Goal: Task Accomplishment & Management: Manage account settings

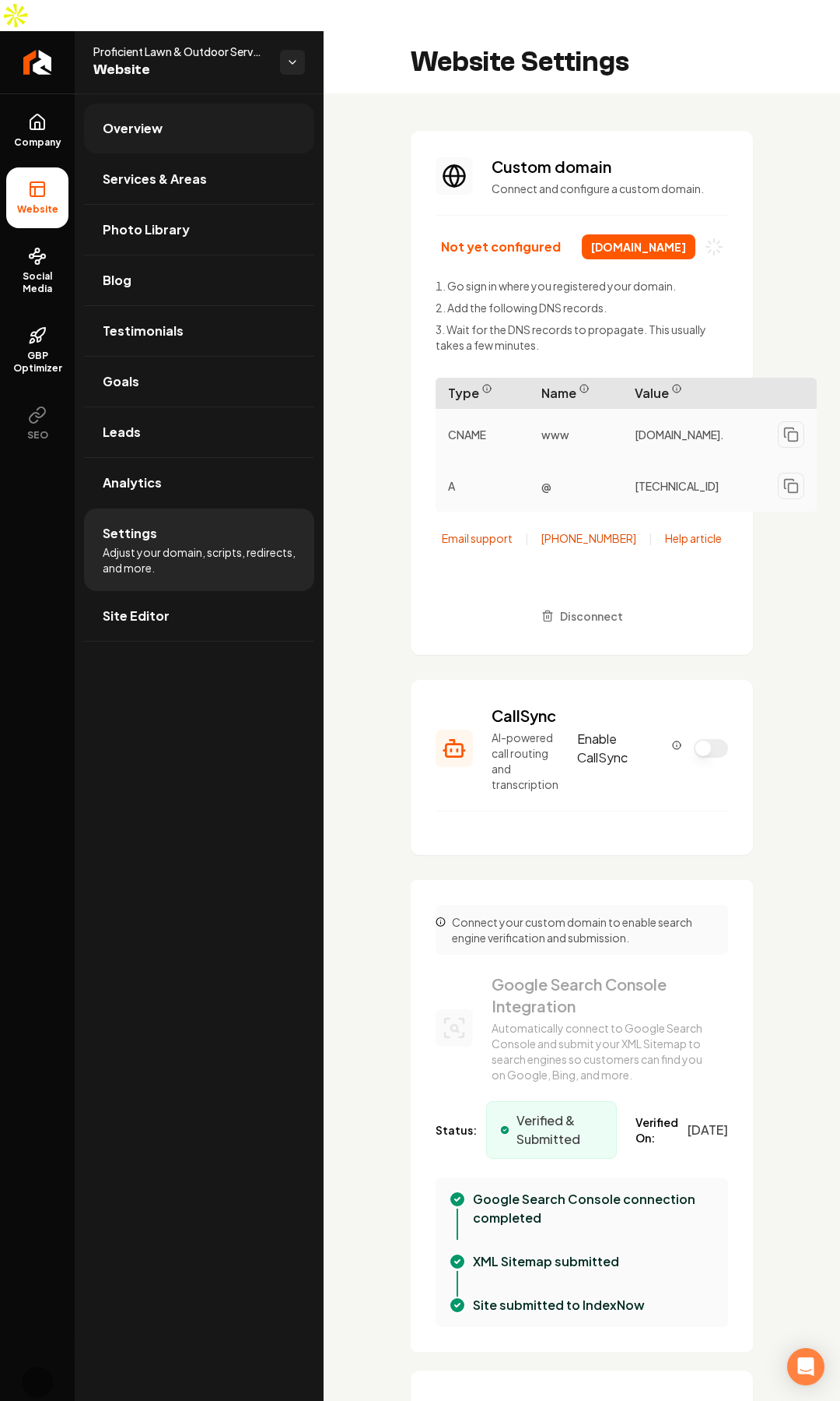
click at [176, 104] on link "Overview" at bounding box center [199, 129] width 231 height 50
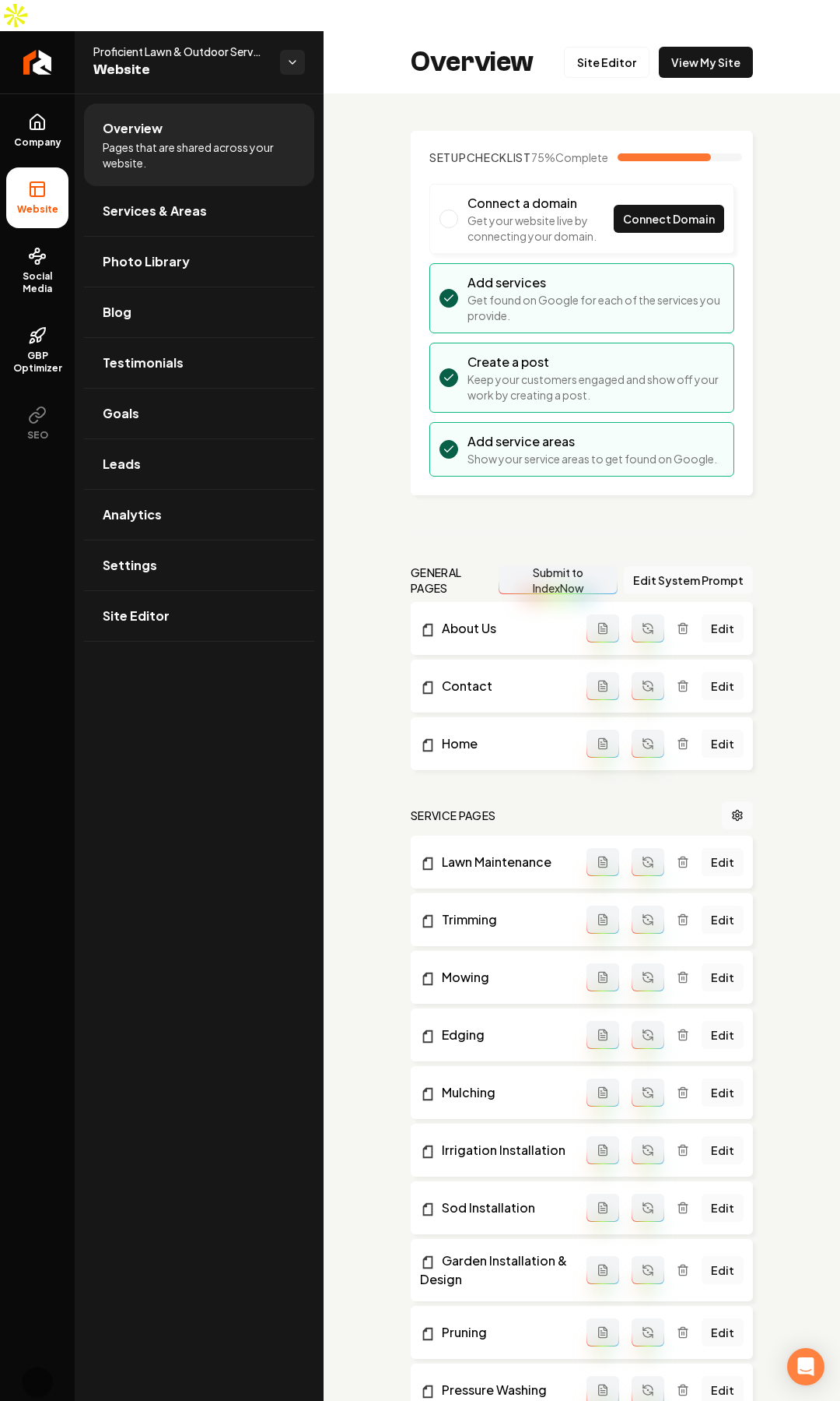
click at [59, 101] on link "Company" at bounding box center [37, 131] width 62 height 61
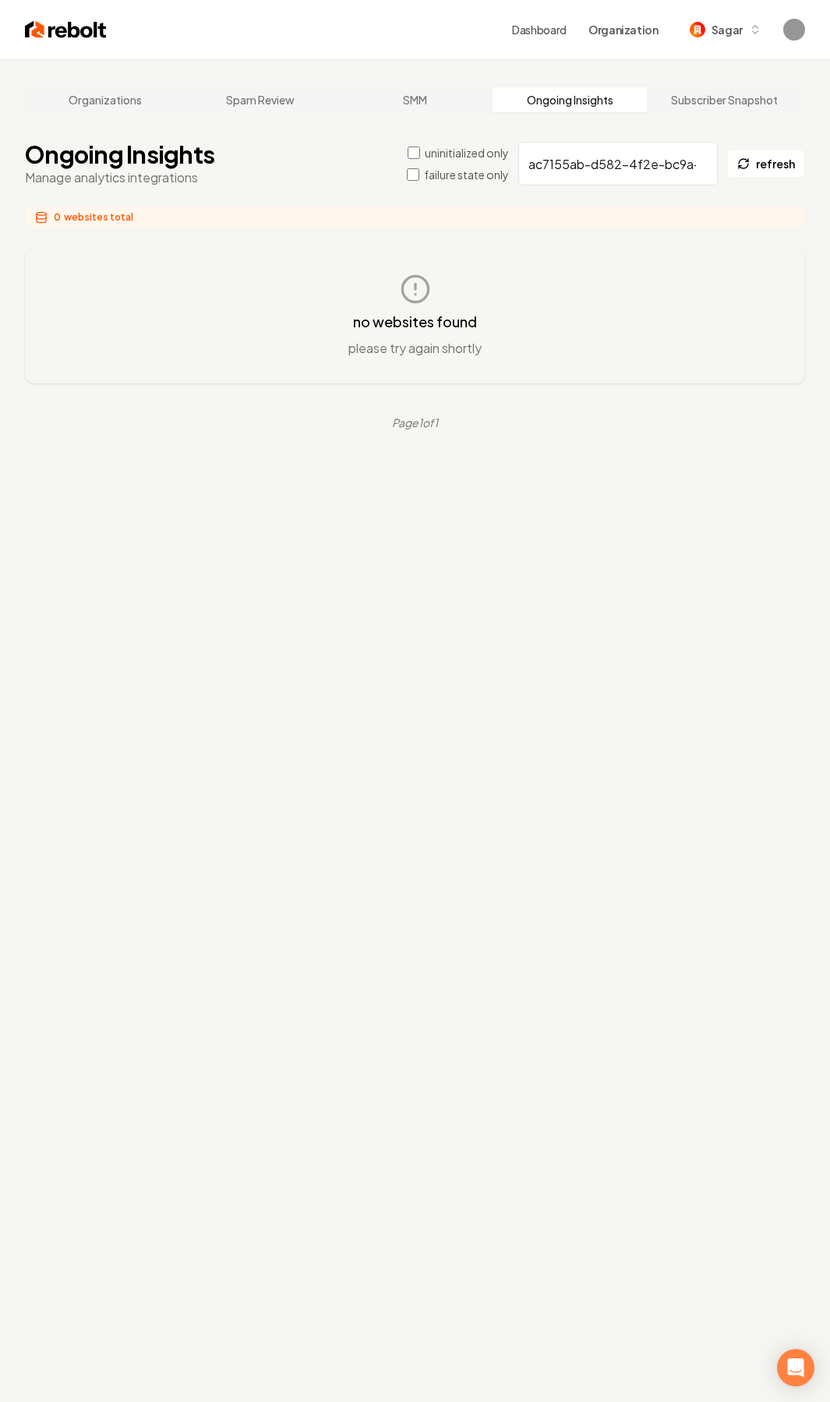
click at [591, 157] on input "ac7155ab-d582-4f2e-bc9a-92312da5958e" at bounding box center [617, 164] width 199 height 44
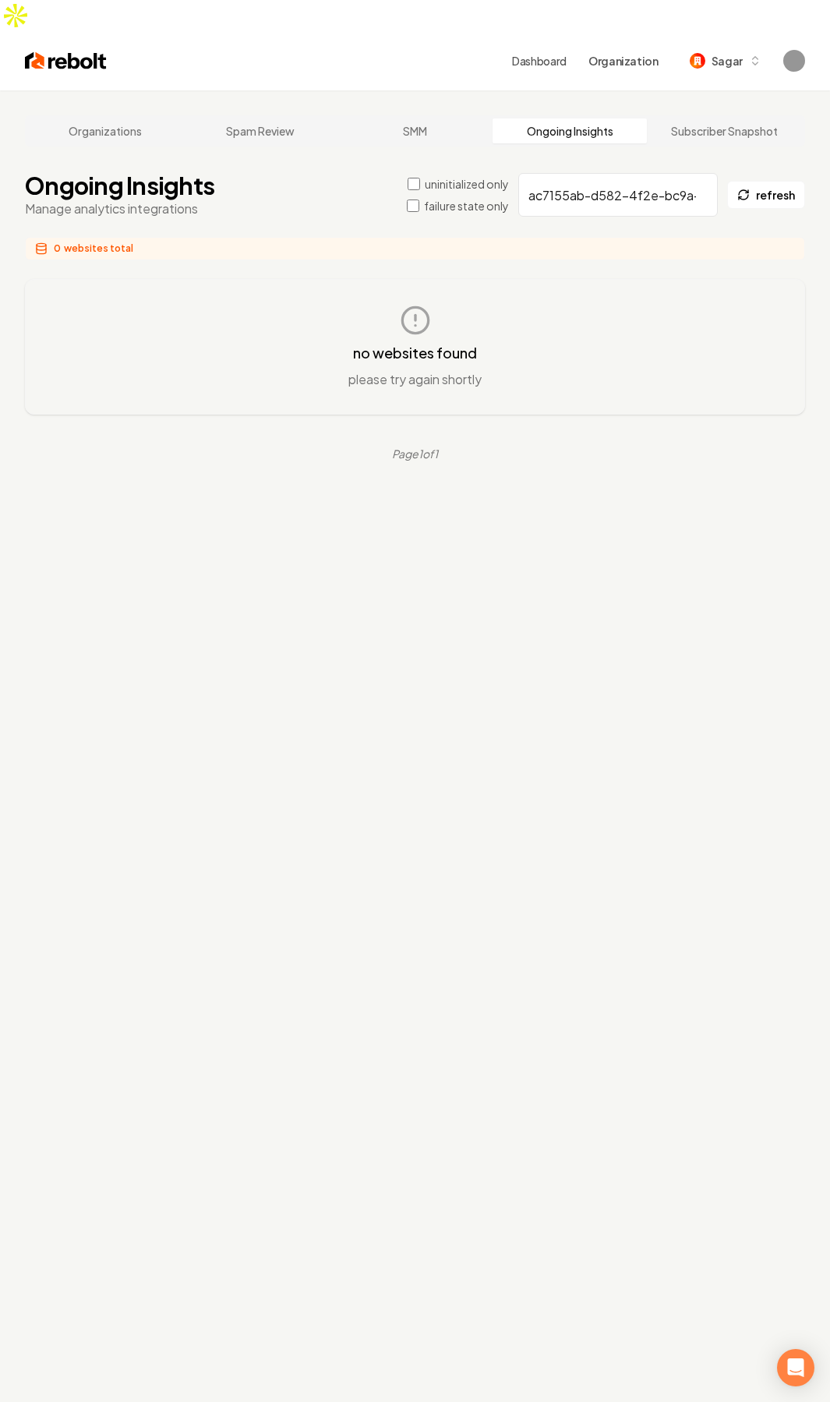
click at [591, 173] on input "ac7155ab-d582-4f2e-bc9a-92312da5958e" at bounding box center [617, 195] width 199 height 44
type input "butler"
click at [418, 601] on div "Organizations Spam Review SMM Ongoing Insights Subscriber Snapshot Ongoing Insi…" at bounding box center [415, 791] width 830 height 1402
click at [582, 173] on input "butler" at bounding box center [617, 195] width 199 height 44
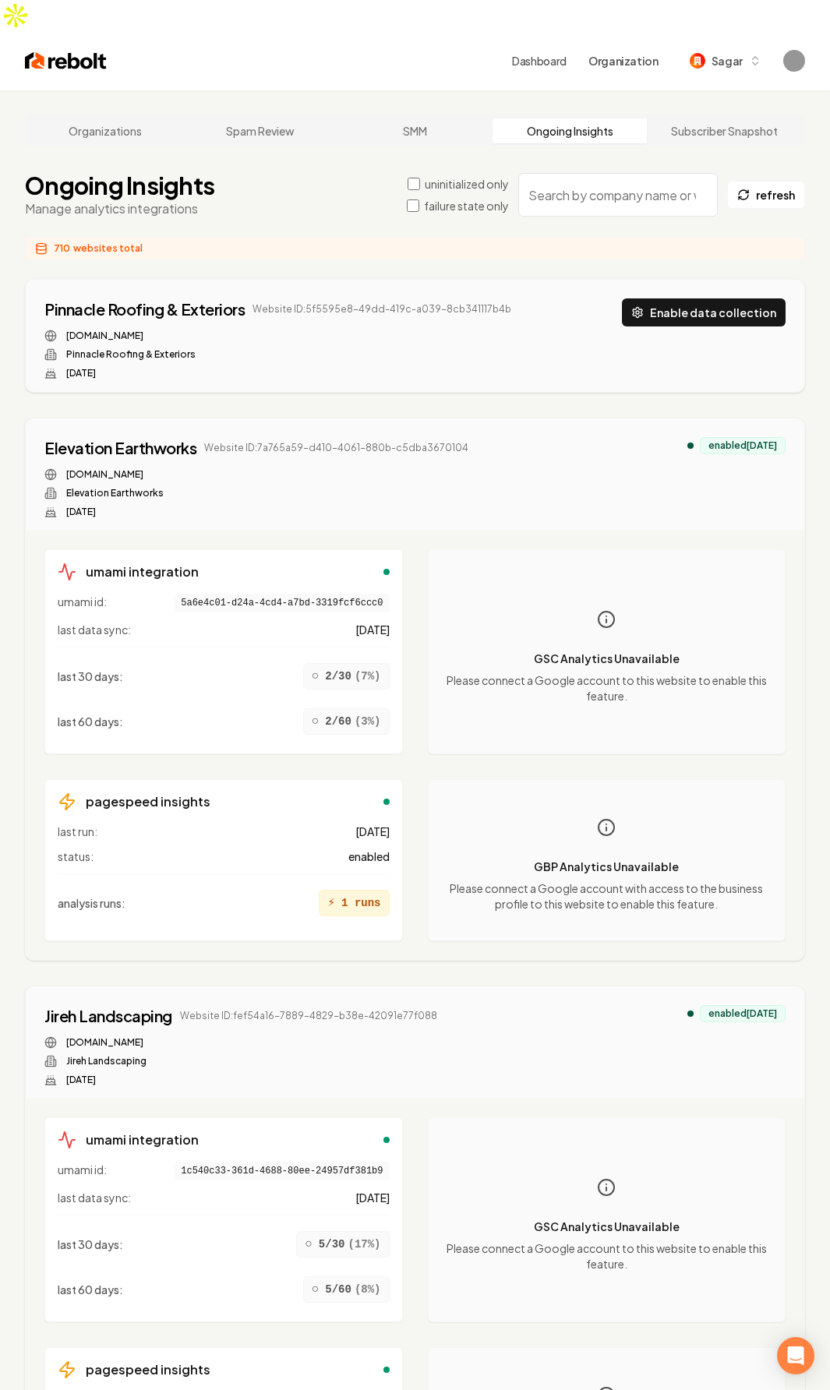
click at [422, 176] on div "uninitialized only" at bounding box center [457, 184] width 101 height 16
click at [453, 176] on label "uninitialized only" at bounding box center [467, 184] width 84 height 16
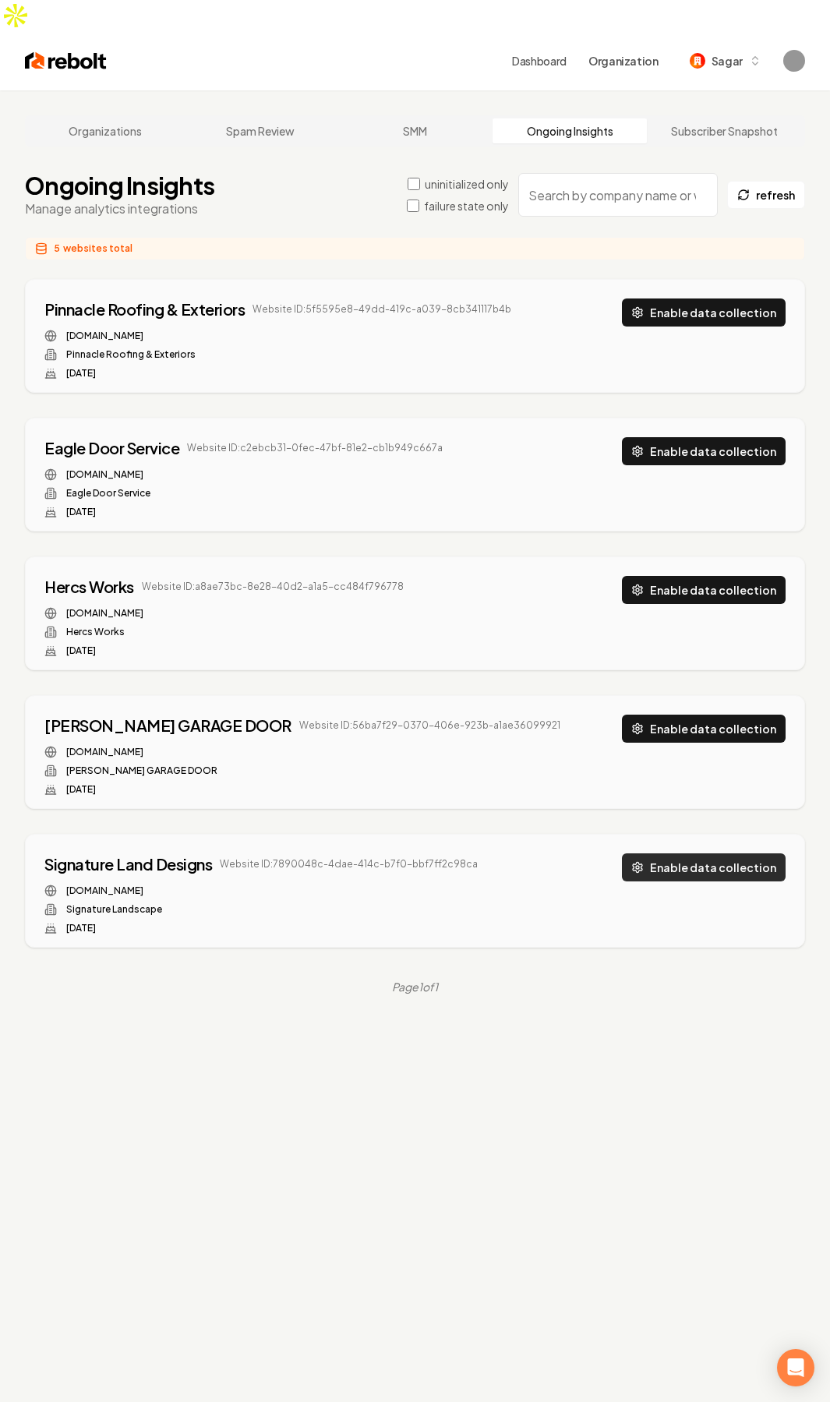
click at [712, 853] on button "Enable data collection" at bounding box center [704, 867] width 164 height 28
click at [681, 696] on div "TINKHAM GARAGE DOOR Website ID: 56ba7f29-0370-406e-923b-a1ae36099921 tinkhamgar…" at bounding box center [415, 752] width 778 height 112
click at [686, 714] on button "Enable data collection" at bounding box center [704, 728] width 164 height 28
click at [698, 576] on div "Hercs Works Website ID: a8ae73bc-8e28-40d2-a1a5-cc484f796778 hercsworks.com Her…" at bounding box center [414, 616] width 741 height 81
click at [700, 576] on button "Enable data collection" at bounding box center [704, 590] width 164 height 28
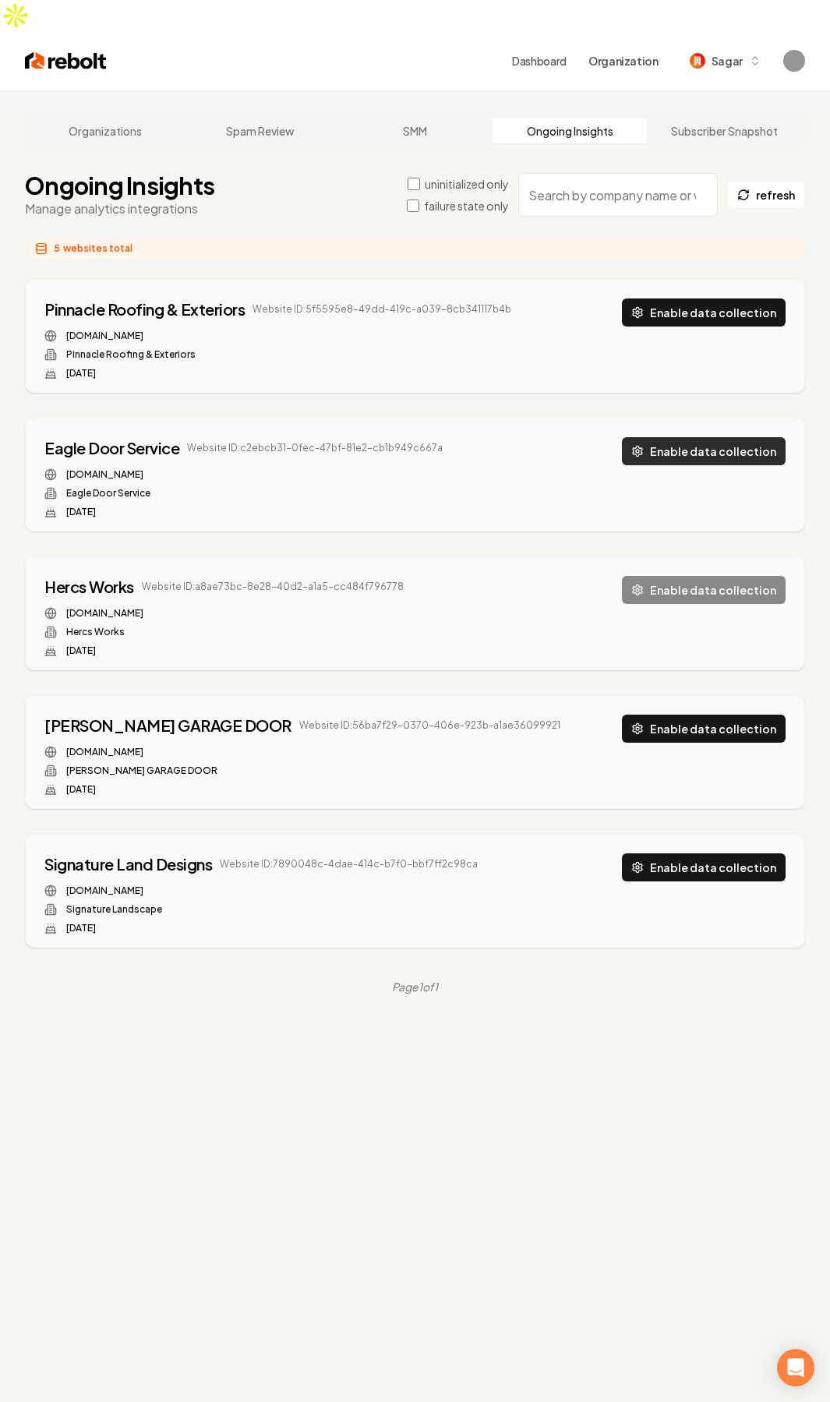
click at [714, 437] on button "Enable data collection" at bounding box center [704, 451] width 164 height 28
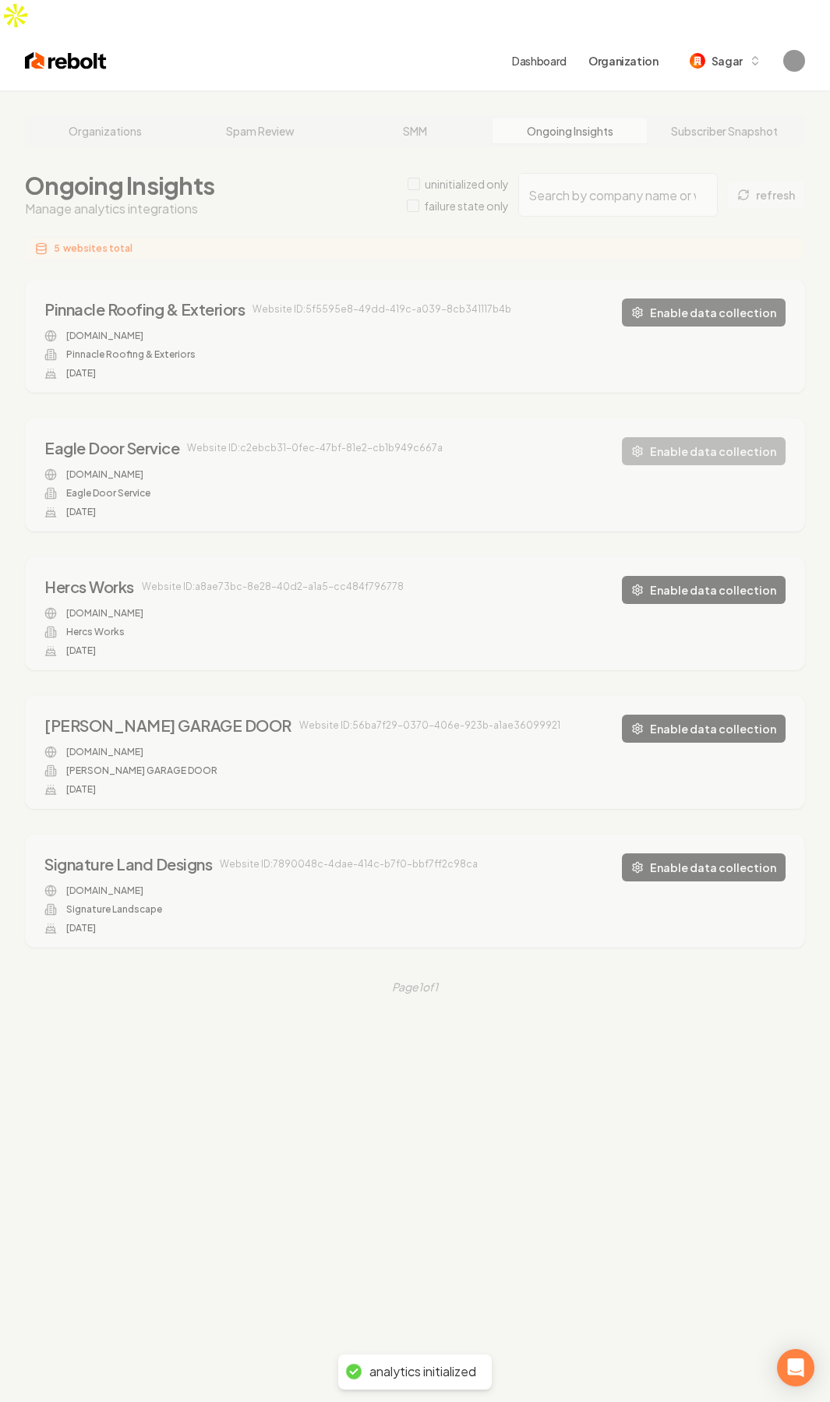
click at [715, 273] on div "Organizations Spam Review SMM Ongoing Insights Subscriber Snapshot Ongoing Insi…" at bounding box center [415, 791] width 830 height 1402
click at [313, 231] on div "Organizations Spam Review SMM Ongoing Insights Subscriber Snapshot Ongoing Insi…" at bounding box center [415, 791] width 830 height 1402
click at [321, 230] on div "Organizations Spam Review SMM Ongoing Insights Subscriber Snapshot Ongoing Insi…" at bounding box center [415, 791] width 830 height 1402
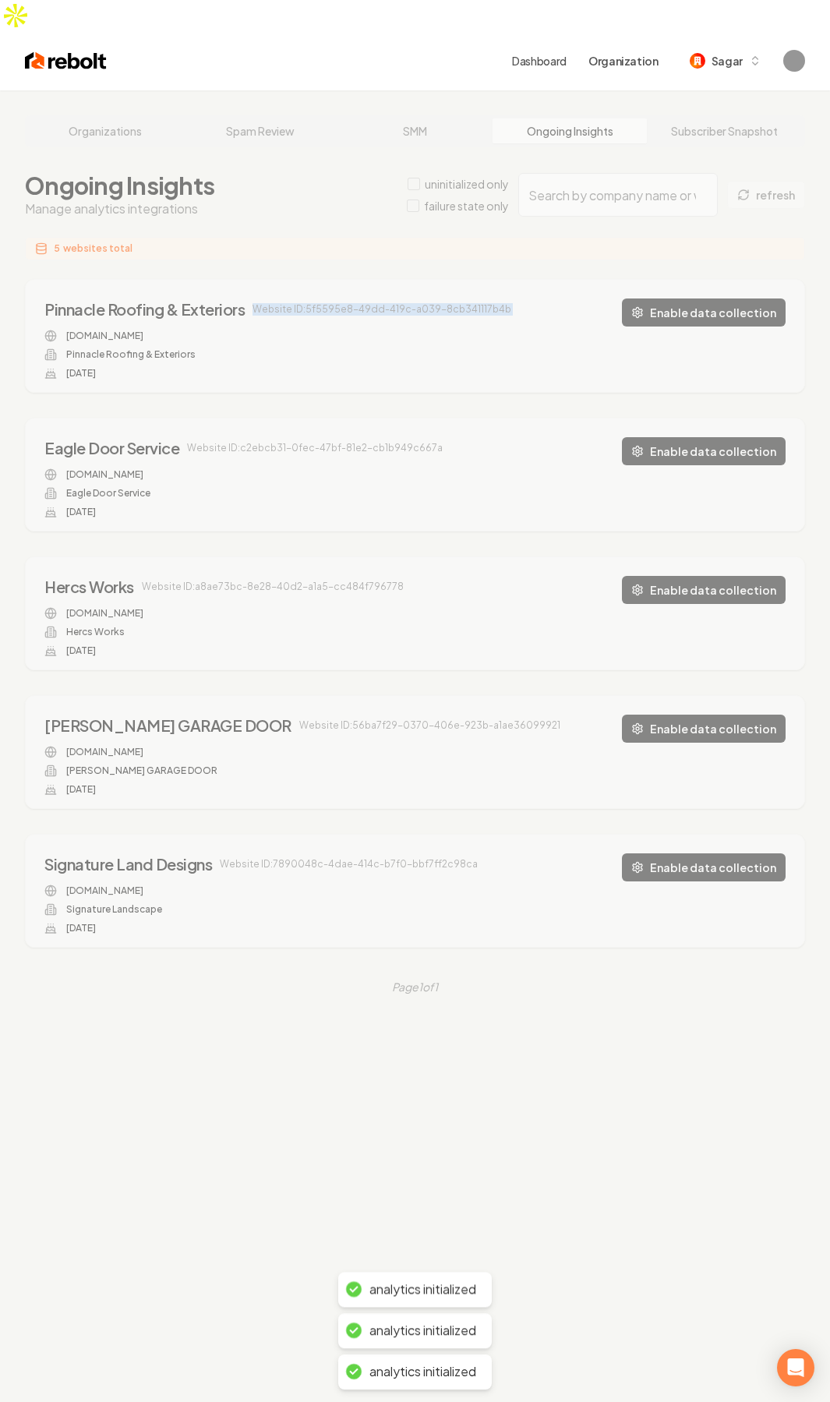
click at [321, 230] on div "Organizations Spam Review SMM Ongoing Insights Subscriber Snapshot Ongoing Insi…" at bounding box center [415, 791] width 830 height 1402
click at [133, 157] on div "Organizations Spam Review SMM Ongoing Insights Subscriber Snapshot Ongoing Insi…" at bounding box center [415, 791] width 830 height 1402
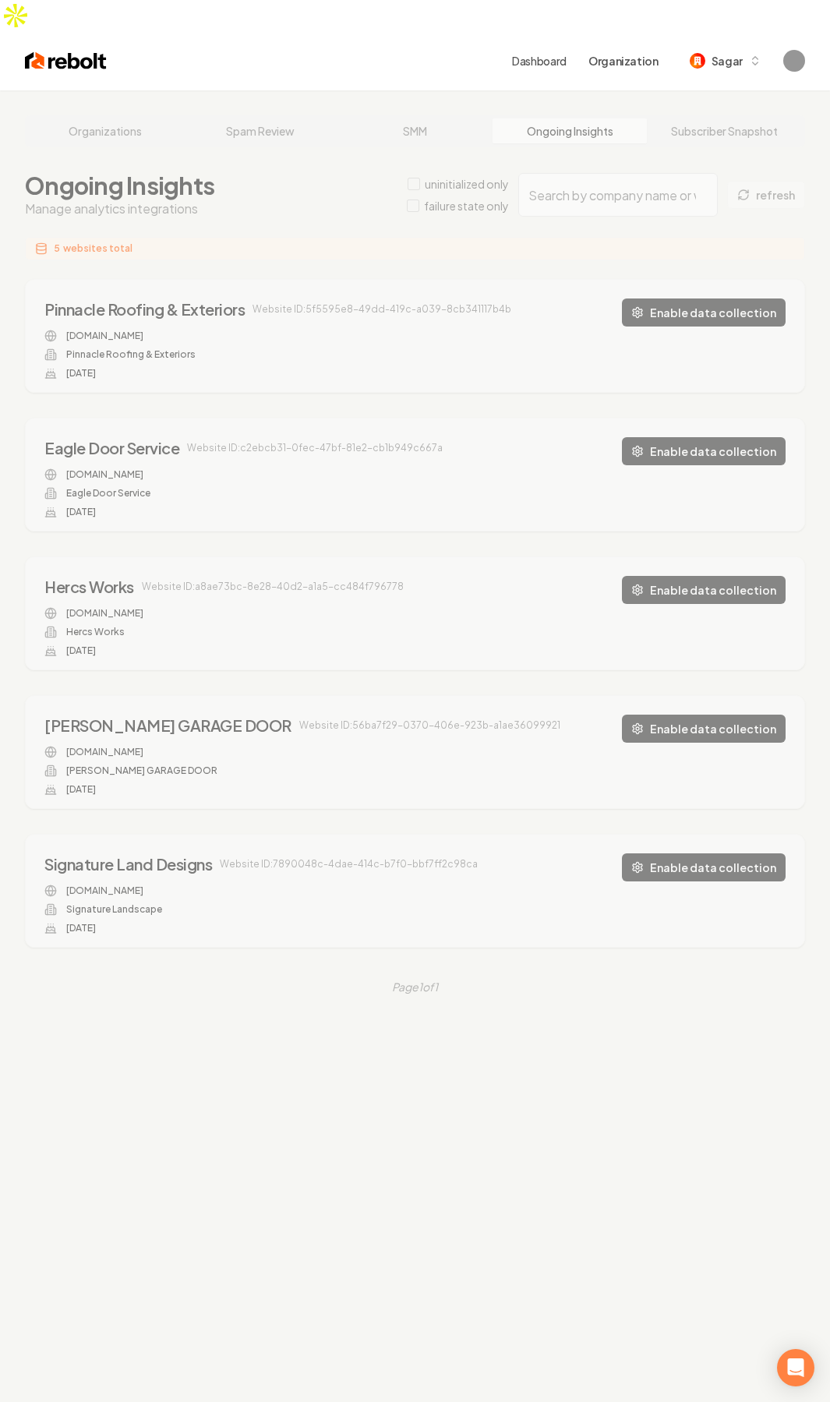
click at [221, 168] on div "Organizations Spam Review SMM Ongoing Insights Subscriber Snapshot Ongoing Insi…" at bounding box center [415, 791] width 830 height 1402
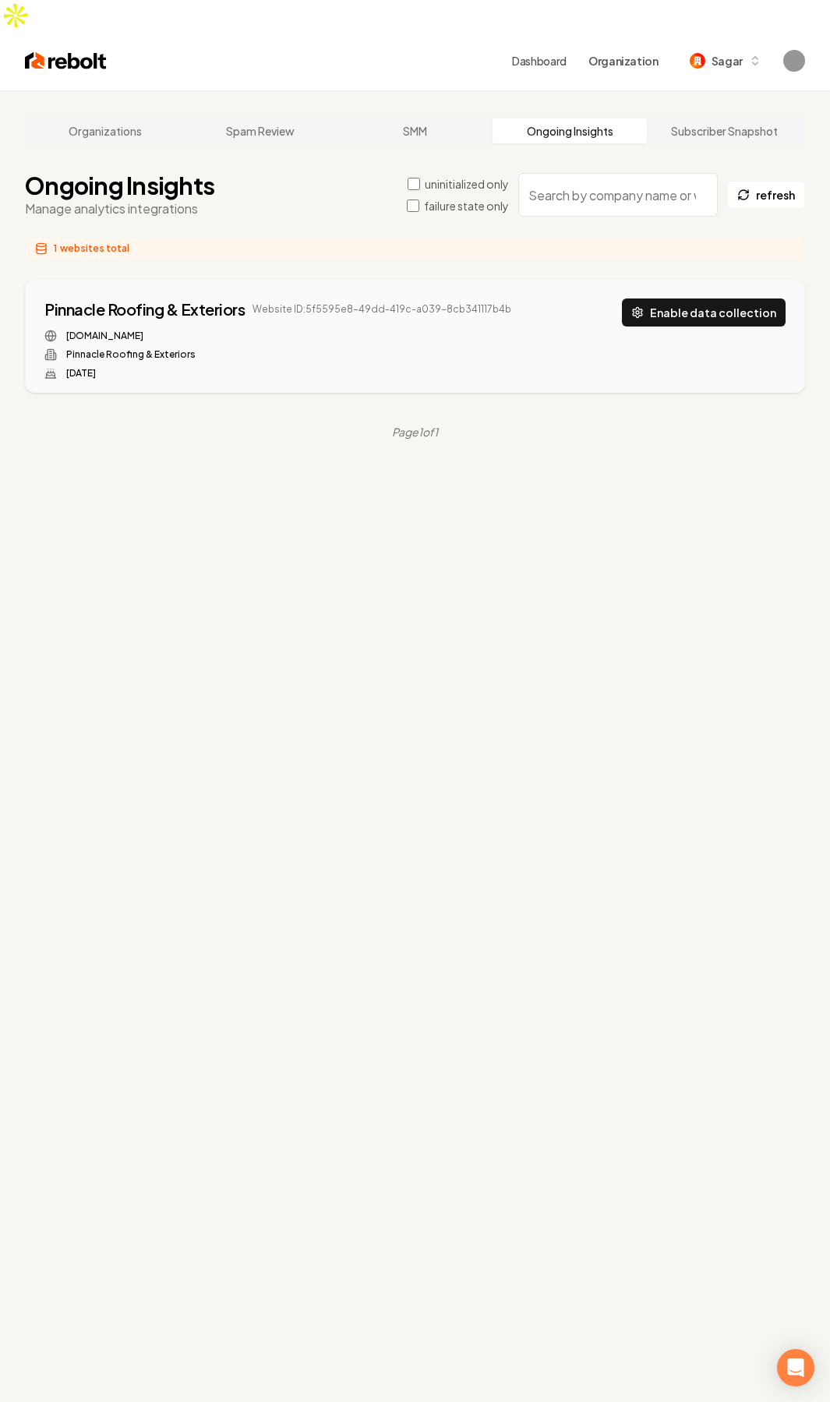
click at [416, 148] on div "Organizations Spam Review SMM Ongoing Insights Subscriber Snapshot Ongoing Insi…" at bounding box center [415, 791] width 830 height 1402
click at [717, 298] on button "Enable data collection" at bounding box center [704, 312] width 164 height 28
click at [257, 181] on div "Ongoing Insights Manage analytics integrations uninitialized only failure state…" at bounding box center [415, 194] width 780 height 47
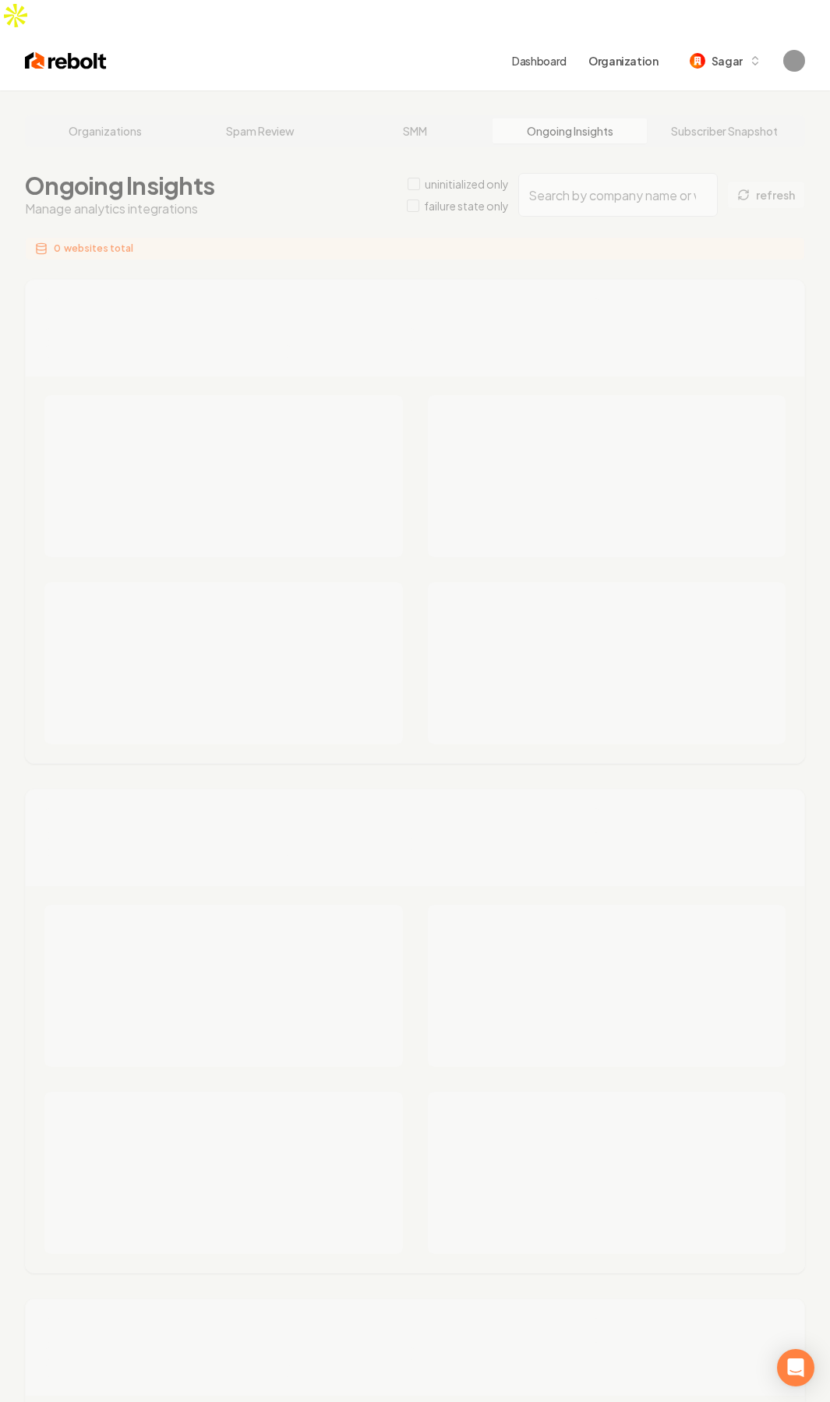
click at [416, 155] on div "Organizations Spam Review SMM Ongoing Insights Subscriber Snapshot Ongoing Insi…" at bounding box center [415, 972] width 830 height 1764
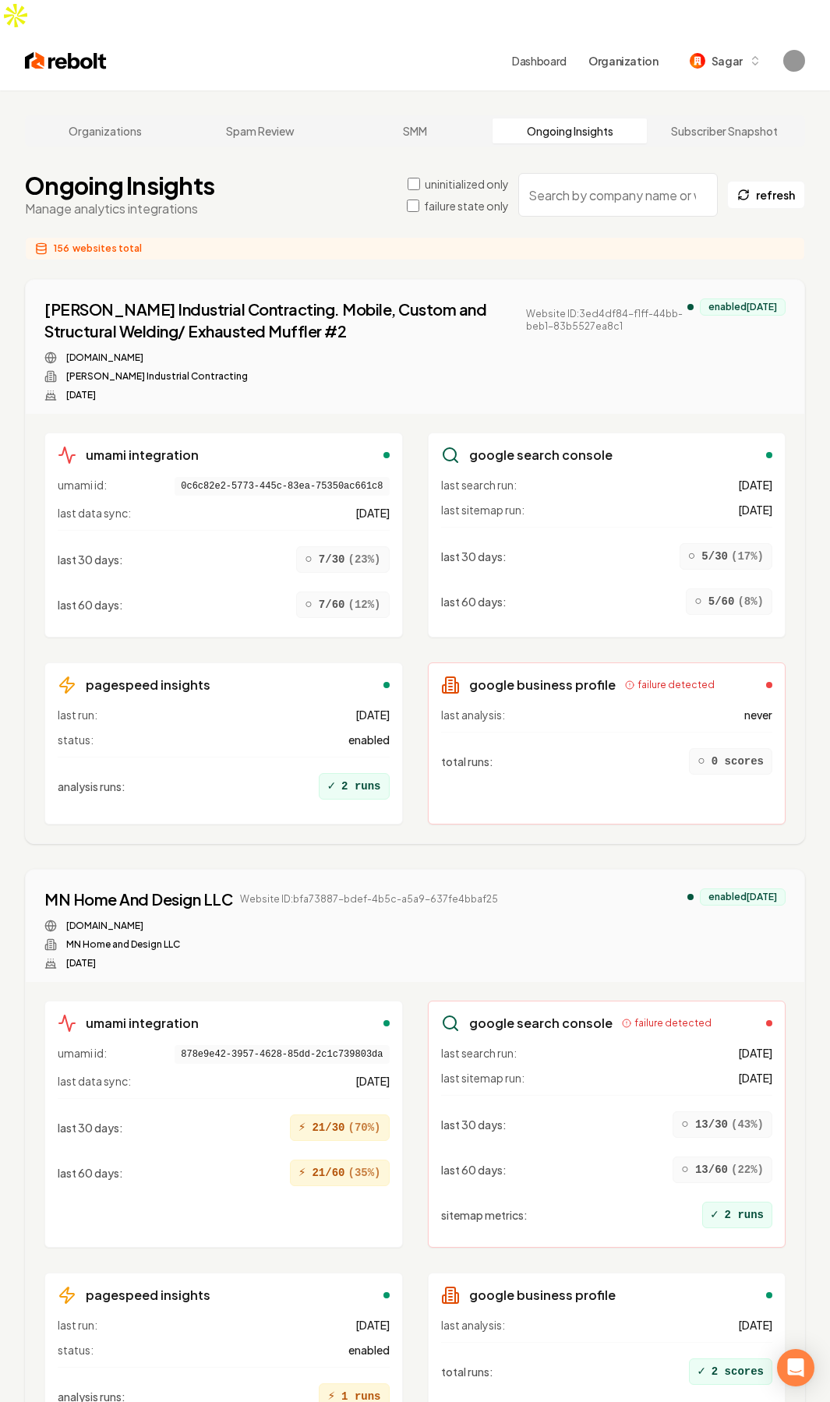
click at [105, 242] on span "websites total" at bounding box center [106, 248] width 69 height 12
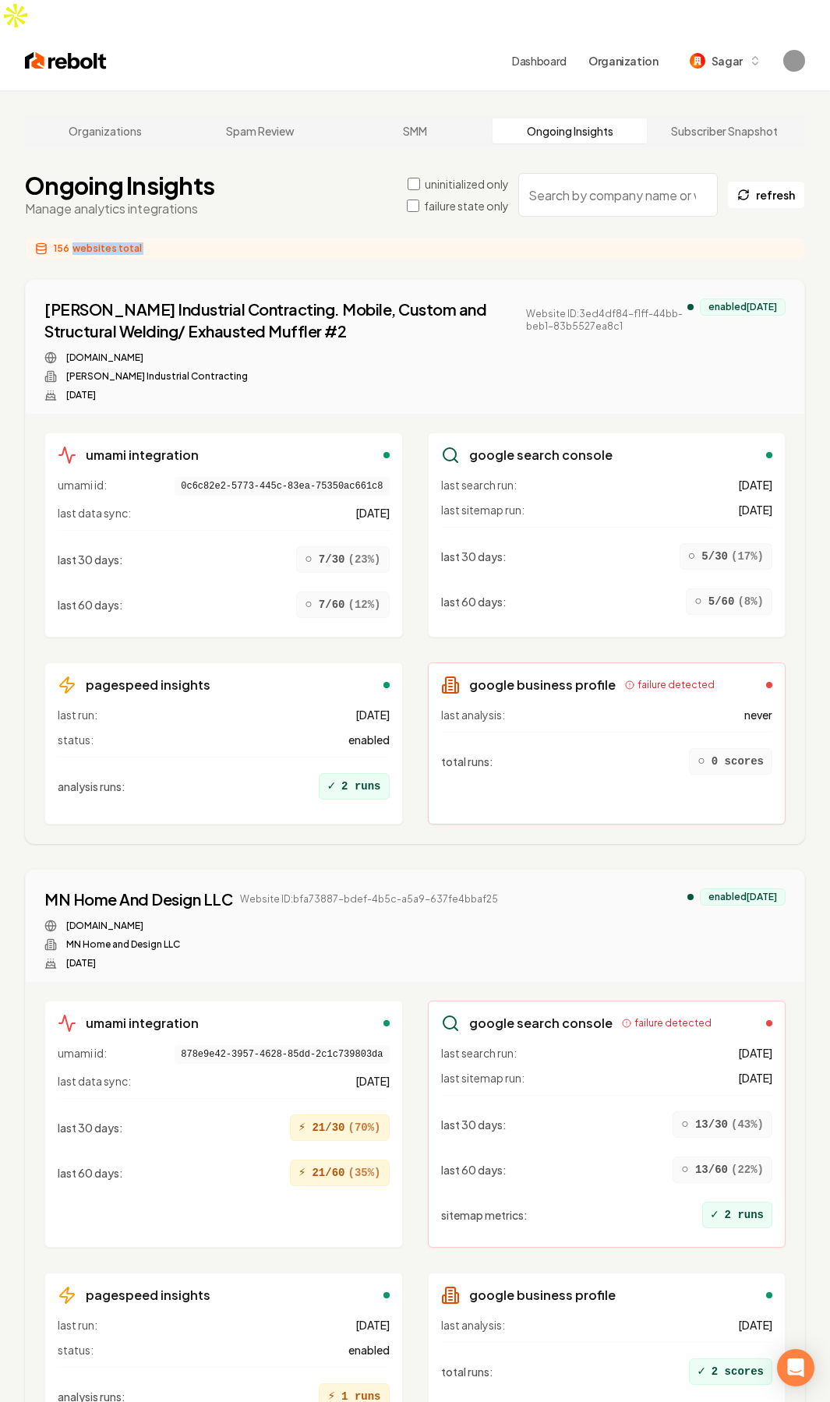
click at [105, 242] on span "websites total" at bounding box center [106, 248] width 69 height 12
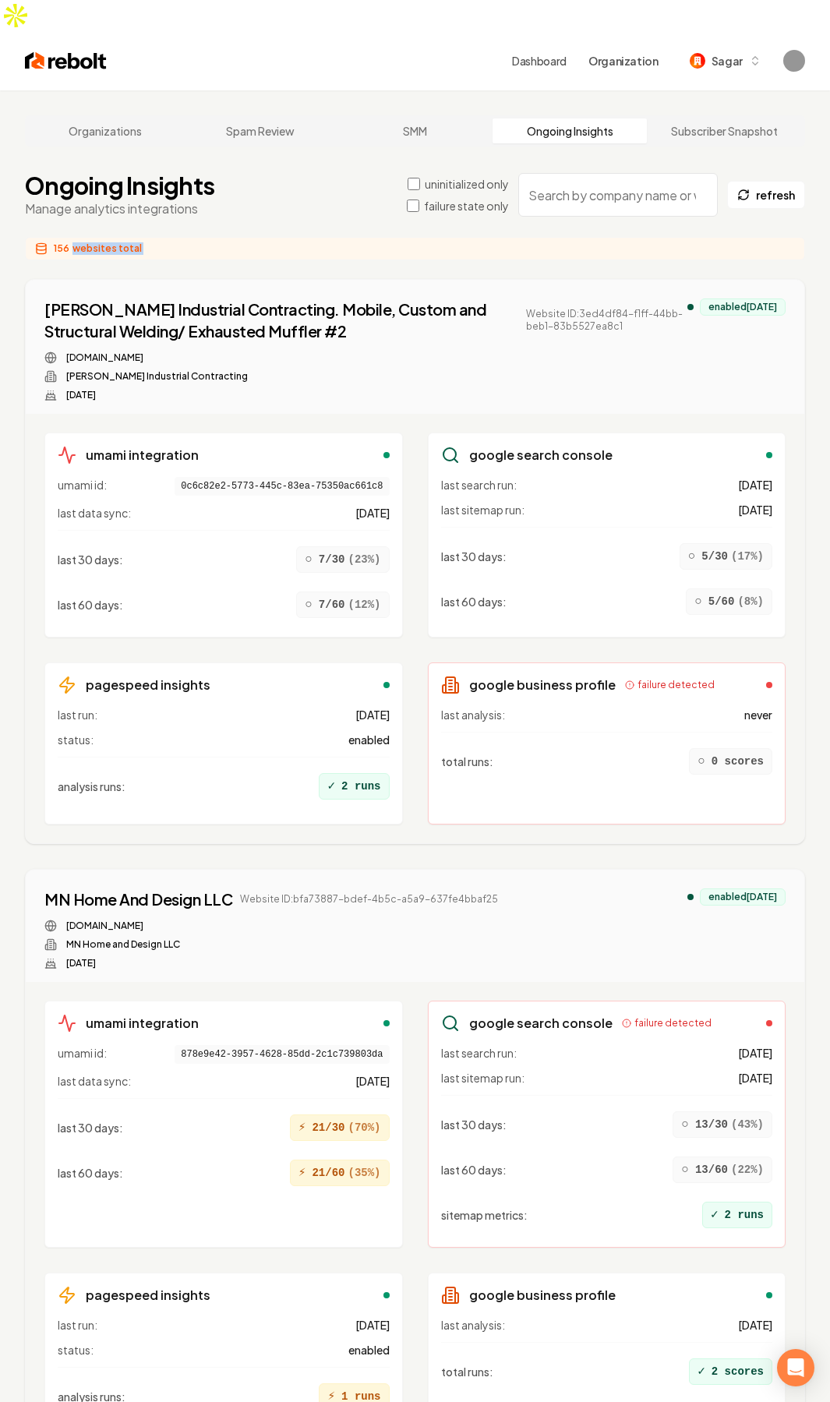
click at [105, 242] on span "websites total" at bounding box center [106, 248] width 69 height 12
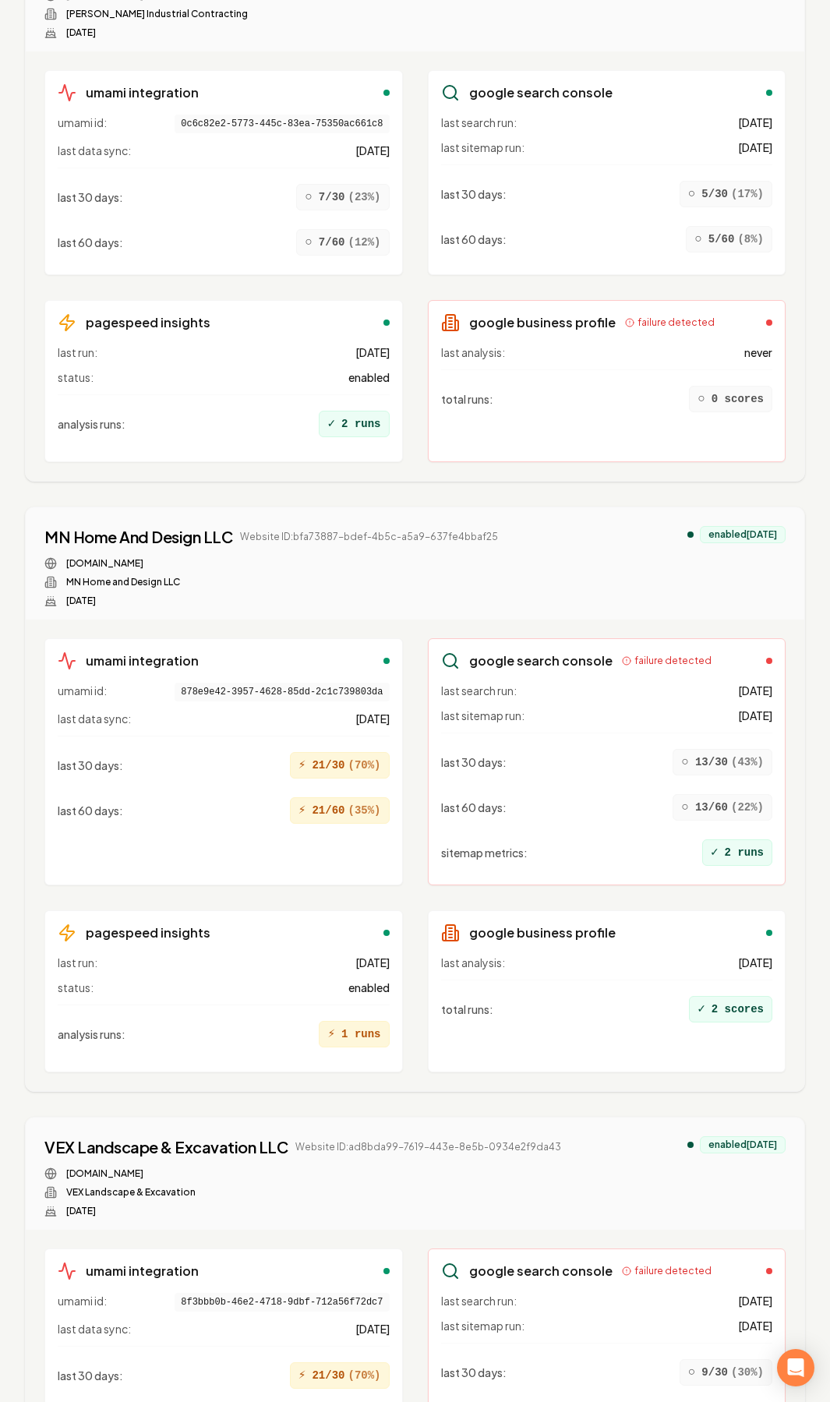
scroll to position [390, 0]
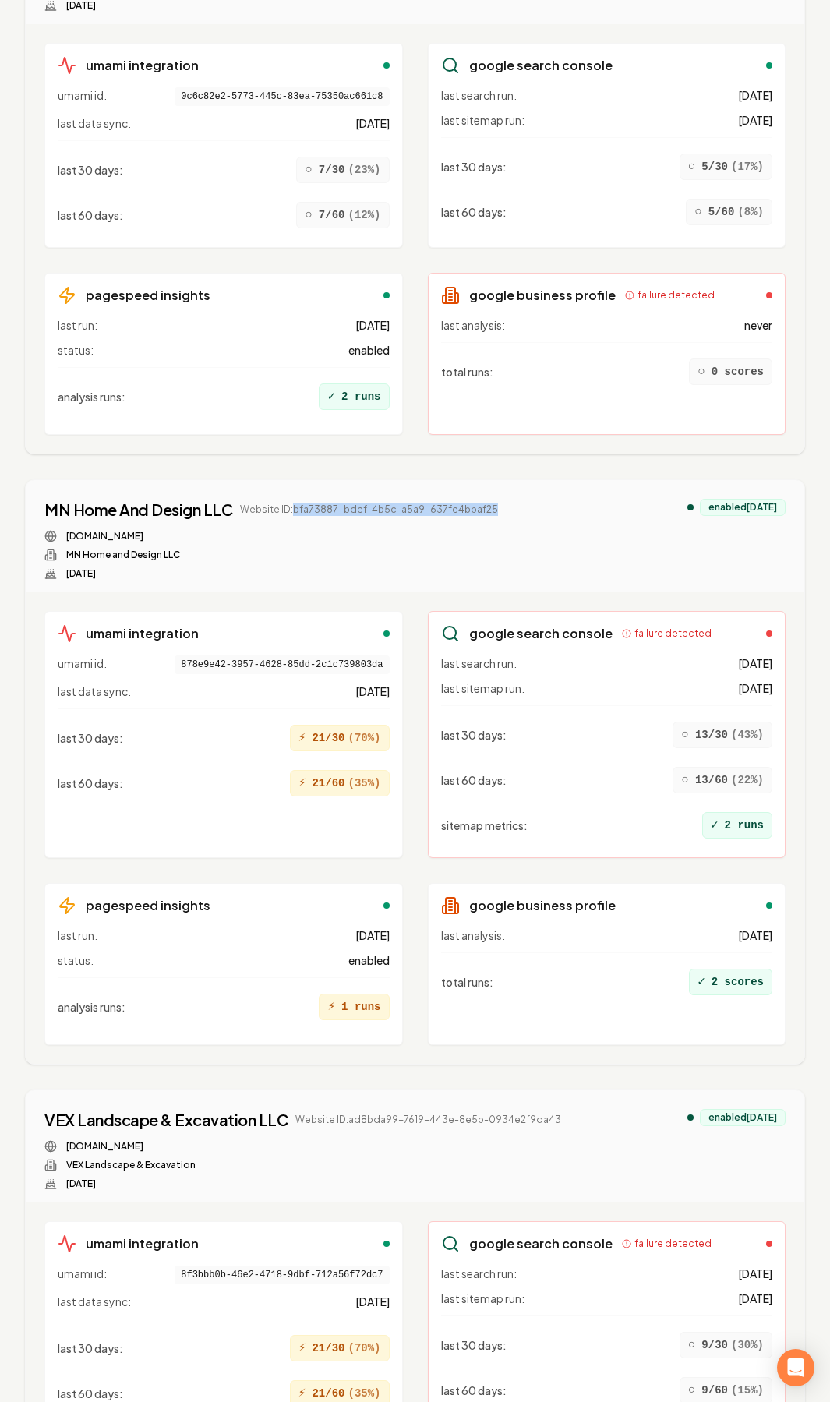
drag, startPoint x: 524, startPoint y: 473, endPoint x: 291, endPoint y: 488, distance: 233.4
click at [291, 499] on div "MN Home And Design LLC Website ID: bfa73887-bdef-4b5c-a5a9-637fe4bbaf25 mnhomea…" at bounding box center [414, 539] width 741 height 81
copy span "bfa73887-bdef-4b5c-a5a9-637fe4bbaf25"
click at [432, 499] on div "MN Home And Design LLC Website ID: bfa73887-bdef-4b5c-a5a9-637fe4bbaf25" at bounding box center [270, 510] width 453 height 22
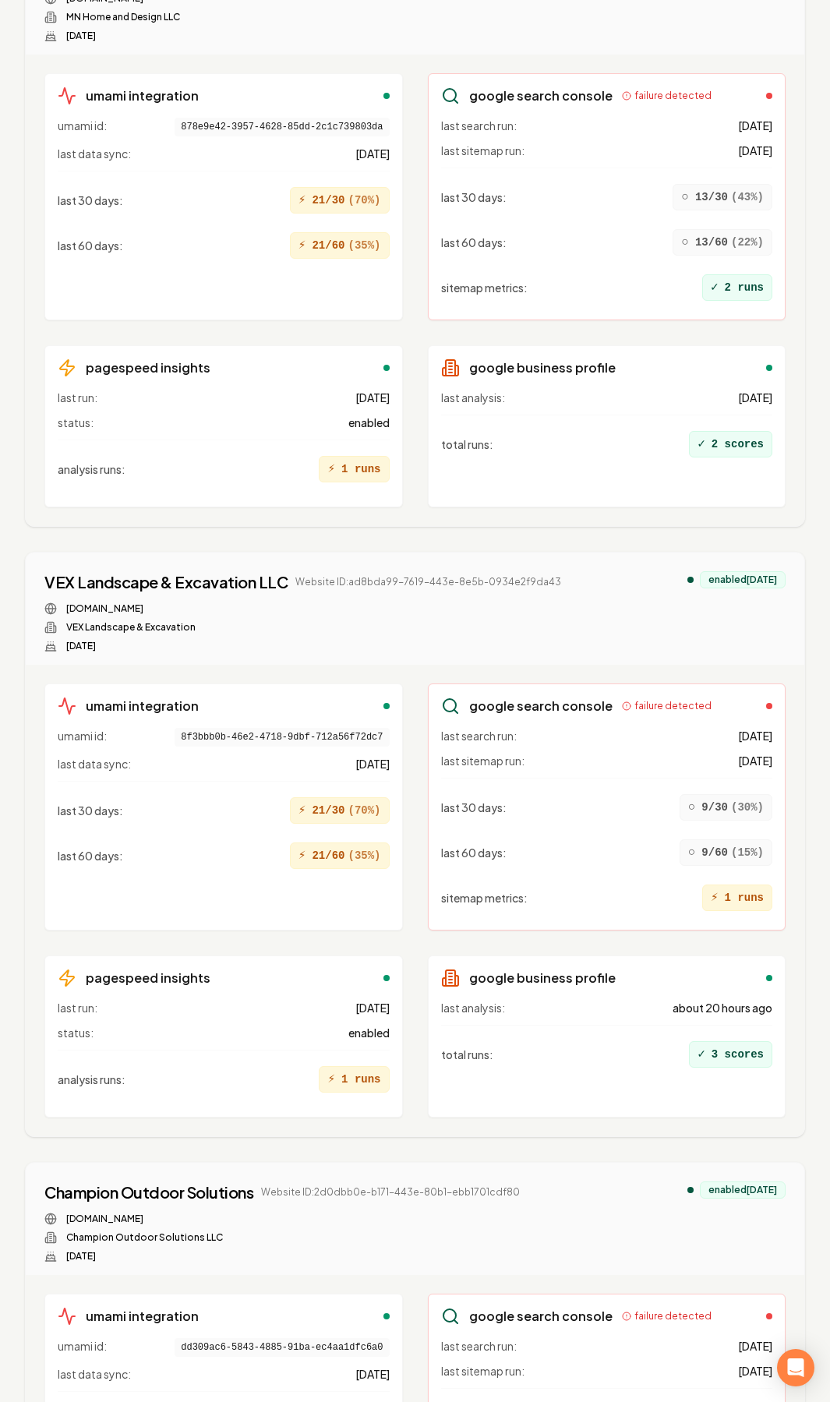
scroll to position [935, 0]
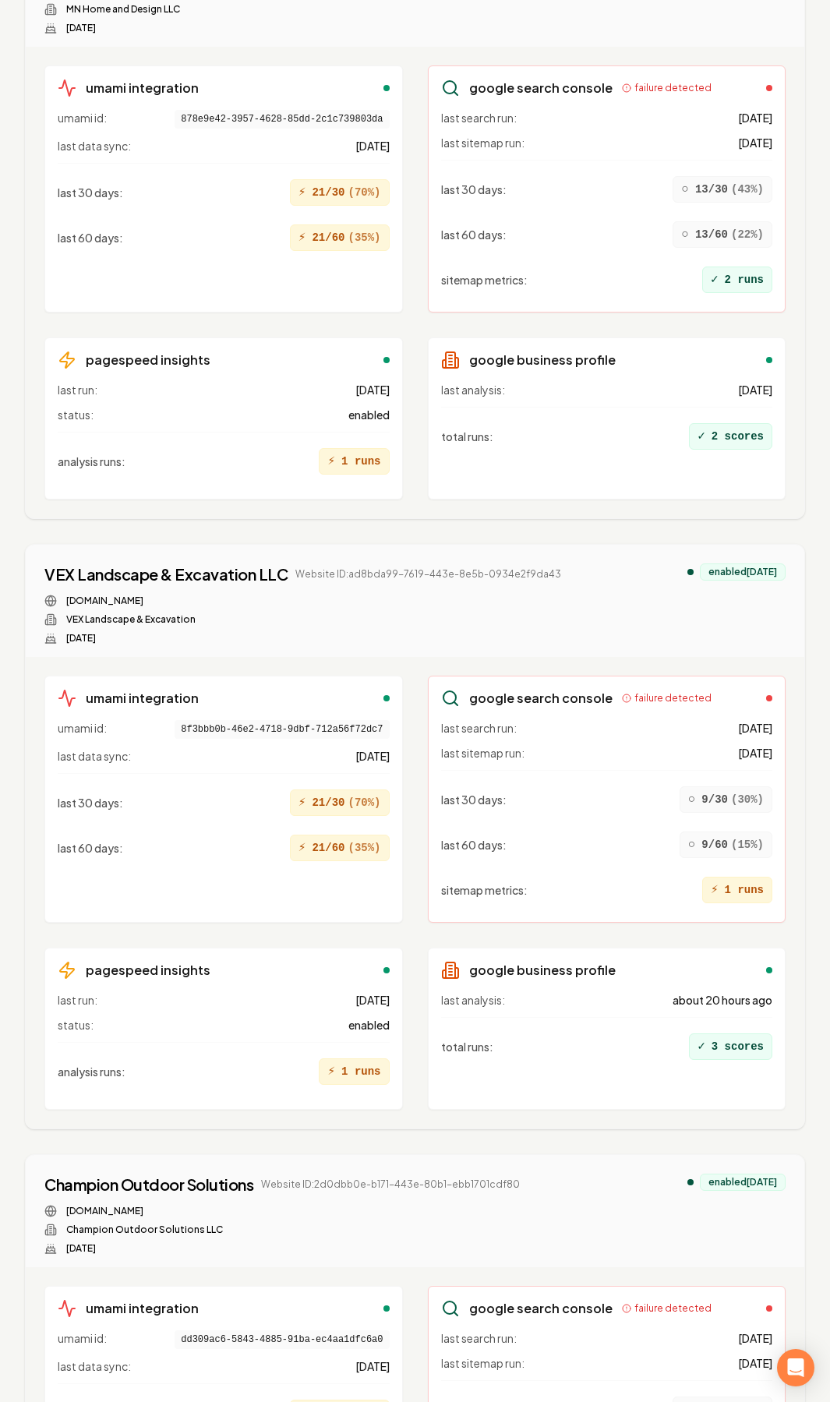
drag, startPoint x: 240, startPoint y: 573, endPoint x: 64, endPoint y: 575, distance: 176.1
click at [64, 594] on div "vexlandscape.com" at bounding box center [302, 600] width 517 height 12
copy link "vexlandscape.com"
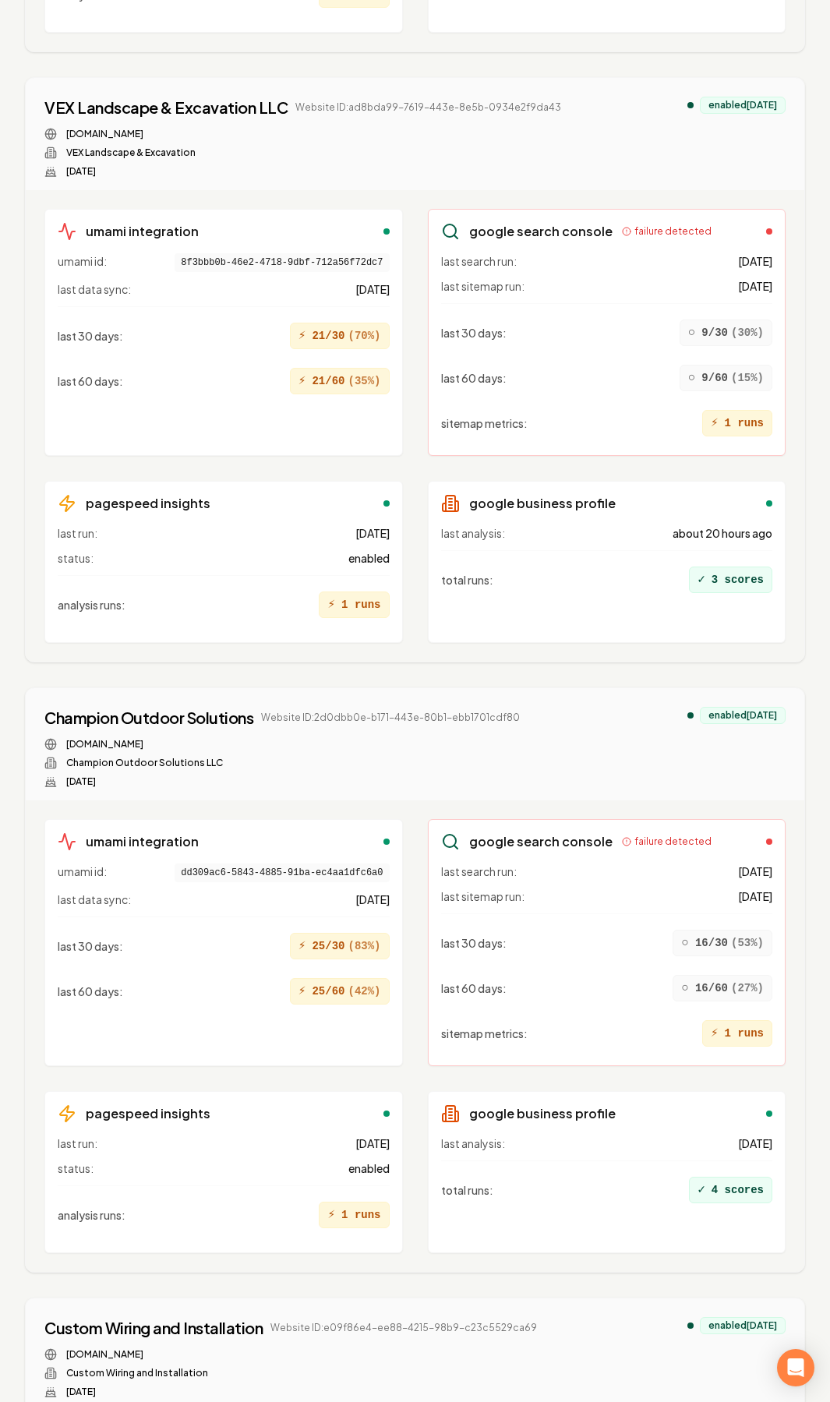
scroll to position [1402, 0]
drag, startPoint x: 244, startPoint y: 714, endPoint x: 58, endPoint y: 712, distance: 185.4
click at [58, 737] on div "championoutdoorsolutions.com" at bounding box center [281, 743] width 475 height 12
copy link "championoutdoorsolutions.com"
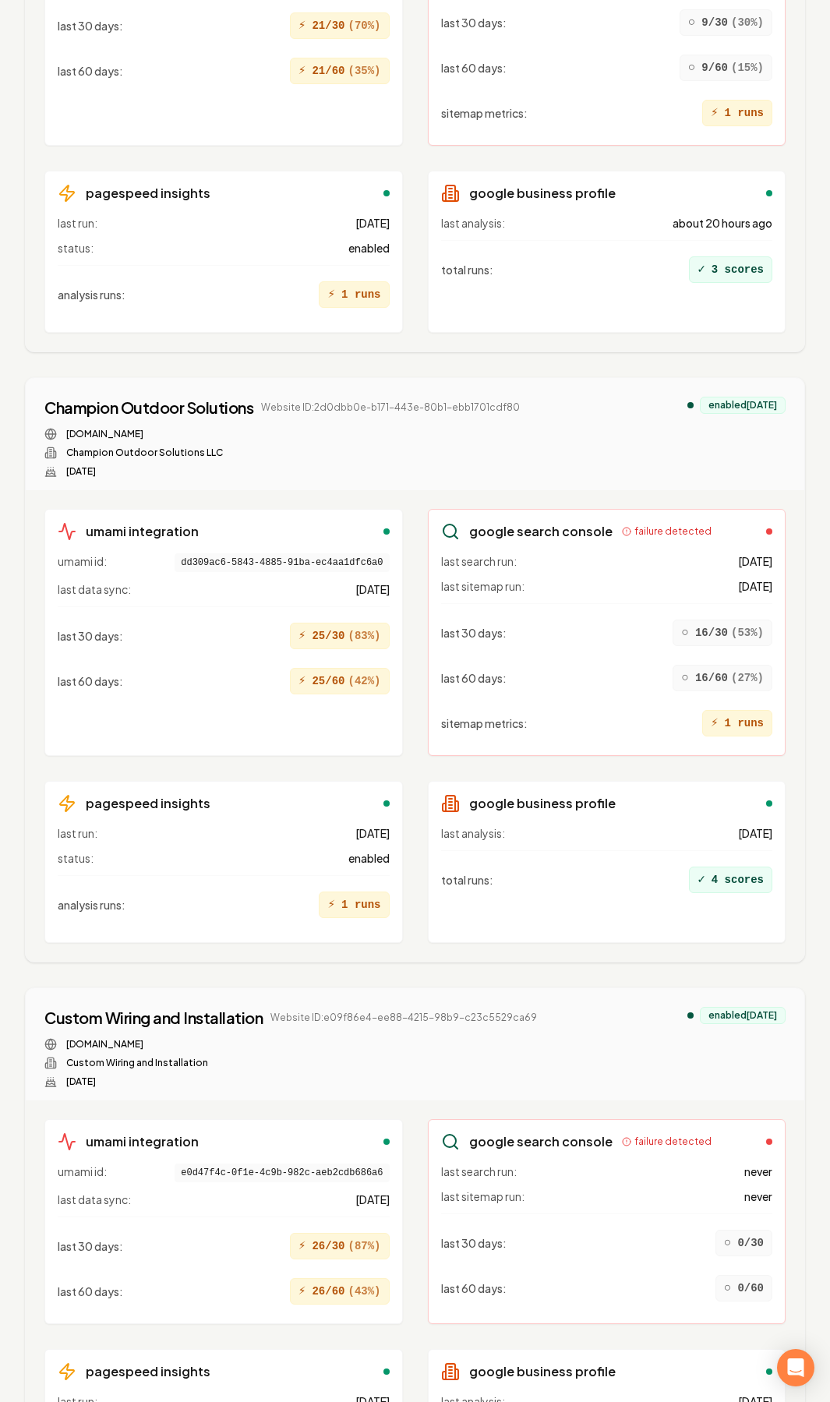
scroll to position [1714, 0]
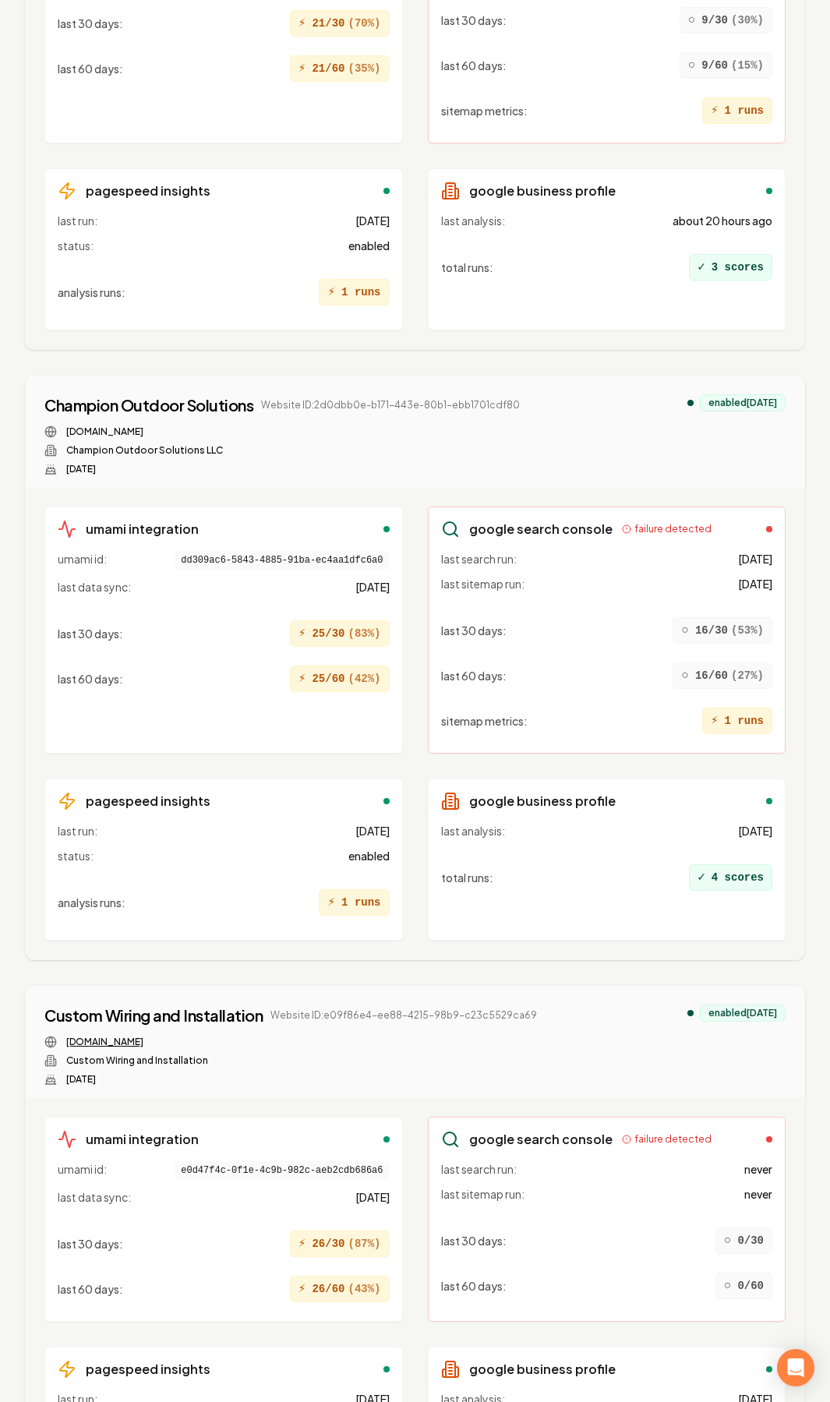
drag, startPoint x: 180, startPoint y: 1010, endPoint x: 67, endPoint y: 1010, distance: 113.0
click at [67, 1035] on div "customwiringdfw.com" at bounding box center [290, 1041] width 492 height 12
copy link "customwiringdfw.com"
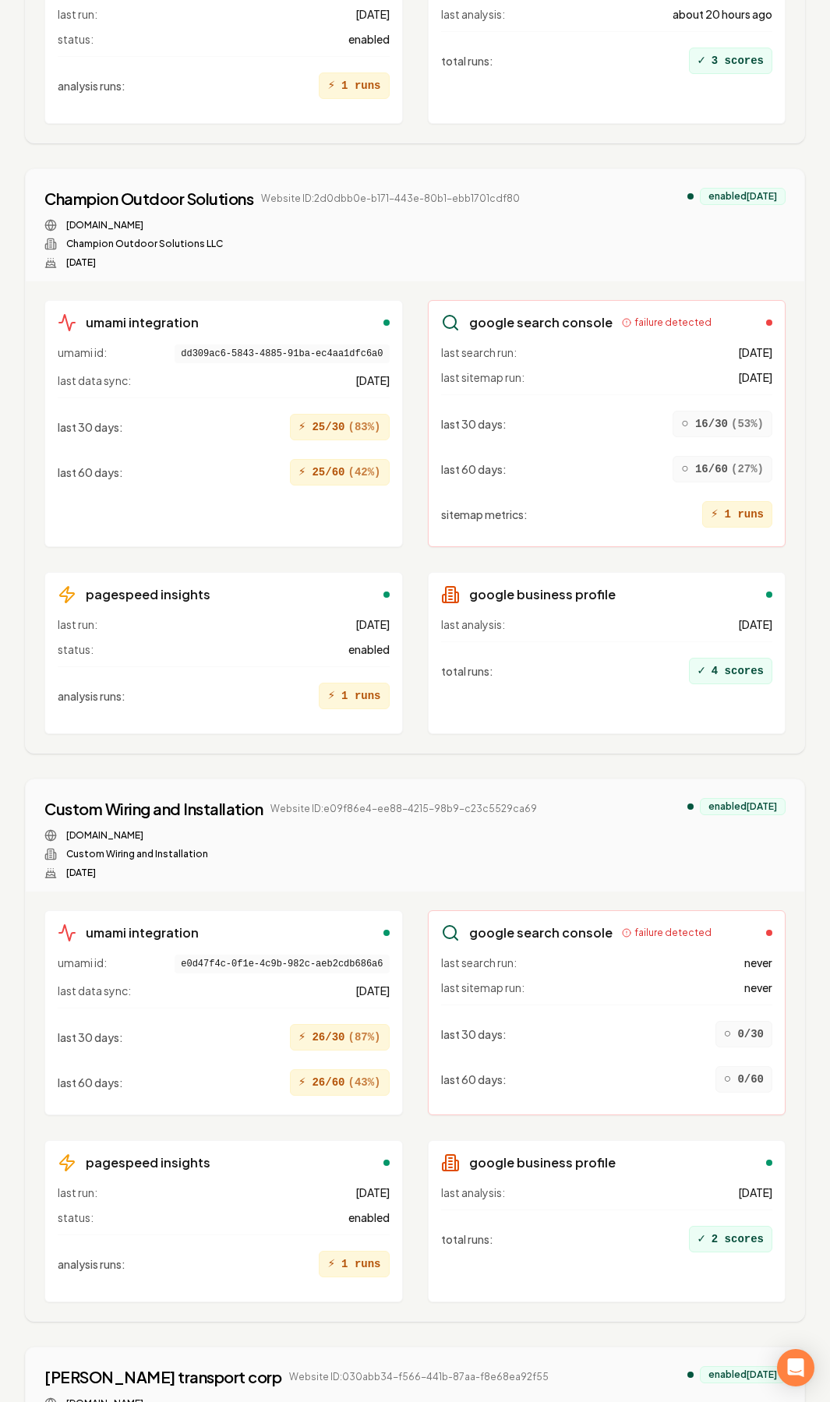
scroll to position [1948, 0]
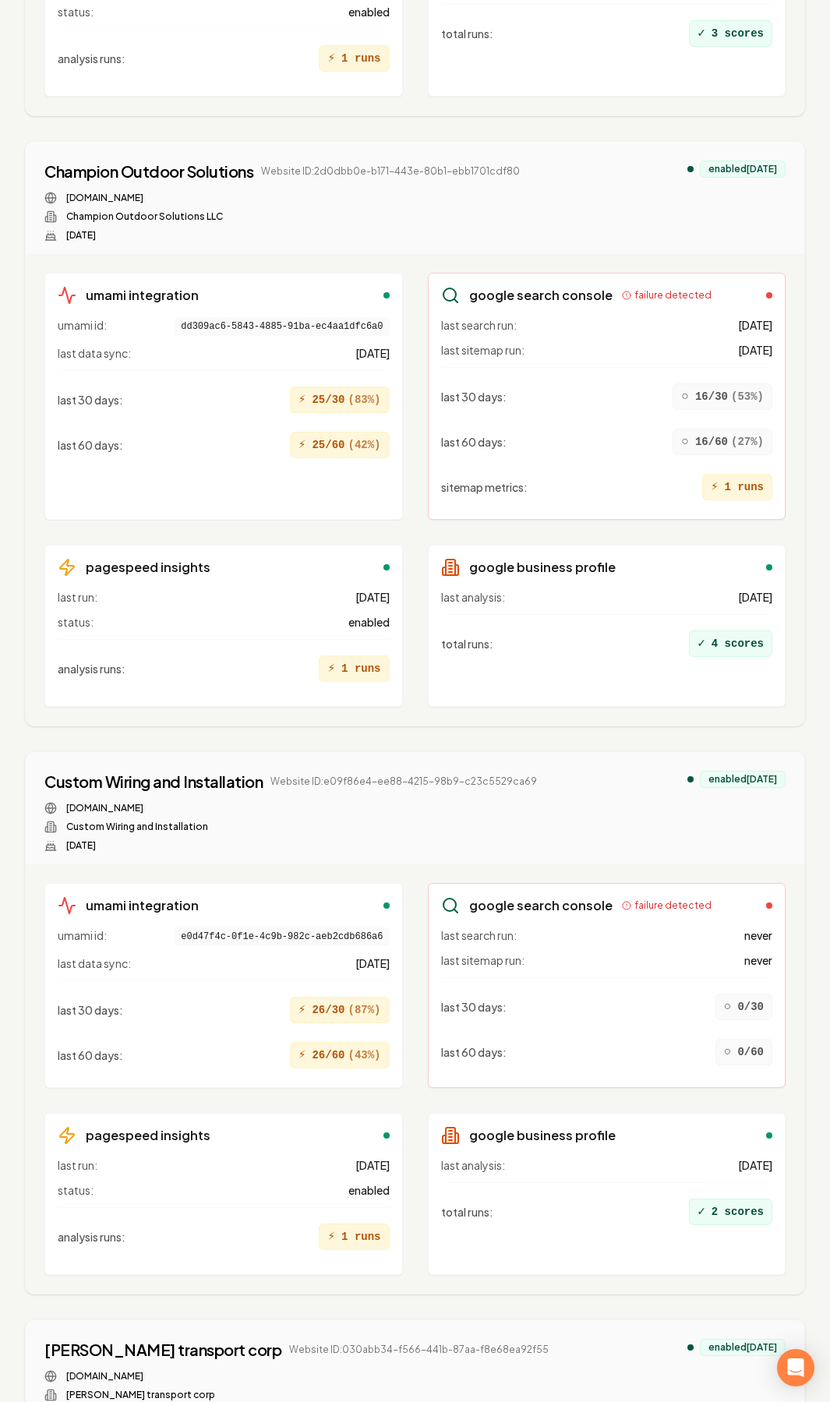
click at [357, 802] on div "customwiringdfw.com Custom Wiring and Installation Jul 31, 2025" at bounding box center [290, 827] width 492 height 50
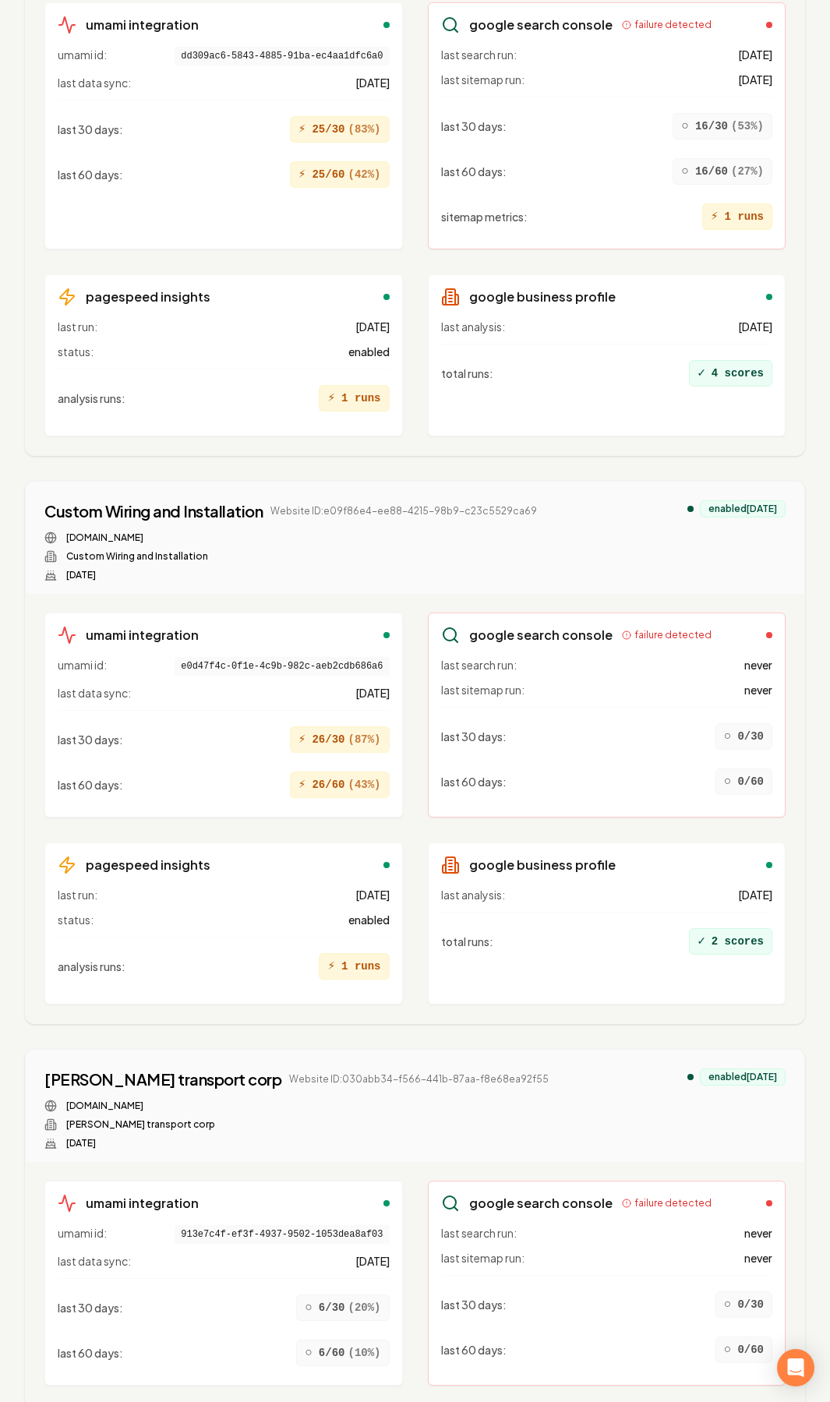
scroll to position [2259, 0]
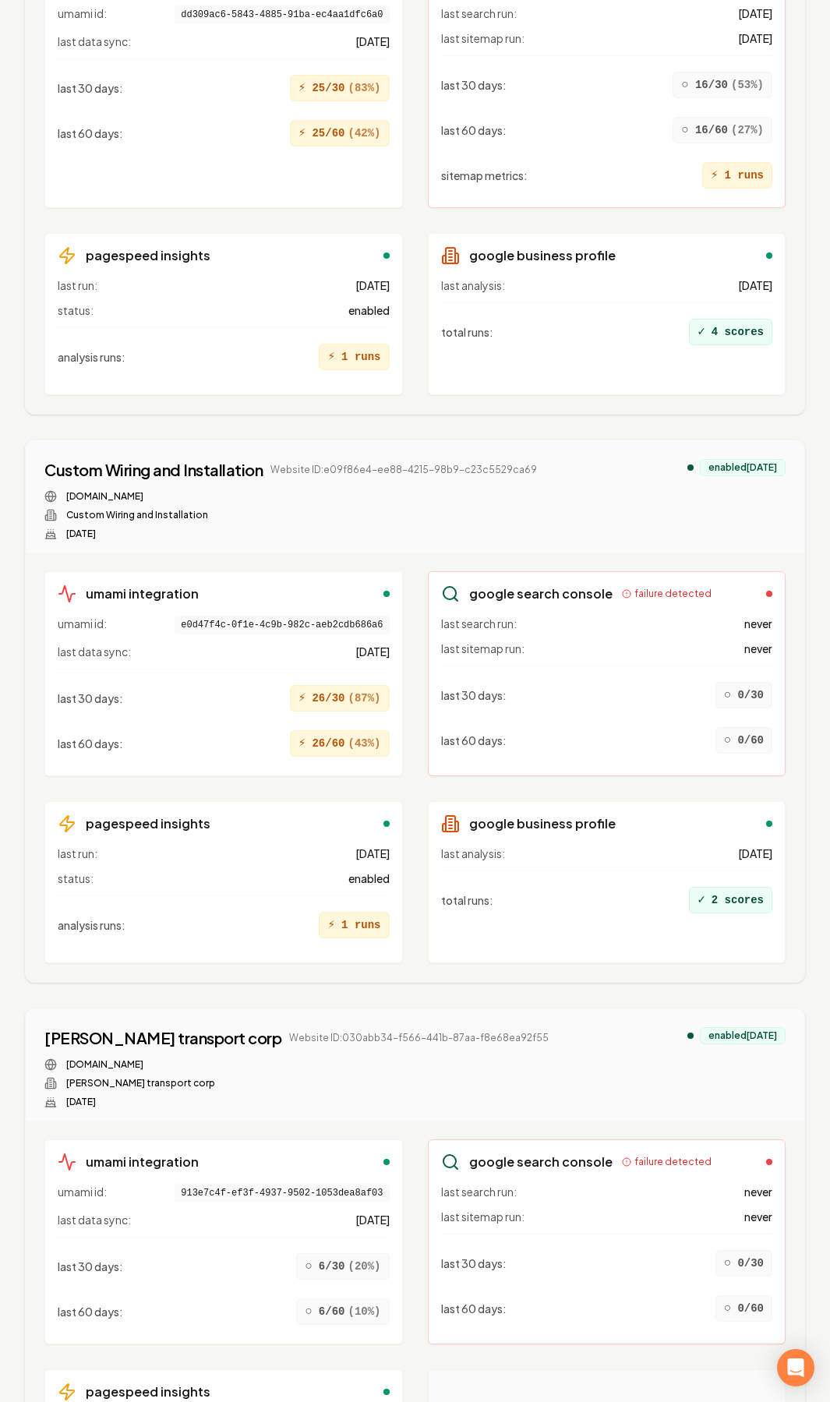
drag, startPoint x: 203, startPoint y: 1034, endPoint x: 65, endPoint y: 1038, distance: 138.0
click at [65, 1058] on div "ramostransportcorp.com" at bounding box center [296, 1064] width 504 height 12
copy link "ramostransportcorp.com"
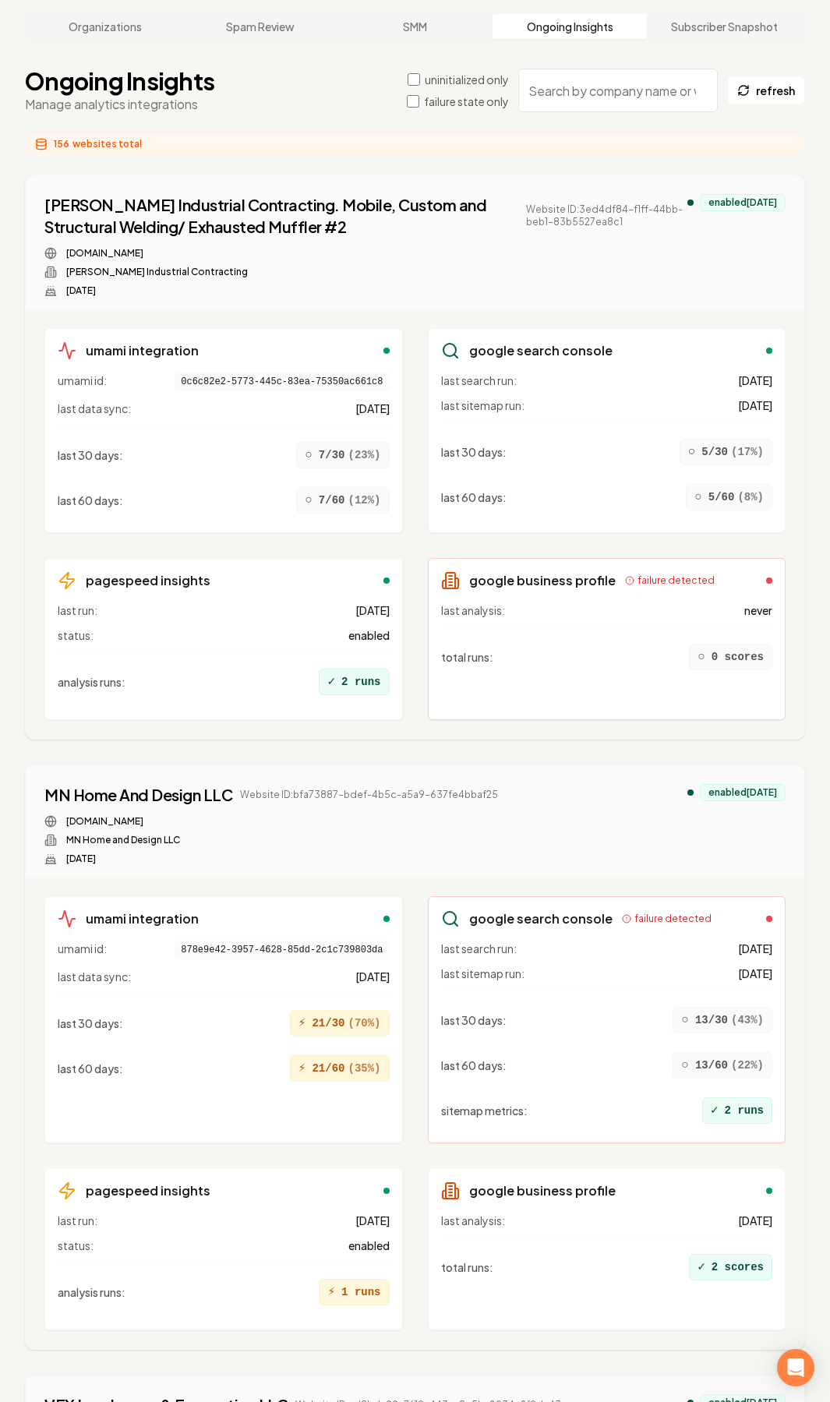
scroll to position [0, 0]
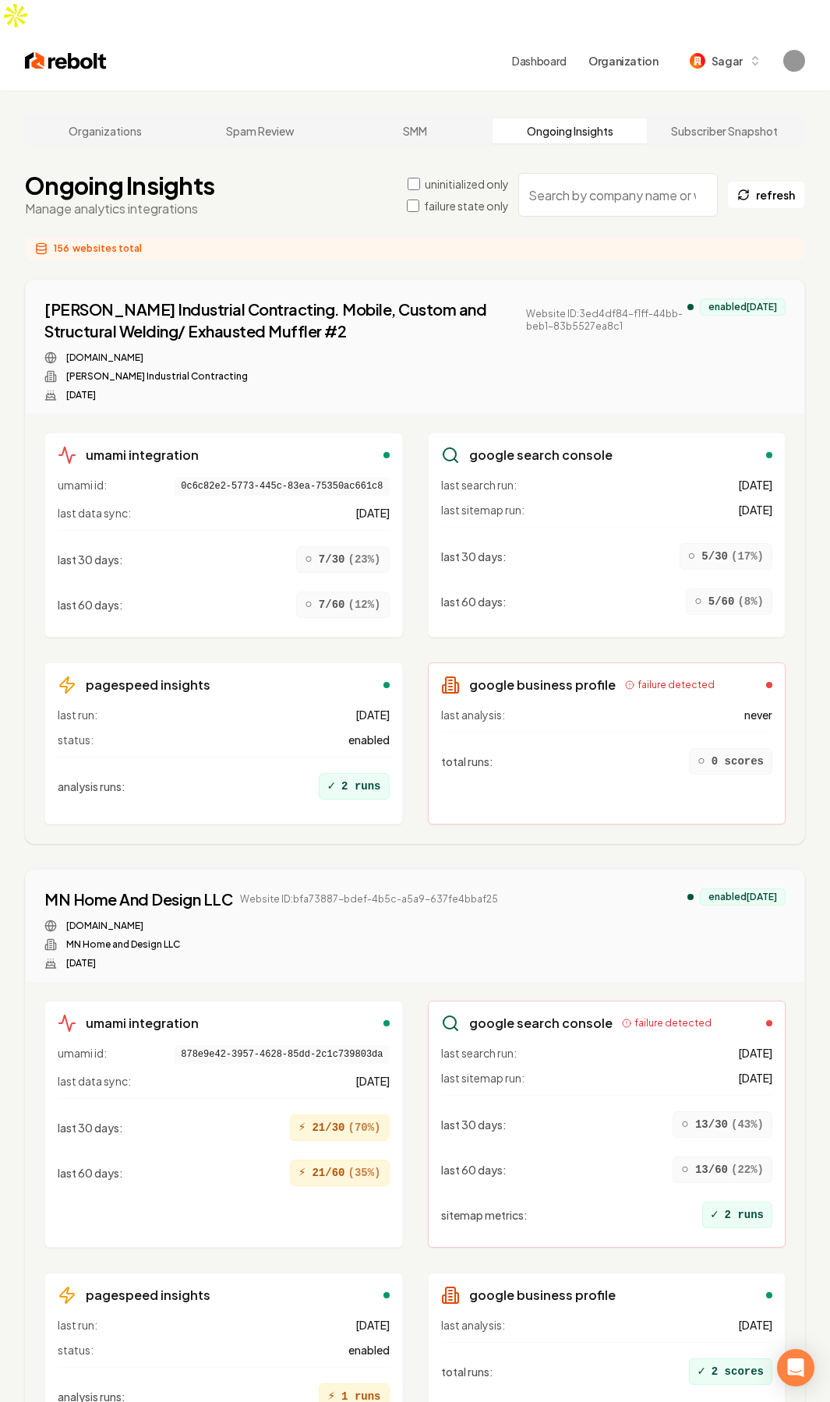
click at [367, 237] on div "156 websites total" at bounding box center [415, 248] width 780 height 23
click at [373, 237] on div "156 websites total" at bounding box center [415, 248] width 780 height 23
click at [374, 237] on div "156 websites total" at bounding box center [415, 248] width 780 height 23
click at [542, 477] on div "last search run: 2 days ago" at bounding box center [607, 485] width 332 height 16
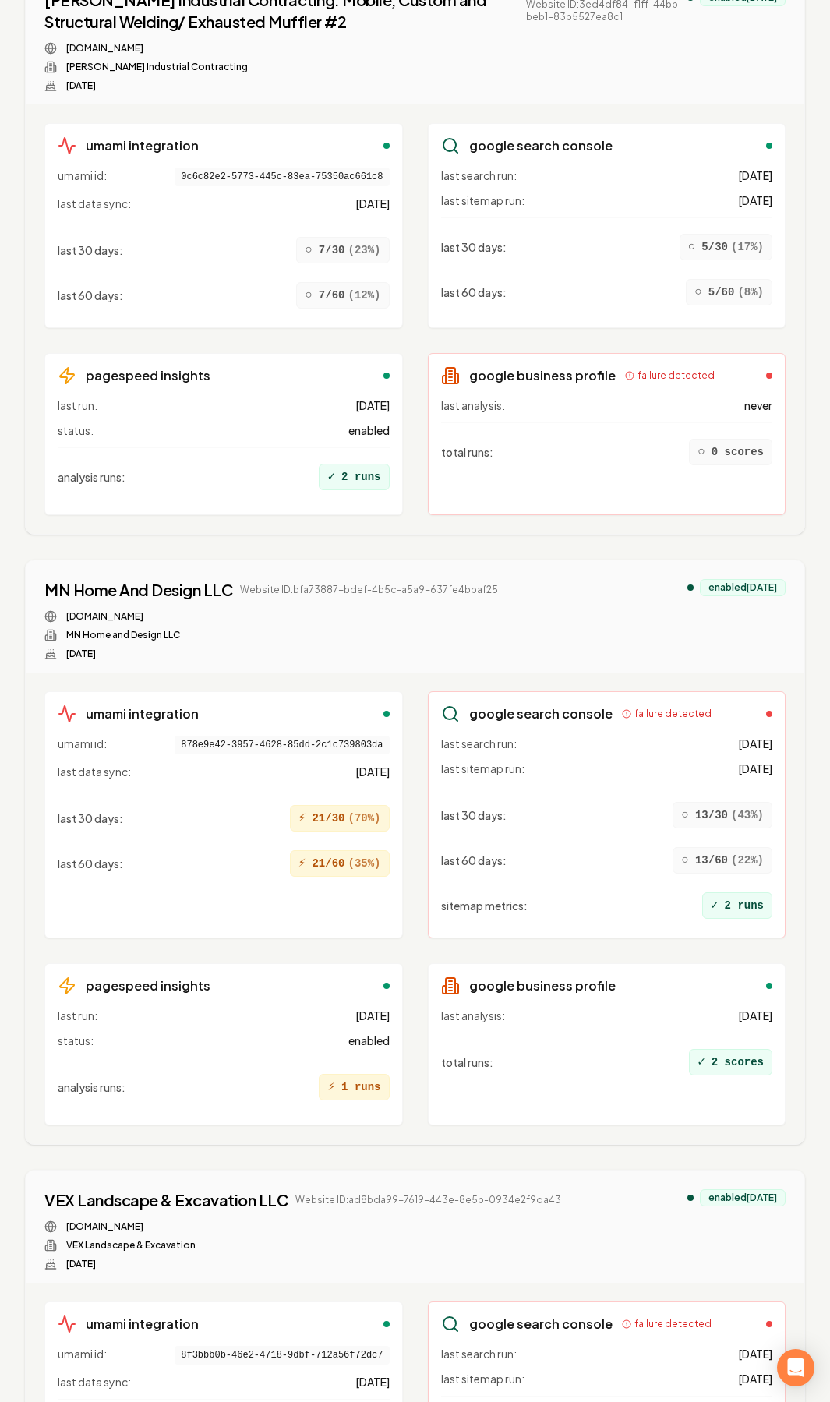
scroll to position [312, 0]
drag, startPoint x: 698, startPoint y: 680, endPoint x: 468, endPoint y: 693, distance: 230.2
click at [468, 693] on div "google search console failure detected last search run: 7 days ago last sitemap…" at bounding box center [607, 812] width 358 height 247
copy div "google search console failure detected"
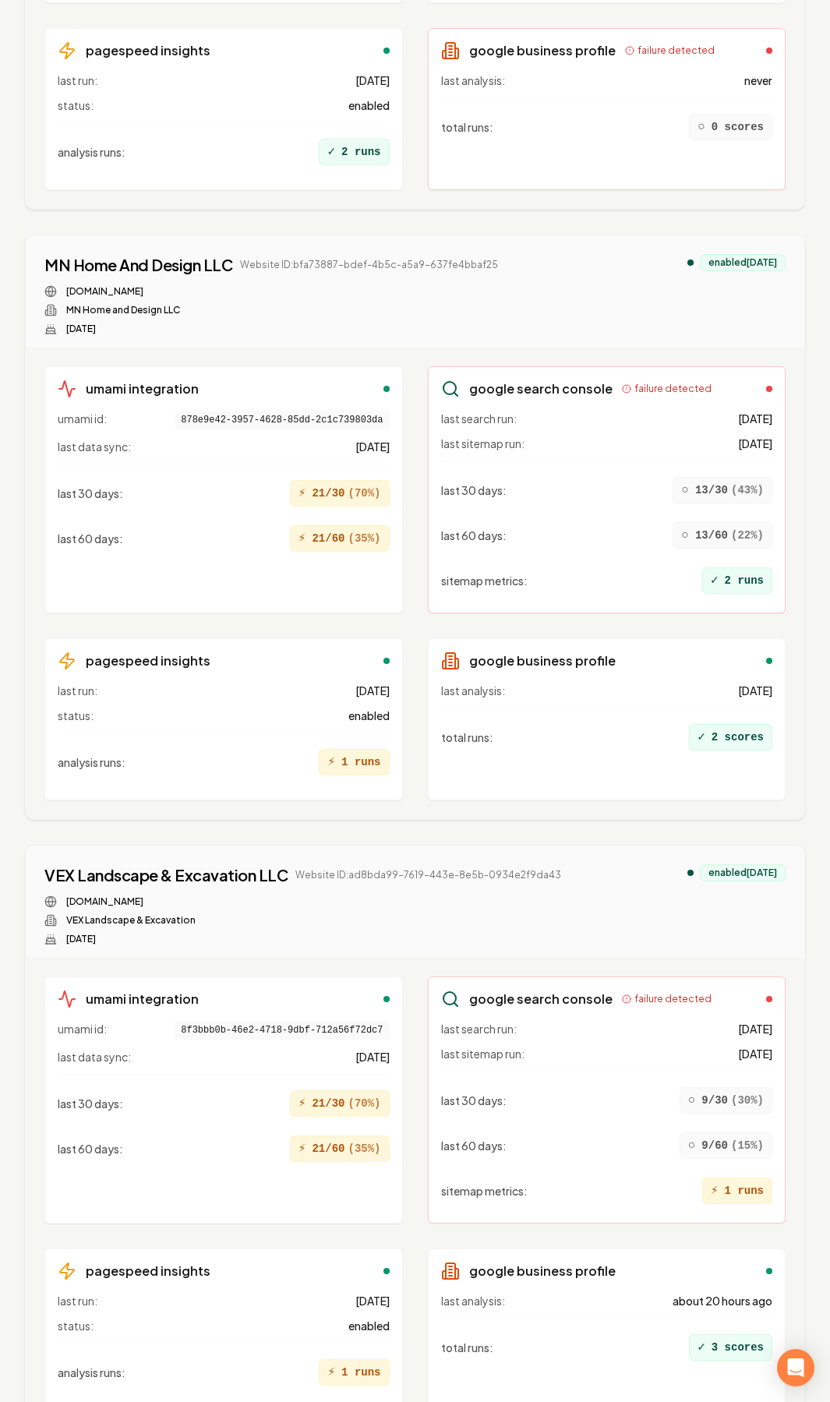
scroll to position [0, 0]
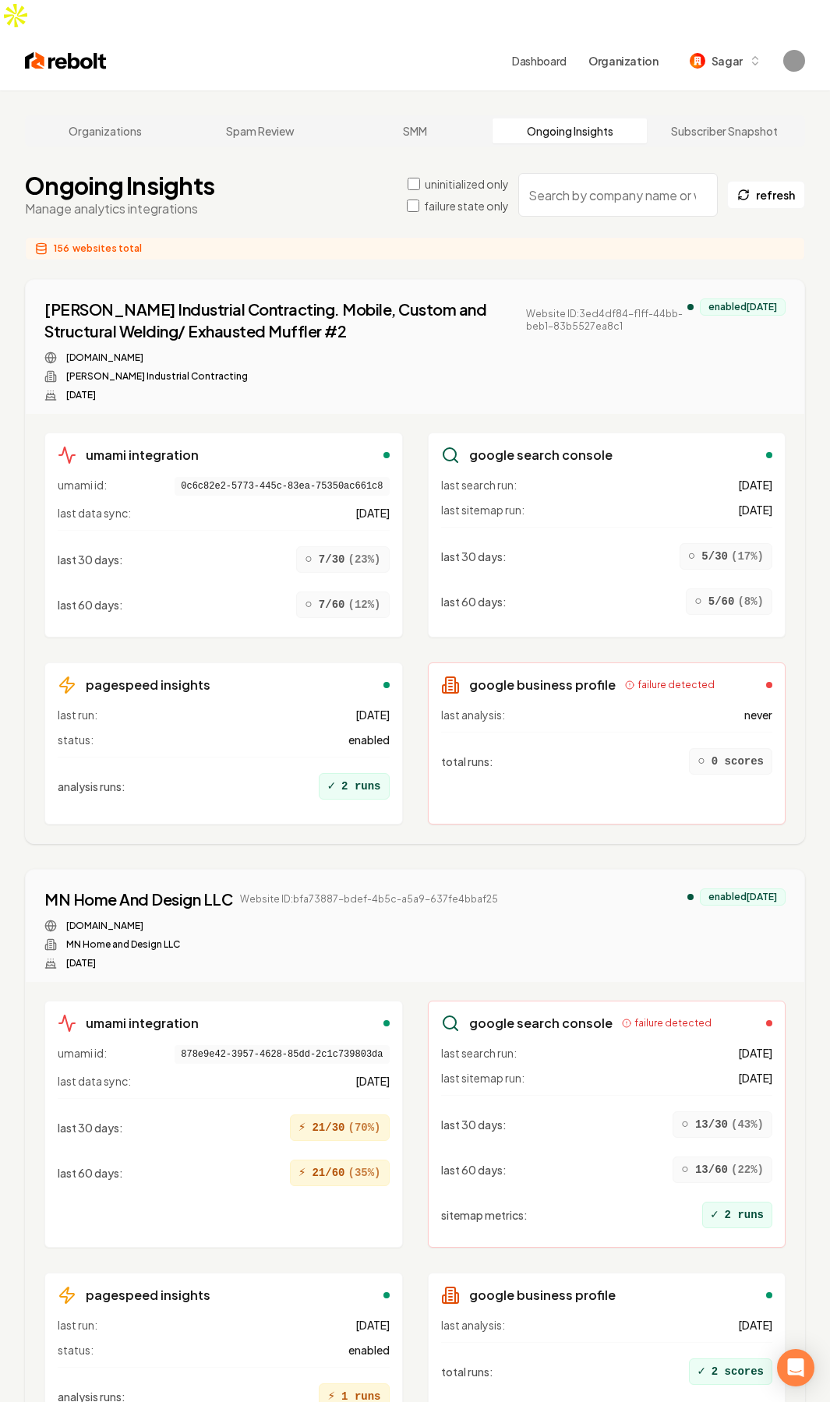
click at [365, 919] on div "mnhomeanddesign.com" at bounding box center [270, 925] width 453 height 12
click at [386, 919] on div "mnhomeanddesign.com" at bounding box center [270, 925] width 453 height 12
drag, startPoint x: 289, startPoint y: 869, endPoint x: 505, endPoint y: 862, distance: 215.9
click at [505, 888] on div "MN Home And Design LLC Website ID: bfa73887-bdef-4b5c-a5a9-637fe4bbaf25 mnhomea…" at bounding box center [414, 928] width 741 height 81
copy span "bfa73887-bdef-4b5c-a5a9-637fe4bbaf25"
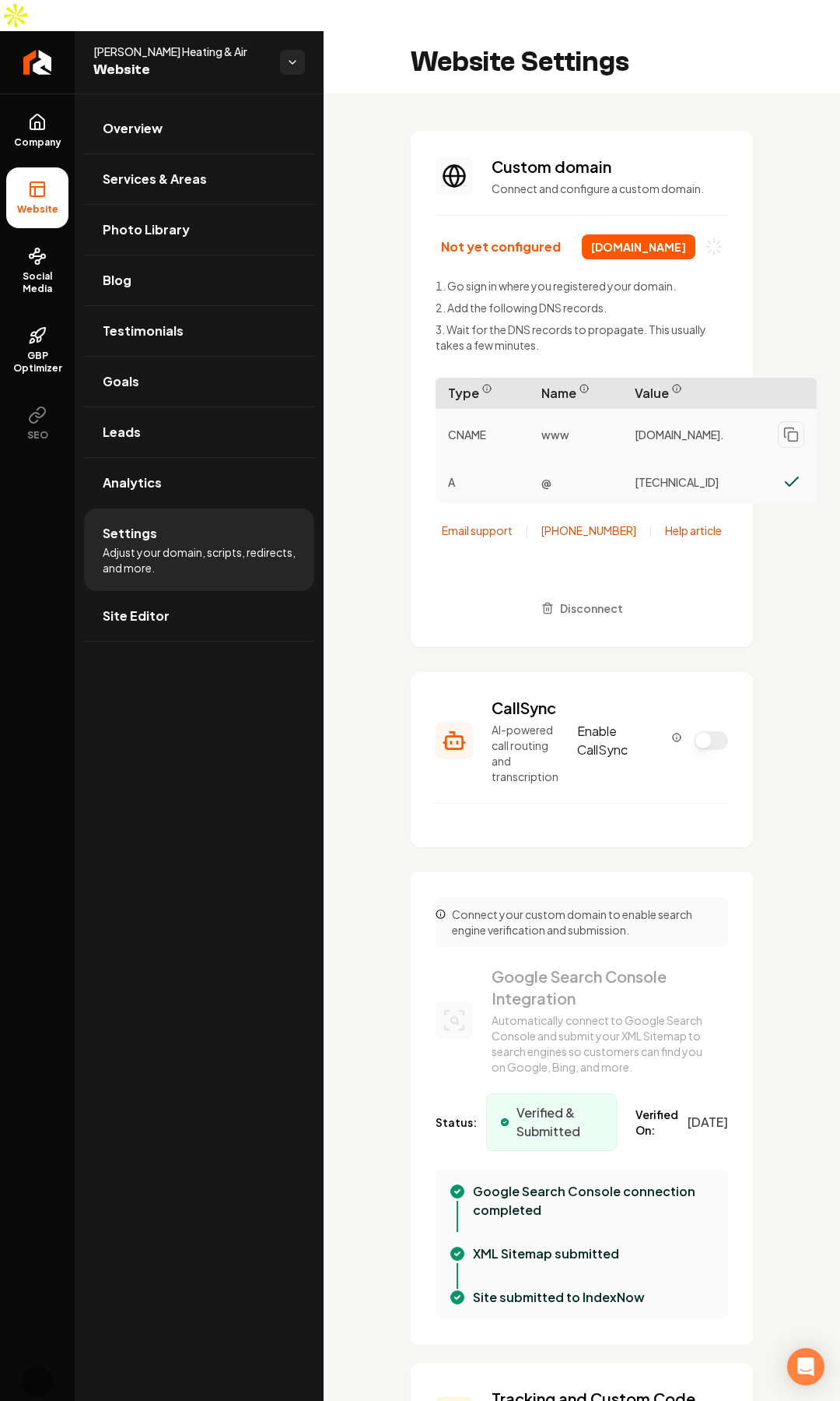
click at [592, 235] on span "butlerhvacnow.com" at bounding box center [639, 247] width 114 height 25
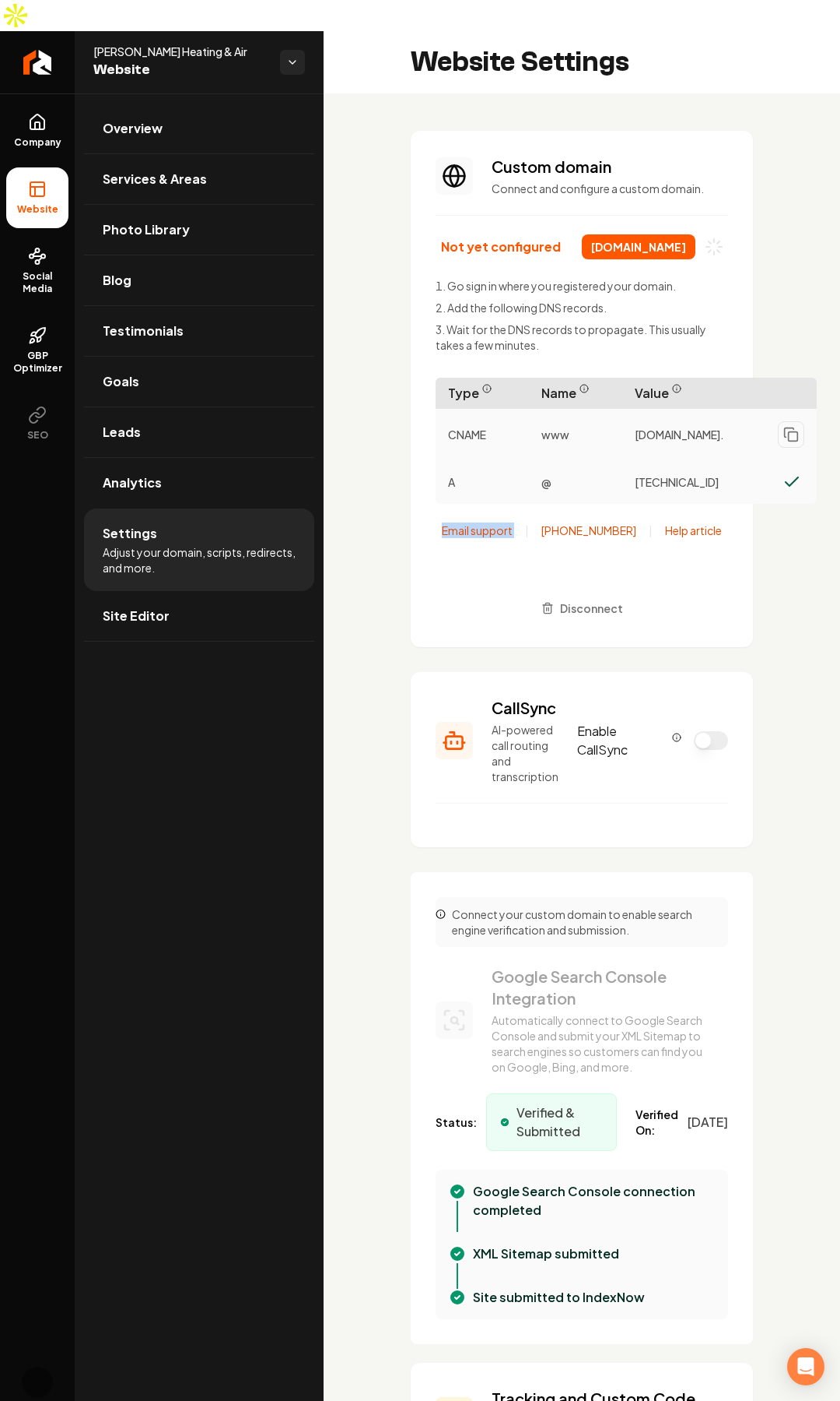
click at [643, 235] on span "butlerhvacnow.com" at bounding box center [639, 247] width 114 height 25
click at [660, 235] on span "butlerhvacnow.com" at bounding box center [639, 247] width 114 height 25
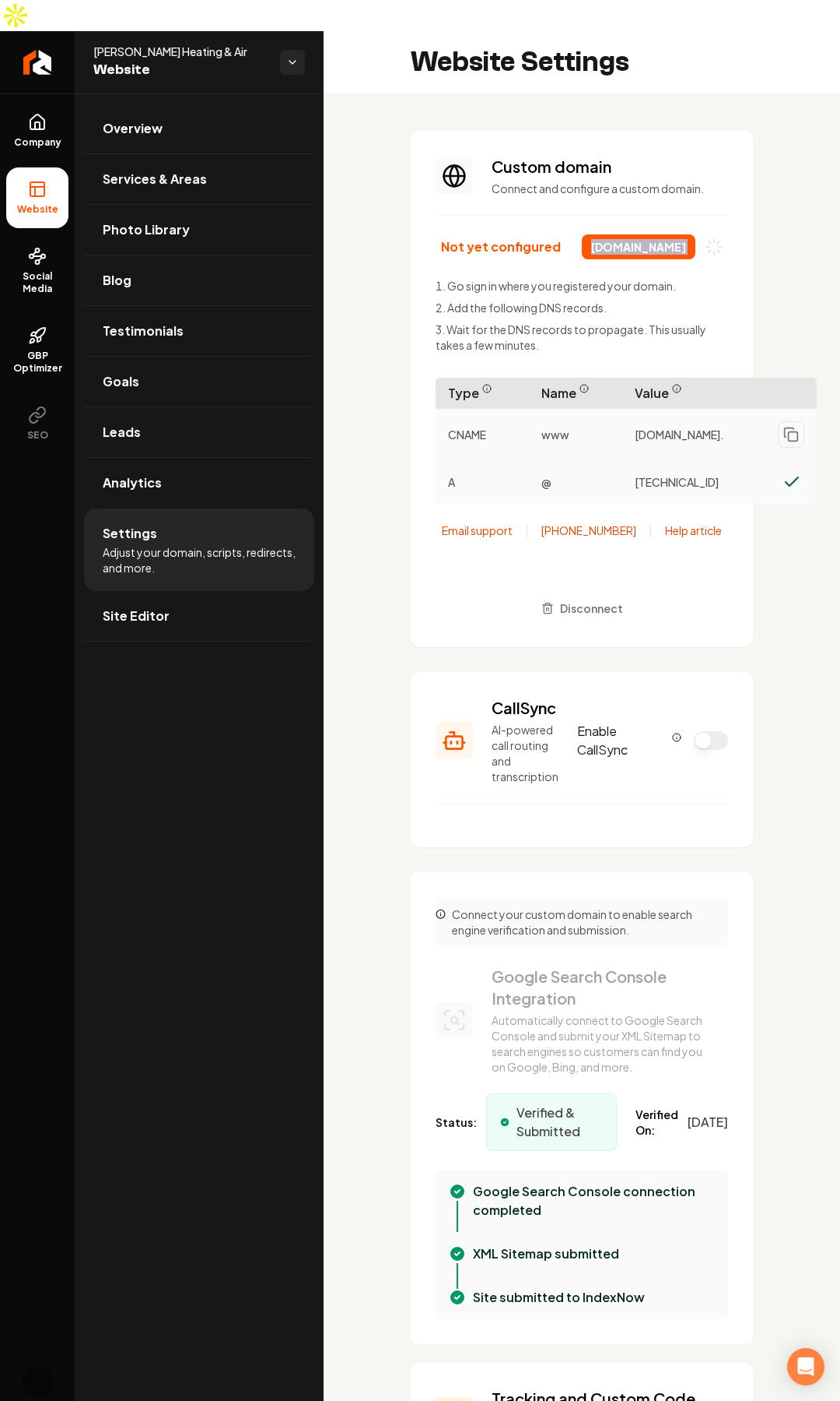
copy div "butlerhvacnow.com"
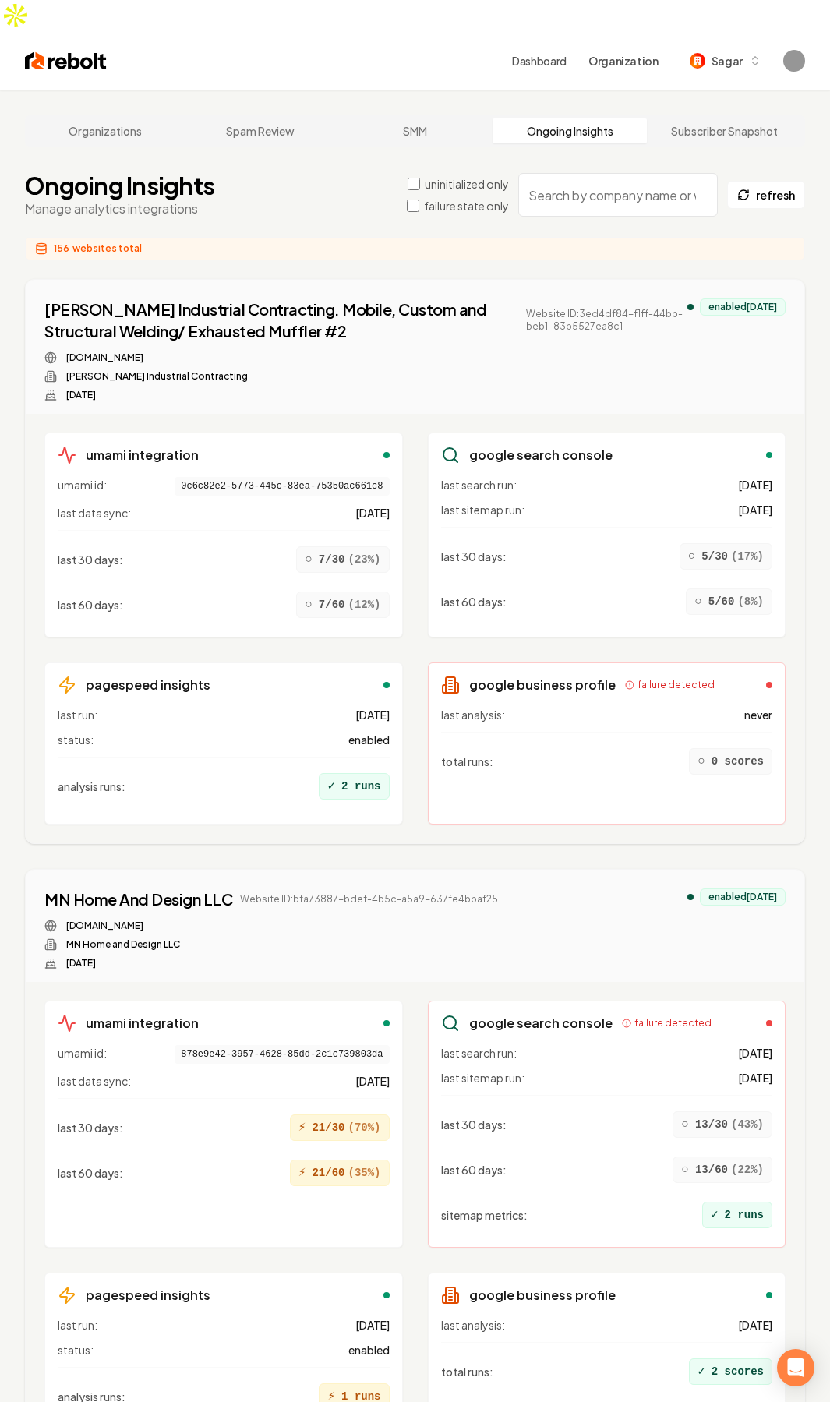
click at [122, 171] on h1 "Ongoing Insights" at bounding box center [119, 185] width 189 height 28
copy h1 "Ongoing Insights"
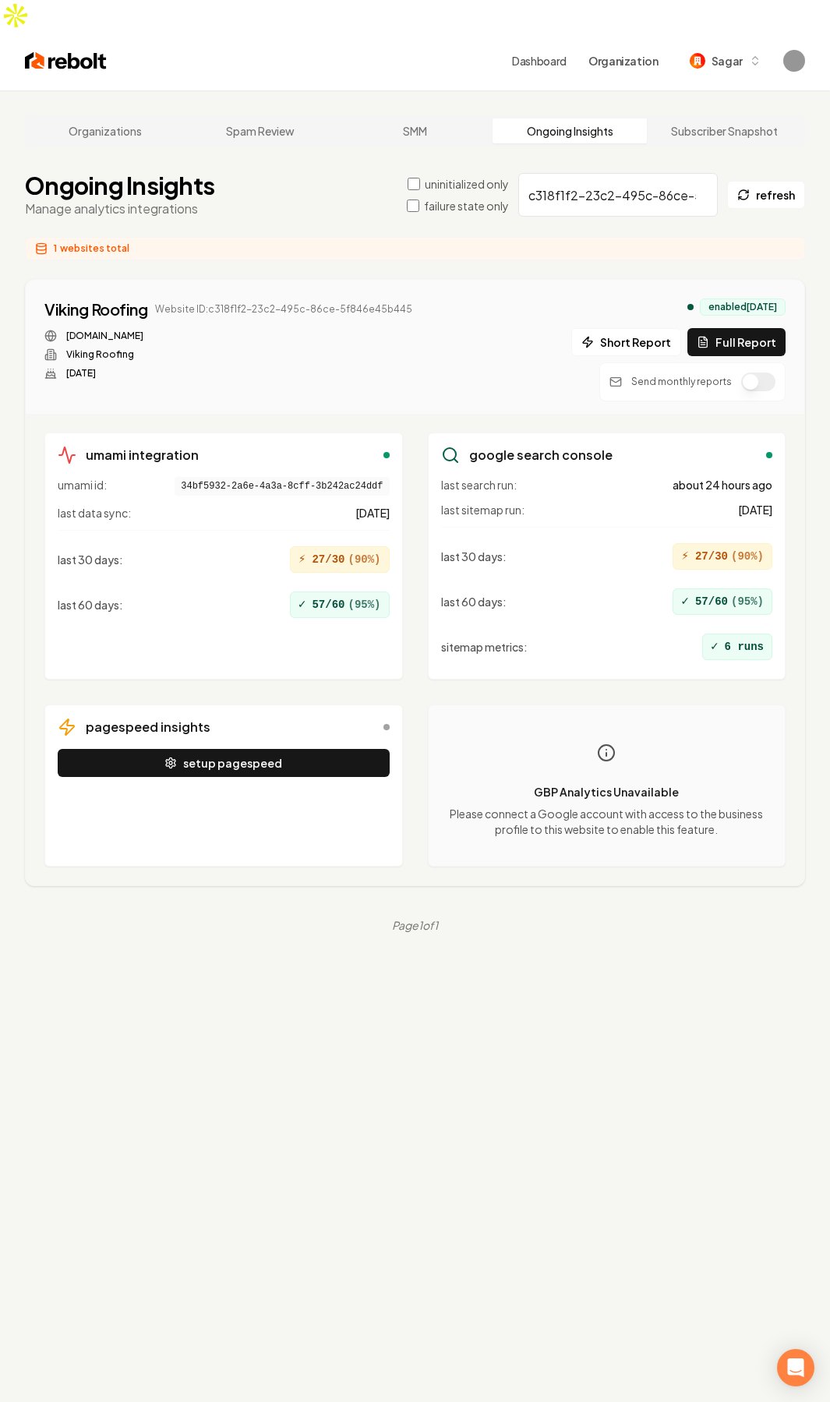
click at [256, 182] on div "Ongoing Insights Manage analytics integrations uninitialized only failure state…" at bounding box center [415, 194] width 780 height 47
click at [245, 749] on button "setup pagespeed" at bounding box center [224, 763] width 332 height 28
click at [579, 173] on input "c318f1f2-23c2-495c-86ce-5f846e45b445" at bounding box center [617, 195] width 199 height 44
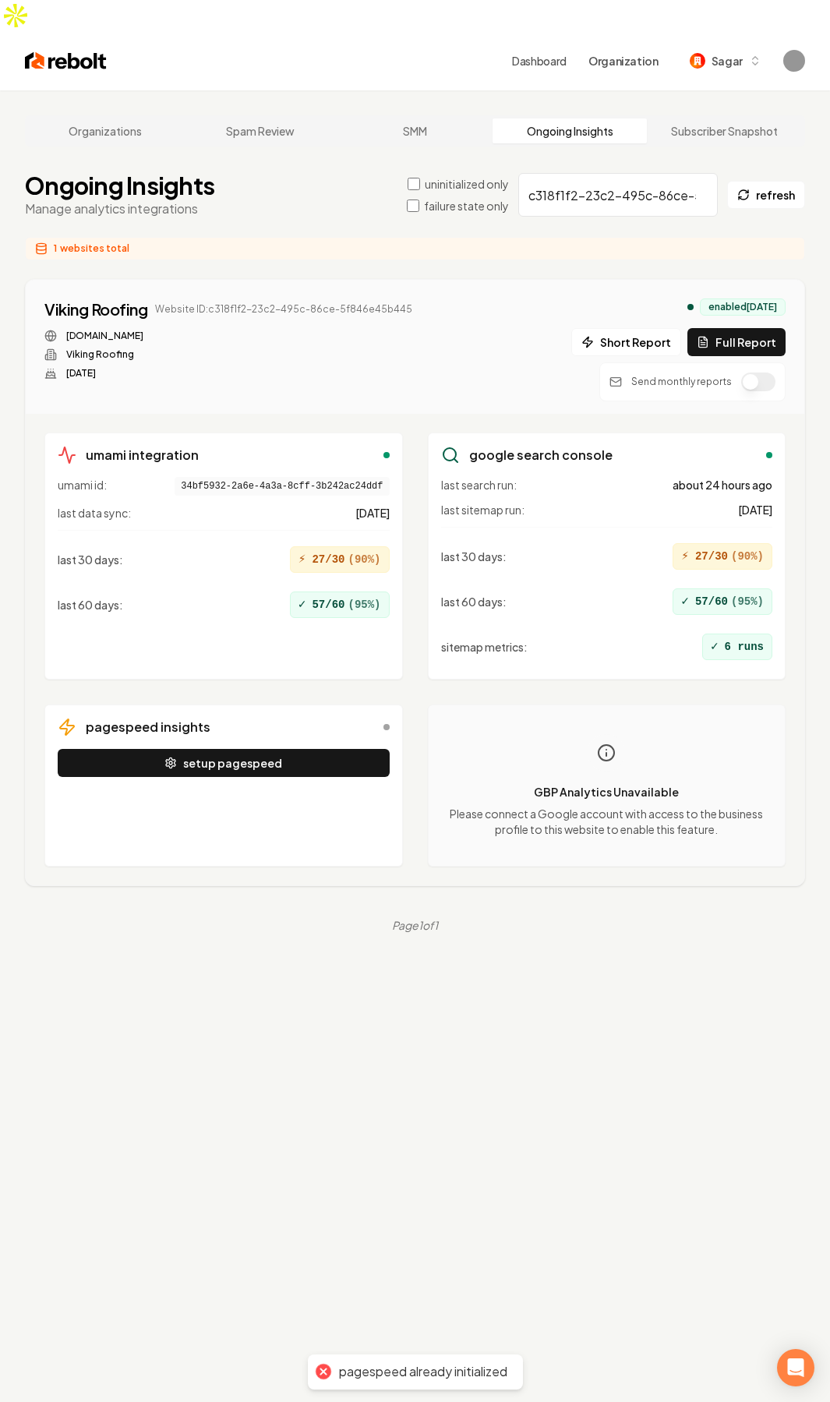
click at [579, 173] on input "c318f1f2-23c2-495c-86ce-5f846e45b445" at bounding box center [617, 195] width 199 height 44
click at [349, 330] on div "vikingroofing.com Viking Roofing Mar 3, 2025" at bounding box center [228, 355] width 368 height 50
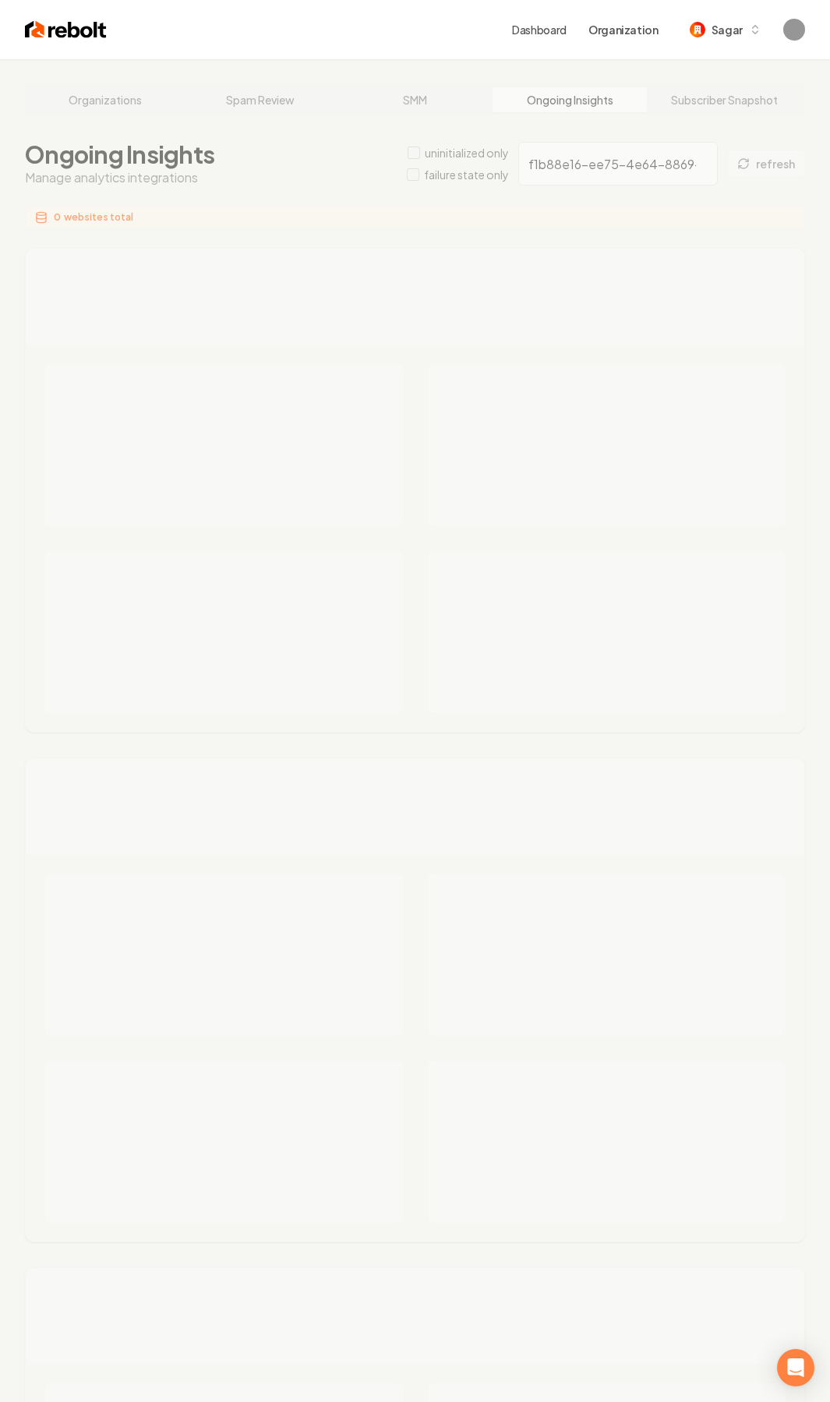
click at [584, 167] on div "Organizations Spam Review SMM Ongoing Insights Subscriber Snapshot Ongoing Insi…" at bounding box center [415, 941] width 830 height 1764
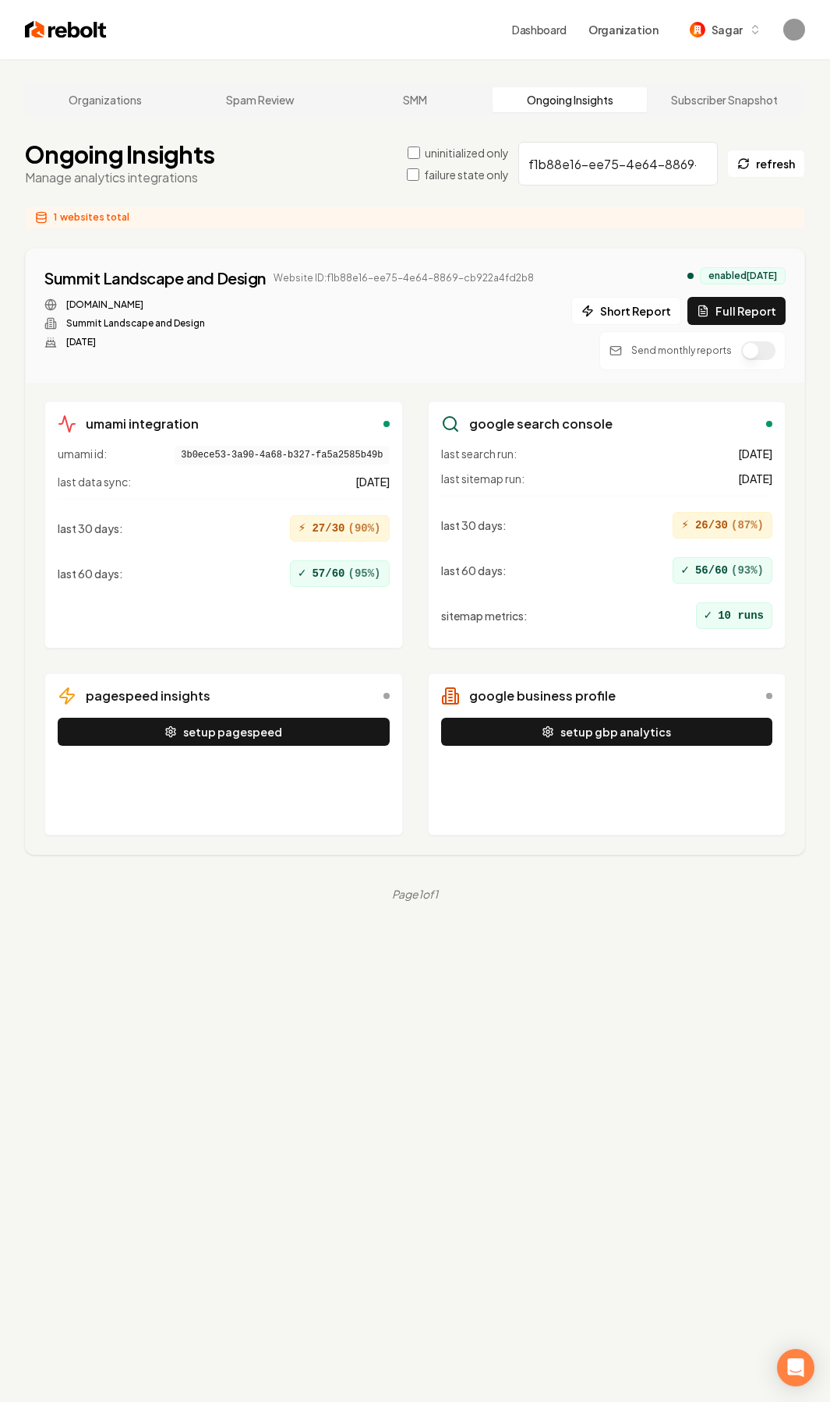
click at [633, 171] on input "f1b88e16-ee75-4e64-8869-cb922a4fd2b8" at bounding box center [617, 164] width 199 height 44
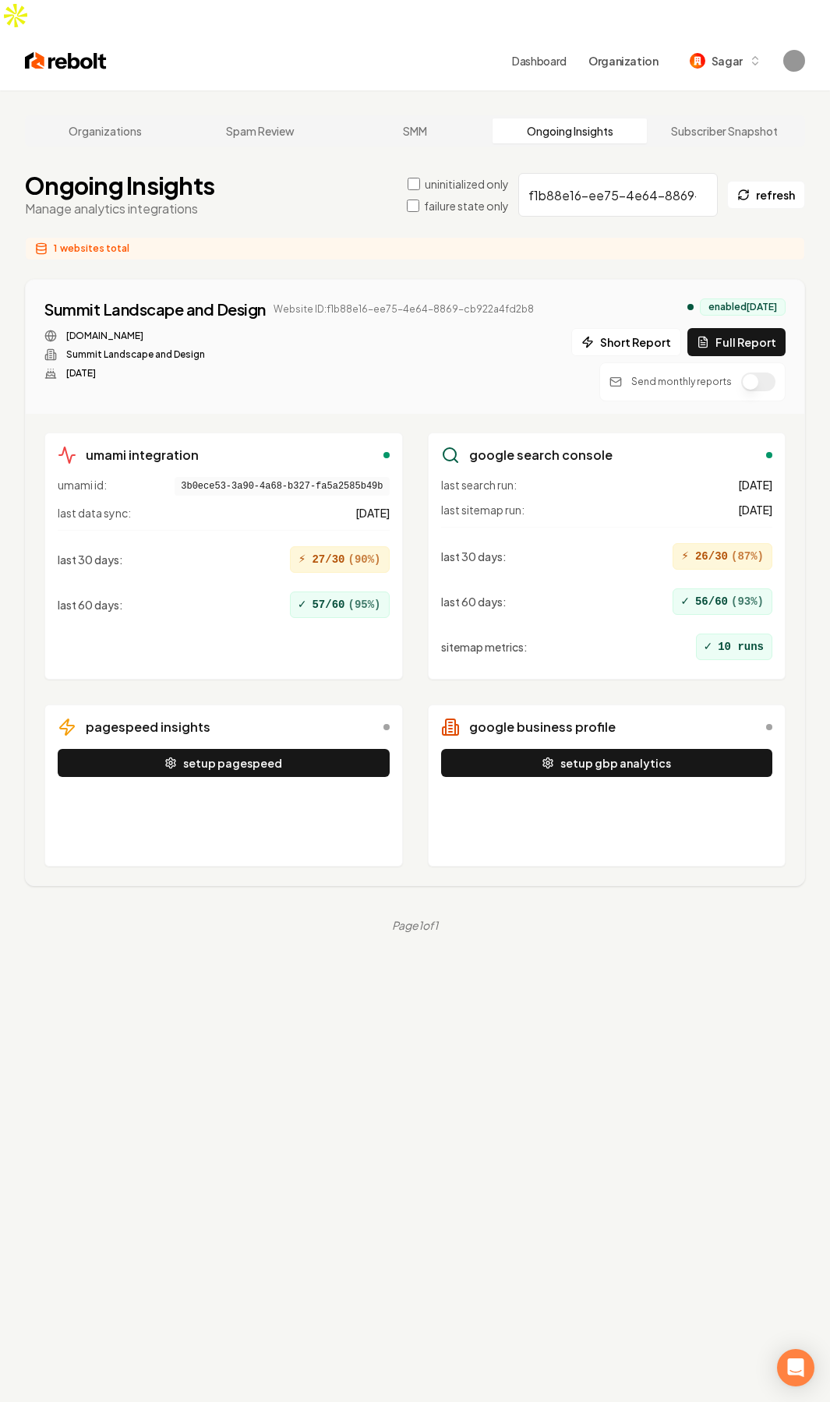
click at [633, 173] on input "f1b88e16-ee75-4e64-8869-cb922a4fd2b8" at bounding box center [617, 195] width 199 height 44
click at [663, 749] on button "setup gbp analytics" at bounding box center [607, 763] width 332 height 28
click at [259, 749] on div "setup pagespeed" at bounding box center [224, 801] width 332 height 104
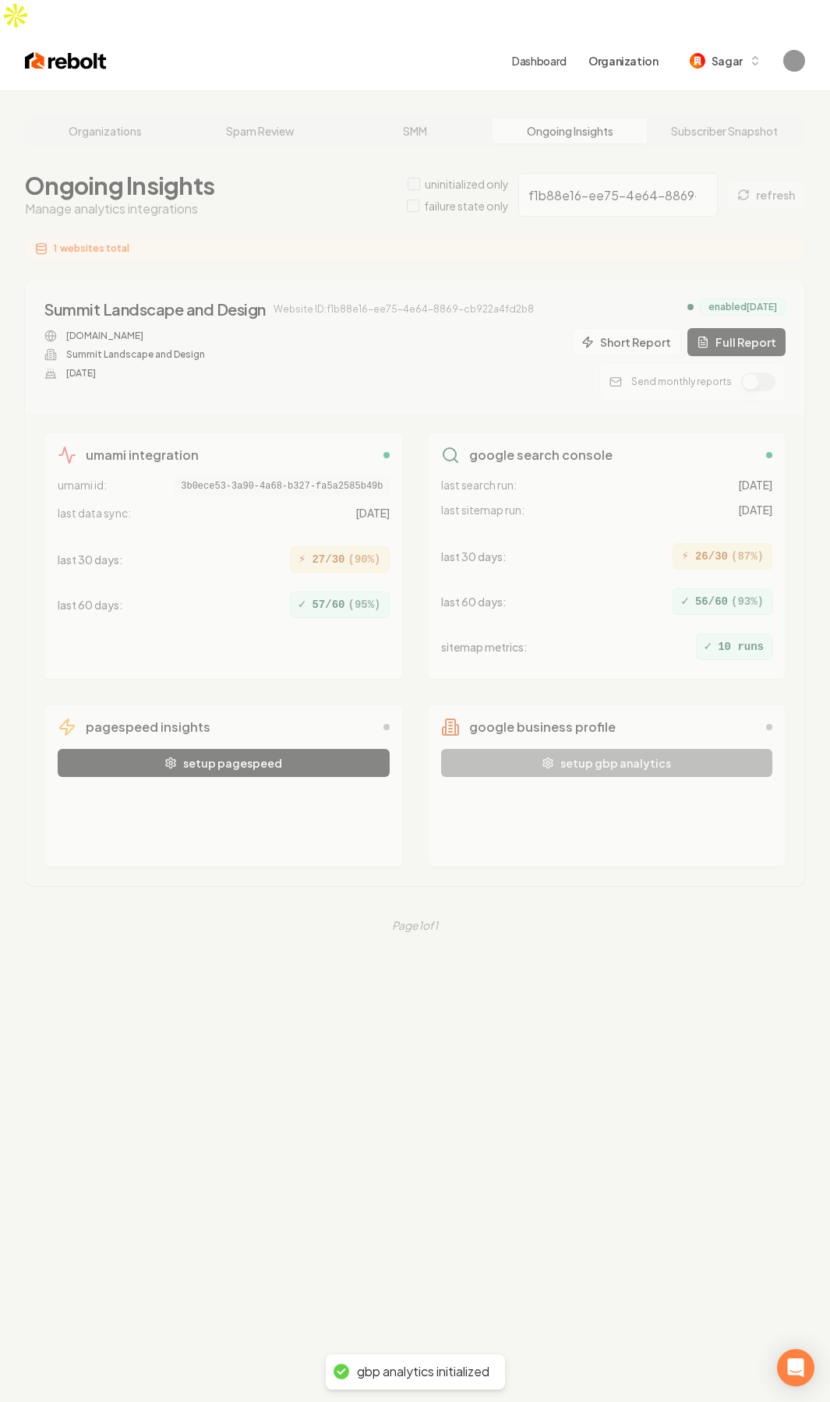
click at [286, 735] on div "Organizations Spam Review SMM Ongoing Insights Subscriber Snapshot Ongoing Insi…" at bounding box center [415, 791] width 830 height 1402
click at [361, 971] on div "Organizations Spam Review SMM Ongoing Insights Subscriber Snapshot Ongoing Insi…" at bounding box center [415, 791] width 830 height 1402
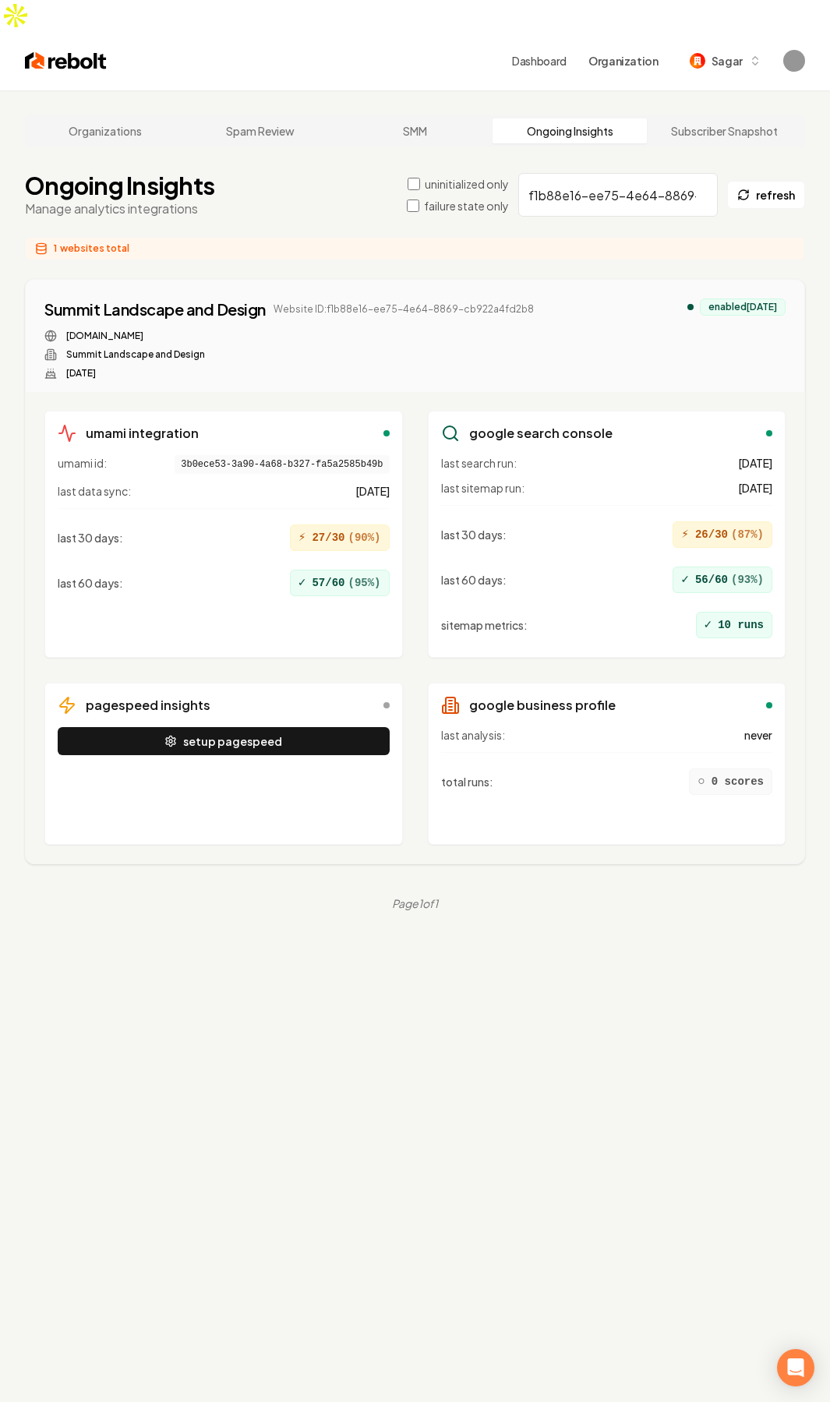
click at [153, 749] on div "setup pagespeed" at bounding box center [224, 779] width 332 height 104
click at [213, 727] on button "setup pagespeed" at bounding box center [224, 741] width 332 height 28
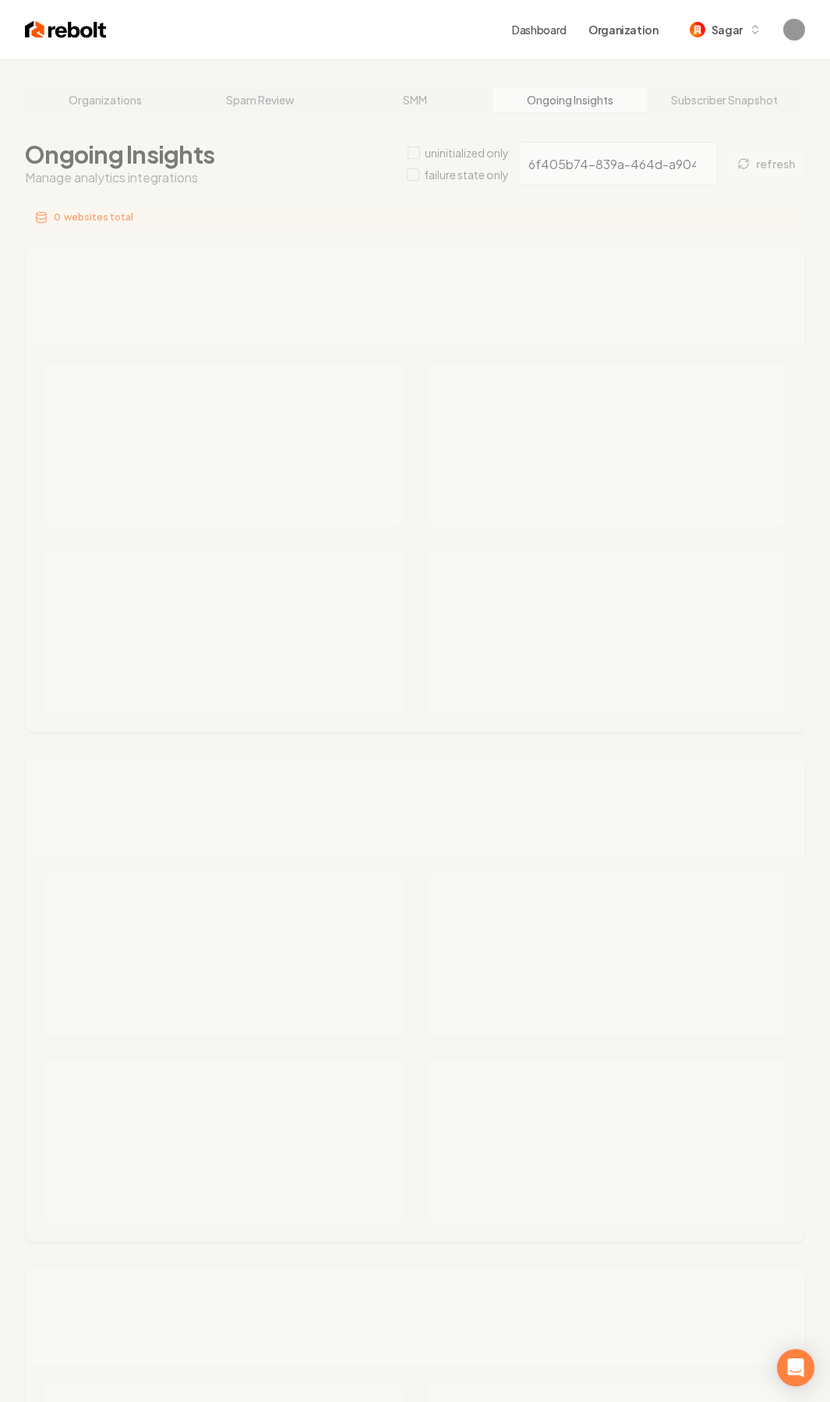
click at [592, 182] on div "Organizations Spam Review SMM Ongoing Insights Subscriber Snapshot Ongoing Insi…" at bounding box center [415, 941] width 830 height 1764
click at [602, 168] on div "Organizations Spam Review SMM Ongoing Insights Subscriber Snapshot Ongoing Insi…" at bounding box center [415, 941] width 830 height 1764
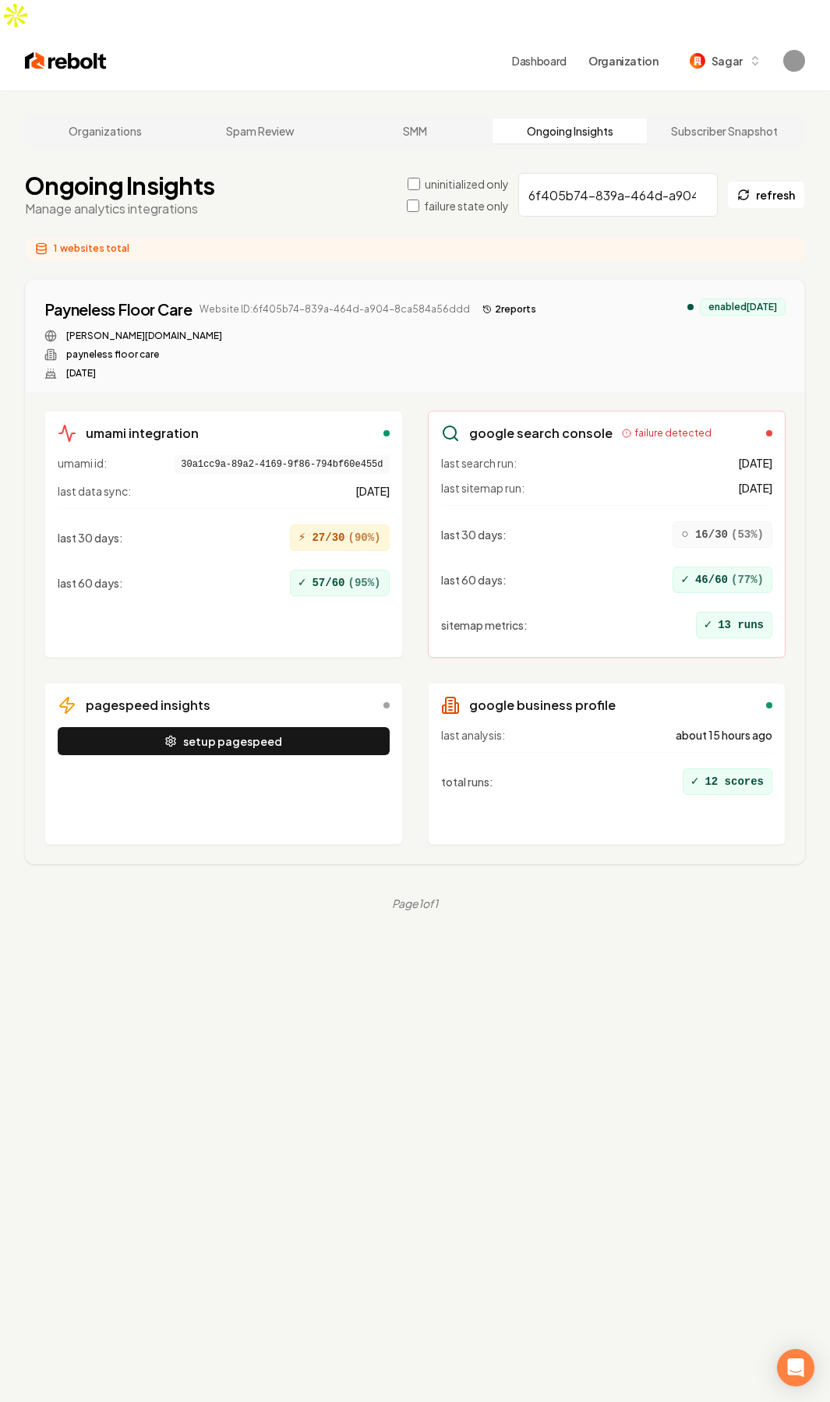
click at [619, 173] on input "6f405b74-839a-464d-a904-8ca584a56ddd" at bounding box center [617, 195] width 199 height 44
click at [215, 727] on button "setup pagespeed" at bounding box center [224, 741] width 332 height 28
click at [210, 911] on div "Organizations Spam Review SMM Ongoing Insights Subscriber Snapshot Ongoing Insi…" at bounding box center [415, 791] width 830 height 1402
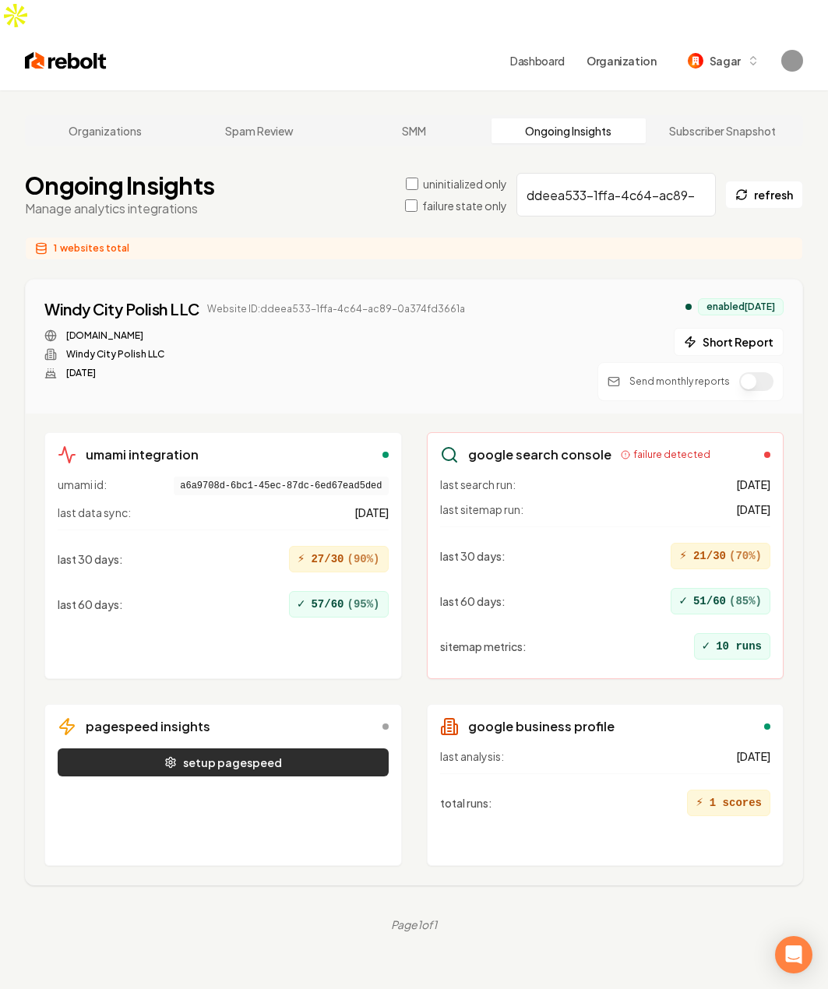
click at [336, 749] on button "setup pagespeed" at bounding box center [223, 763] width 331 height 28
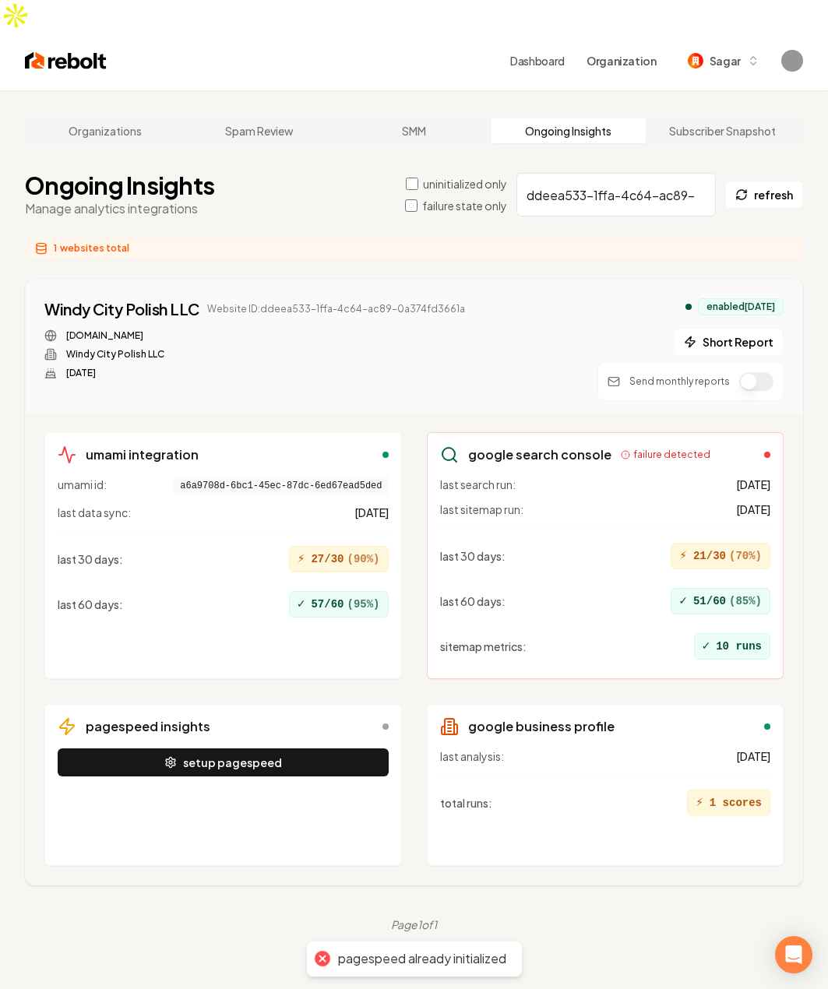
click at [620, 173] on input "ddeea533-1ffa-4c64-ac89-0a374fd3661a" at bounding box center [616, 195] width 199 height 44
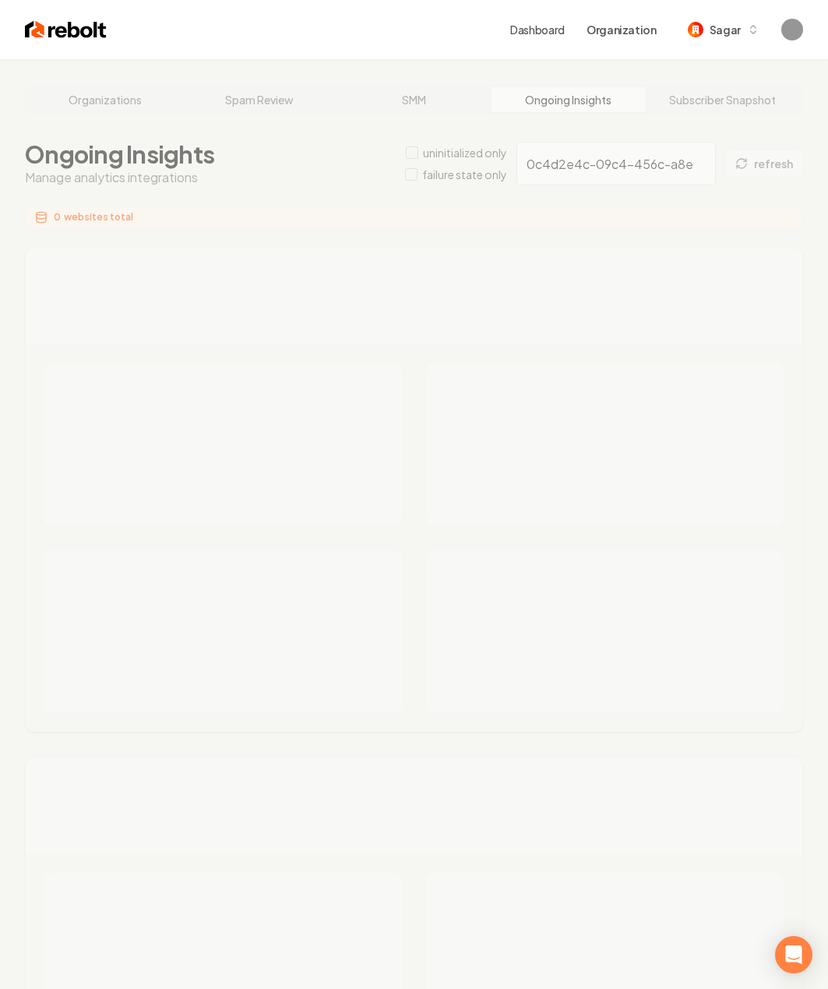
click at [608, 166] on div "Organizations Spam Review SMM Ongoing Insights Subscriber Snapshot Ongoing Insi…" at bounding box center [414, 941] width 828 height 1764
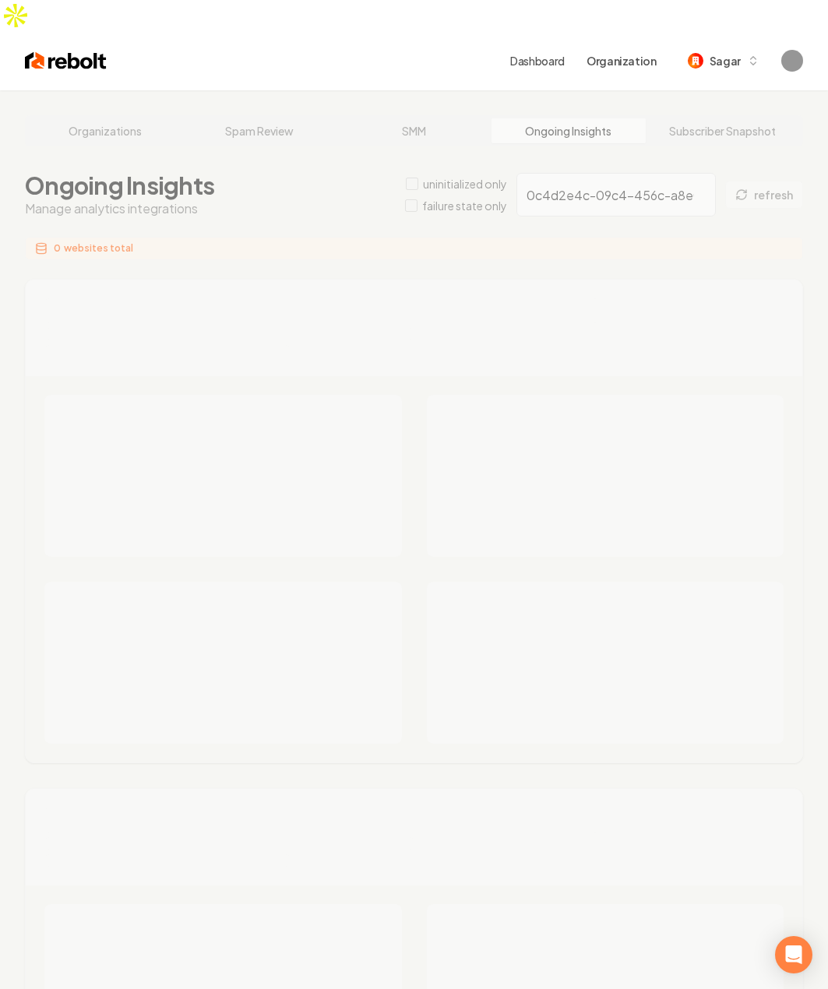
click at [592, 162] on div "Organizations Spam Review SMM Ongoing Insights Subscriber Snapshot Ongoing Insi…" at bounding box center [414, 972] width 828 height 1764
click at [592, 173] on input "0c4d2e4c-09c4-456c-a8e0-d82486a5ae4e" at bounding box center [616, 195] width 199 height 44
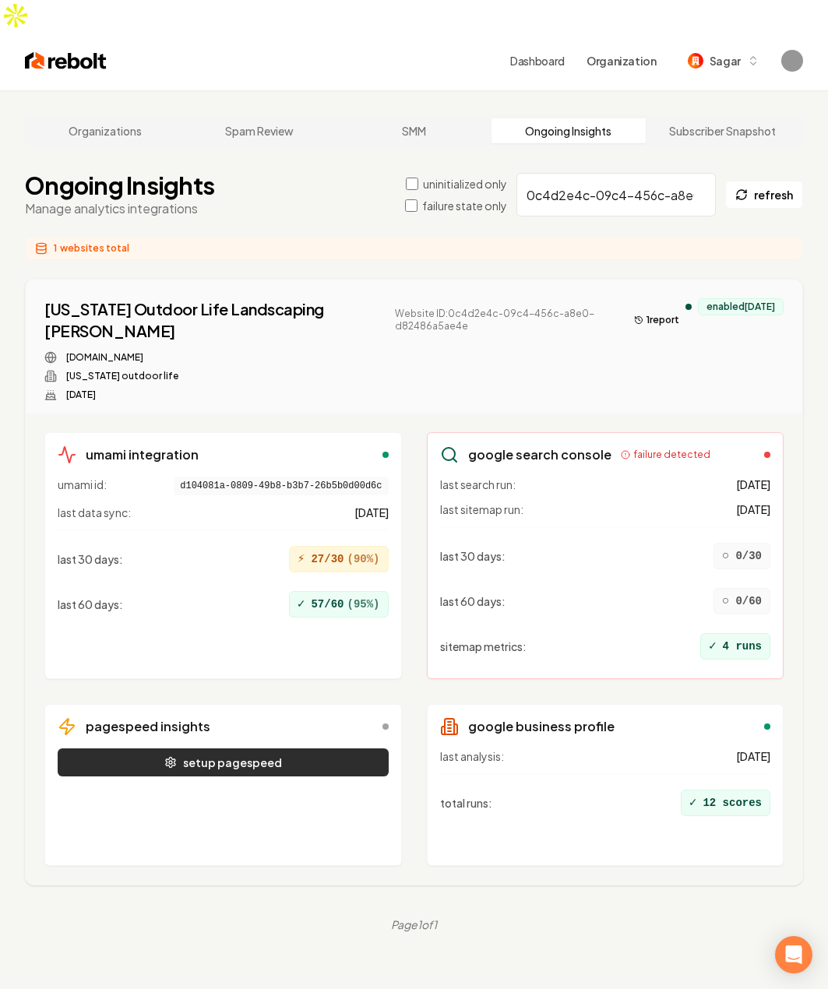
click at [206, 749] on button "setup pagespeed" at bounding box center [223, 763] width 331 height 28
click at [582, 173] on input "0c4d2e4c-09c4-456c-a8e0-d82486a5ae4e" at bounding box center [616, 195] width 199 height 44
click at [249, 749] on button "setup pagespeed" at bounding box center [223, 763] width 331 height 28
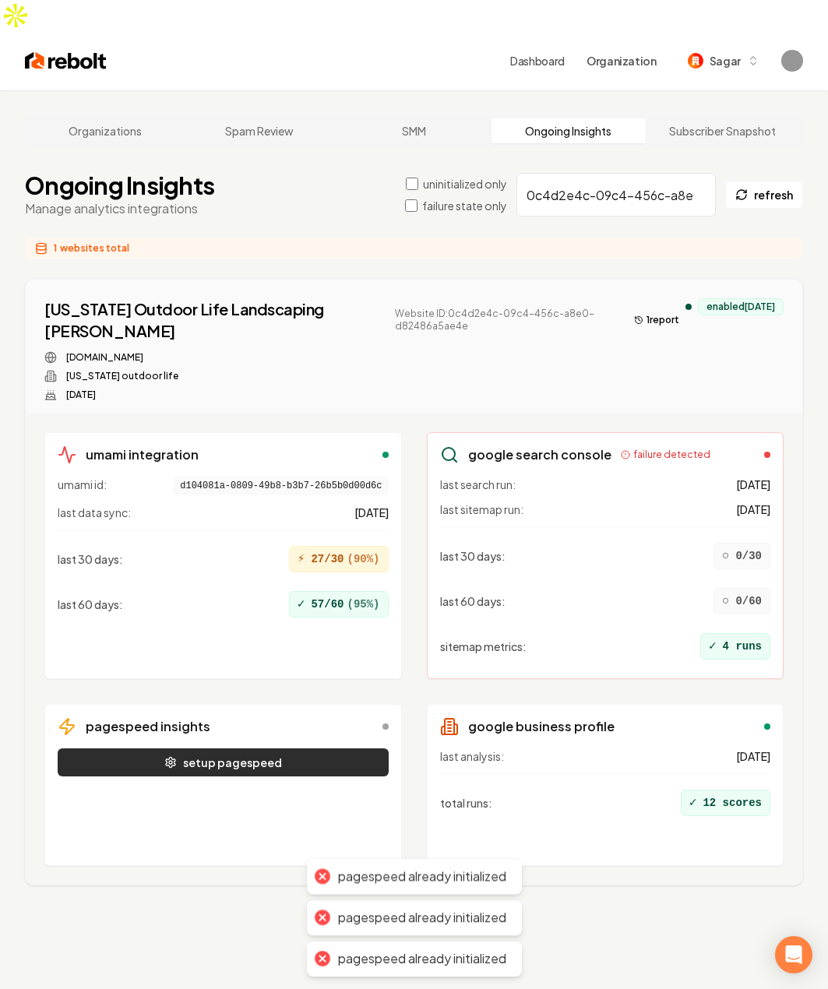
click at [249, 749] on button "setup pagespeed" at bounding box center [223, 763] width 331 height 28
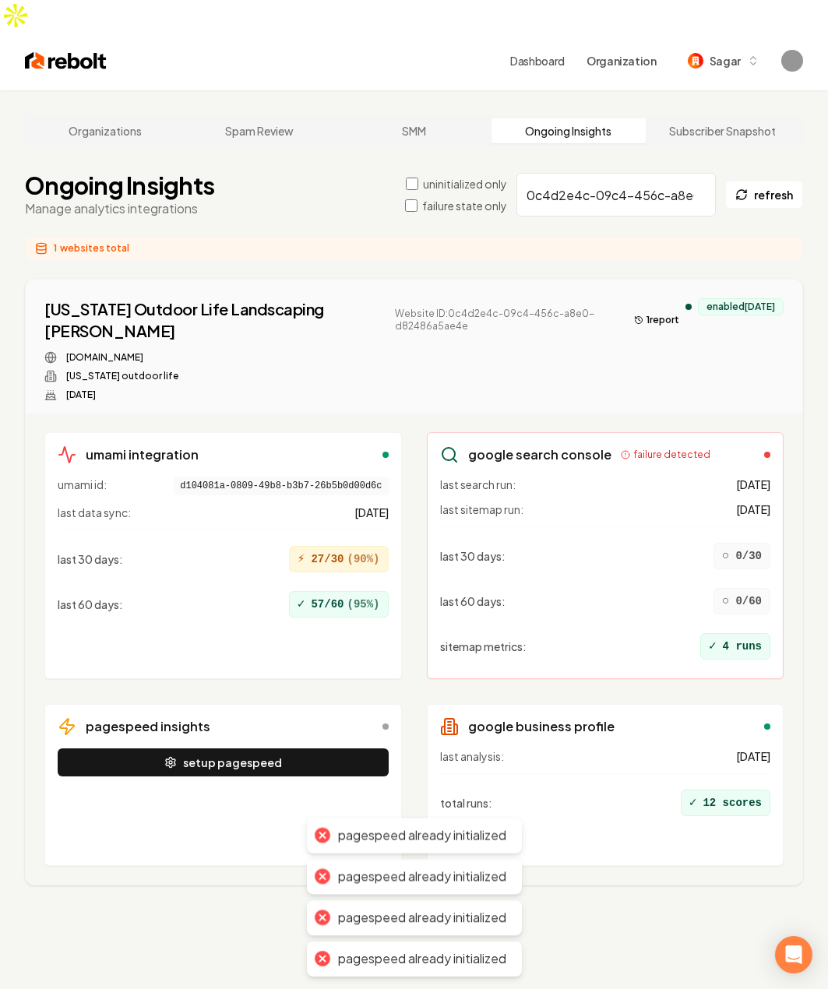
drag, startPoint x: 293, startPoint y: 522, endPoint x: 298, endPoint y: 506, distance: 16.3
click at [294, 546] on div "⚡ 27/30 ( 90 %)" at bounding box center [339, 559] width 100 height 26
click at [348, 312] on div "Colorado Outdoor Life Landscaping Wells Website ID: 0c4d2e4c-09c4-456c-a8e0-d82…" at bounding box center [364, 349] width 641 height 103
click at [588, 173] on input "0c4d2e4c-09c4-456c-a8e0-d82486a5ae4e" at bounding box center [616, 195] width 199 height 44
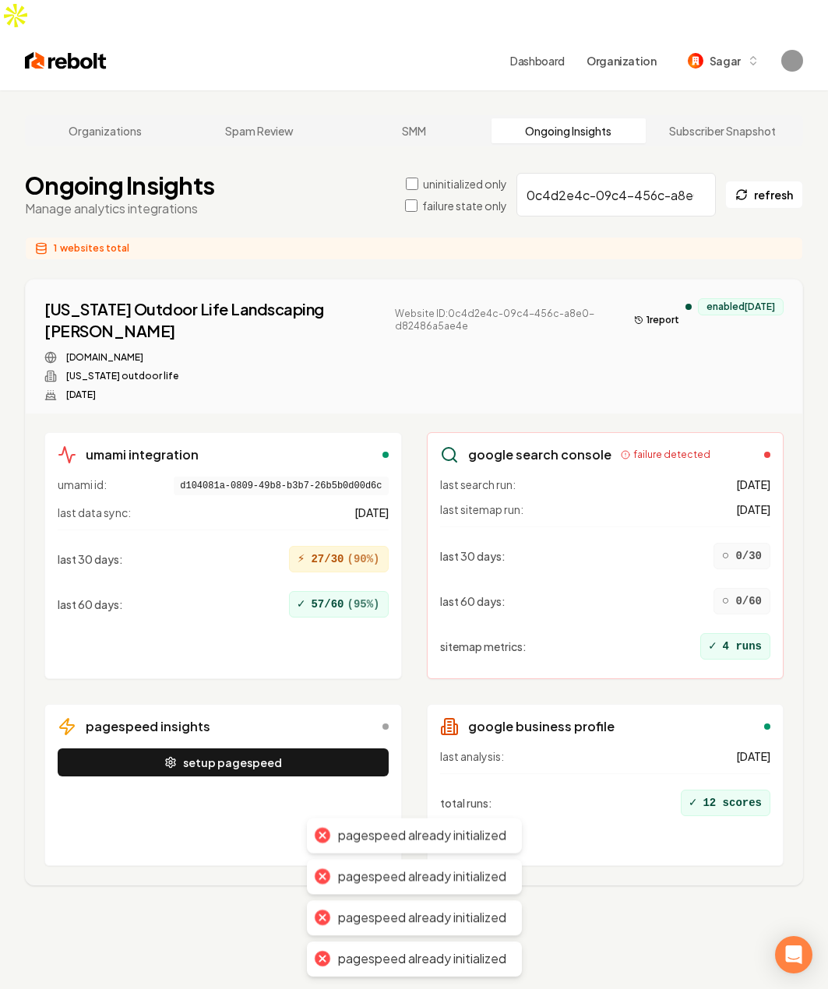
click at [588, 173] on input "0c4d2e4c-09c4-456c-a8e0-d82486a5ae4e" at bounding box center [616, 195] width 199 height 44
click at [222, 298] on div "Colorado Outdoor Life Landscaping Wells" at bounding box center [215, 320] width 343 height 44
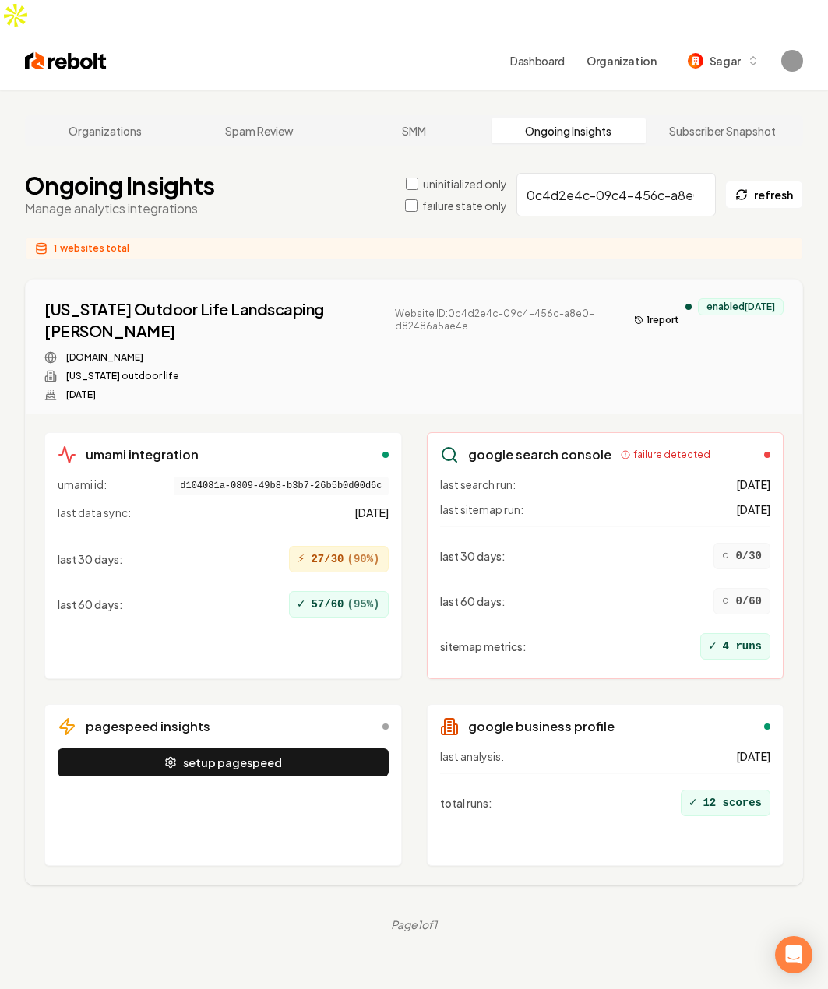
click at [395, 308] on span "Website ID: 0c4d2e4c-09c4-456c-a8e0-d82486a5ae4e" at bounding box center [508, 320] width 227 height 25
click at [604, 187] on main "Organizations Spam Review SMM Ongoing Insights Subscriber Snapshot Ongoing Insi…" at bounding box center [414, 523] width 828 height 867
click at [604, 173] on input "0c4d2e4c-09c4-456c-a8e0-d82486a5ae4e" at bounding box center [616, 195] width 199 height 44
click at [294, 749] on button "setup pagespeed" at bounding box center [223, 763] width 331 height 28
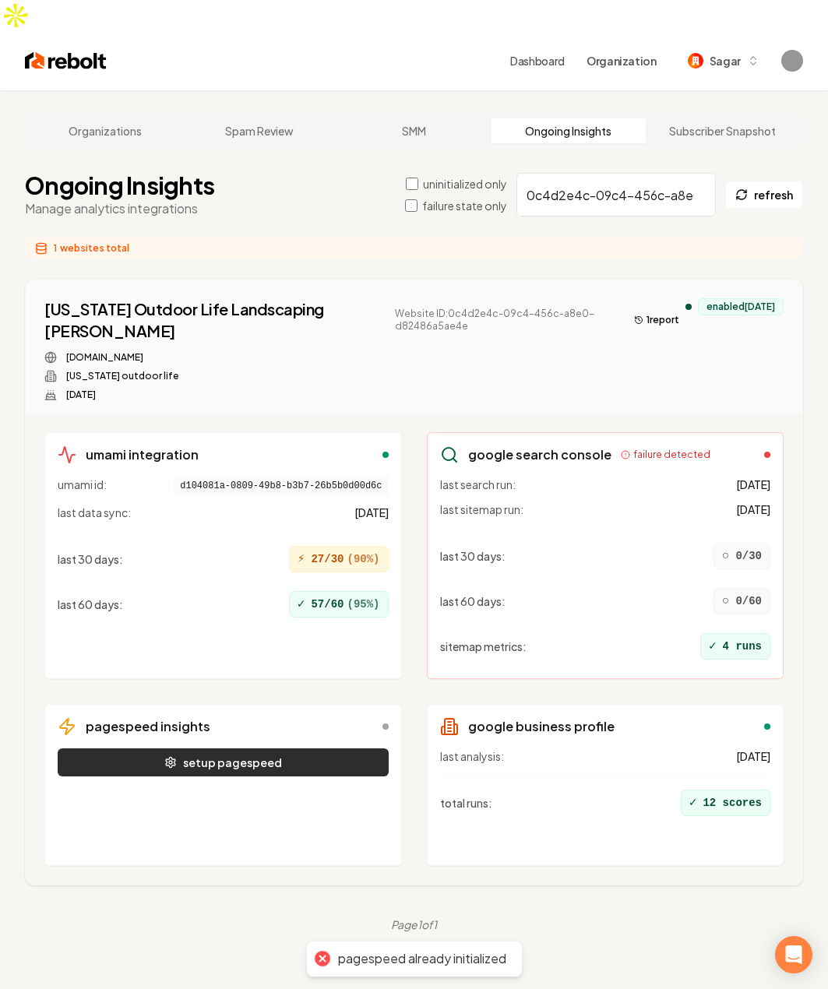
click at [294, 749] on button "setup pagespeed" at bounding box center [223, 763] width 331 height 28
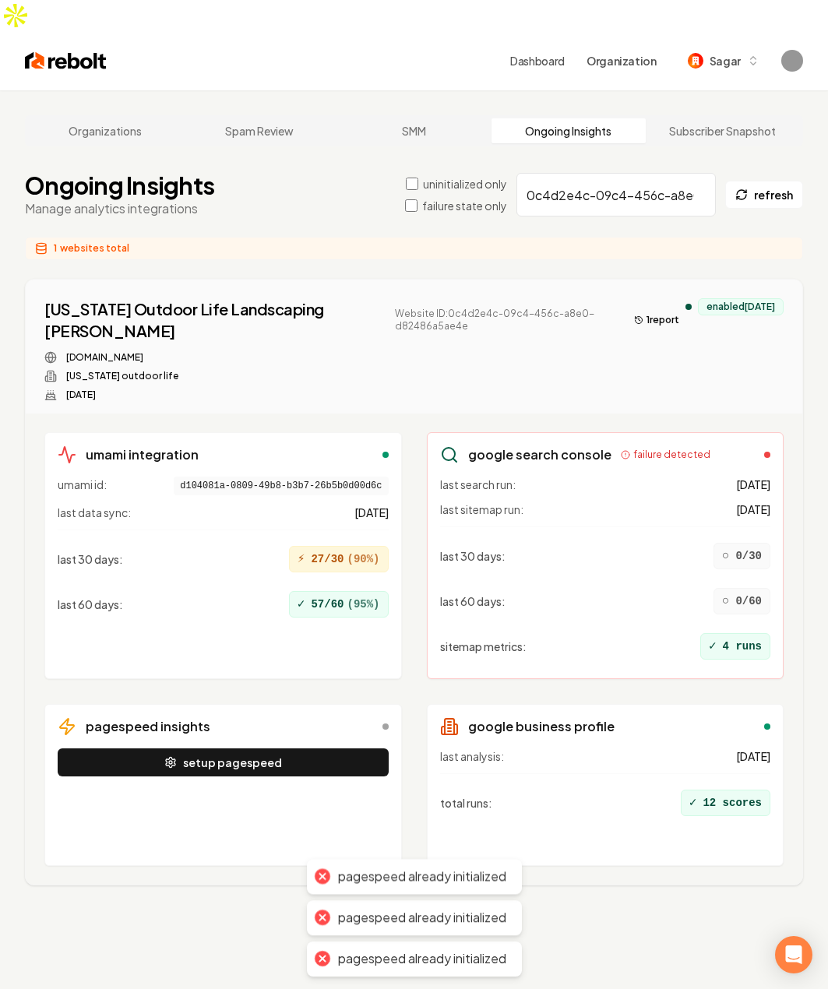
click at [293, 591] on div "last 60 days : ✓ 57/60 ( 95 %)" at bounding box center [223, 604] width 331 height 39
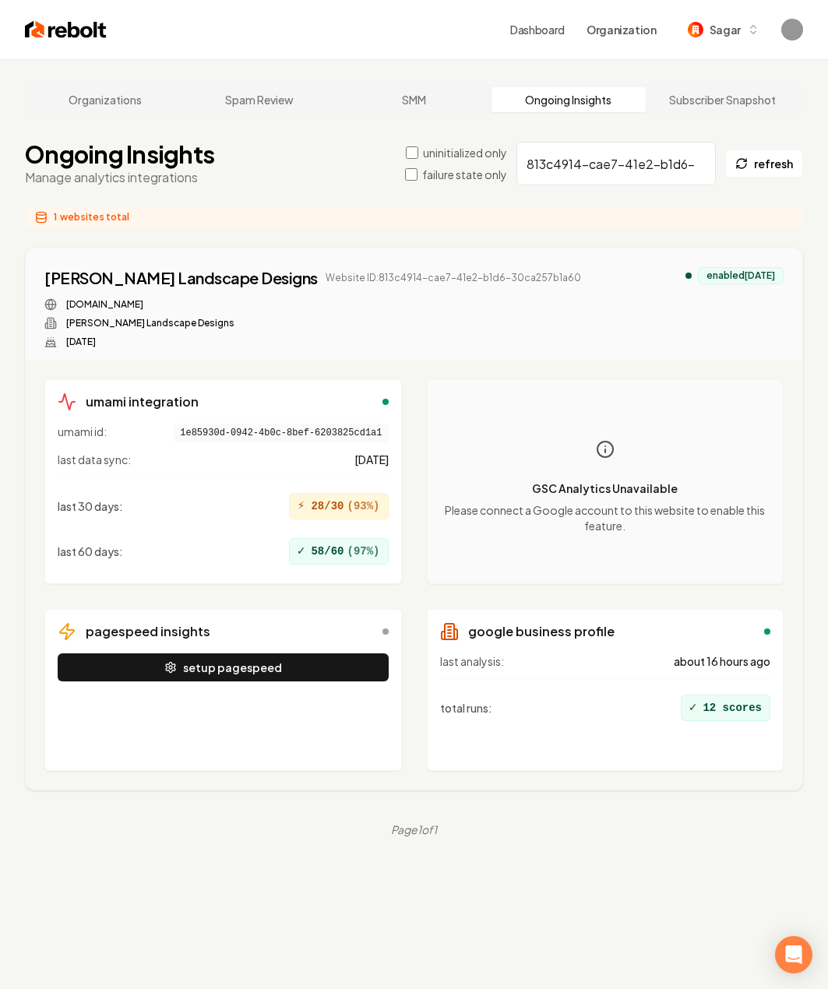
click at [561, 164] on input "813c4914-cae7-41e2-b1d6-30ca257b1a60" at bounding box center [616, 164] width 199 height 44
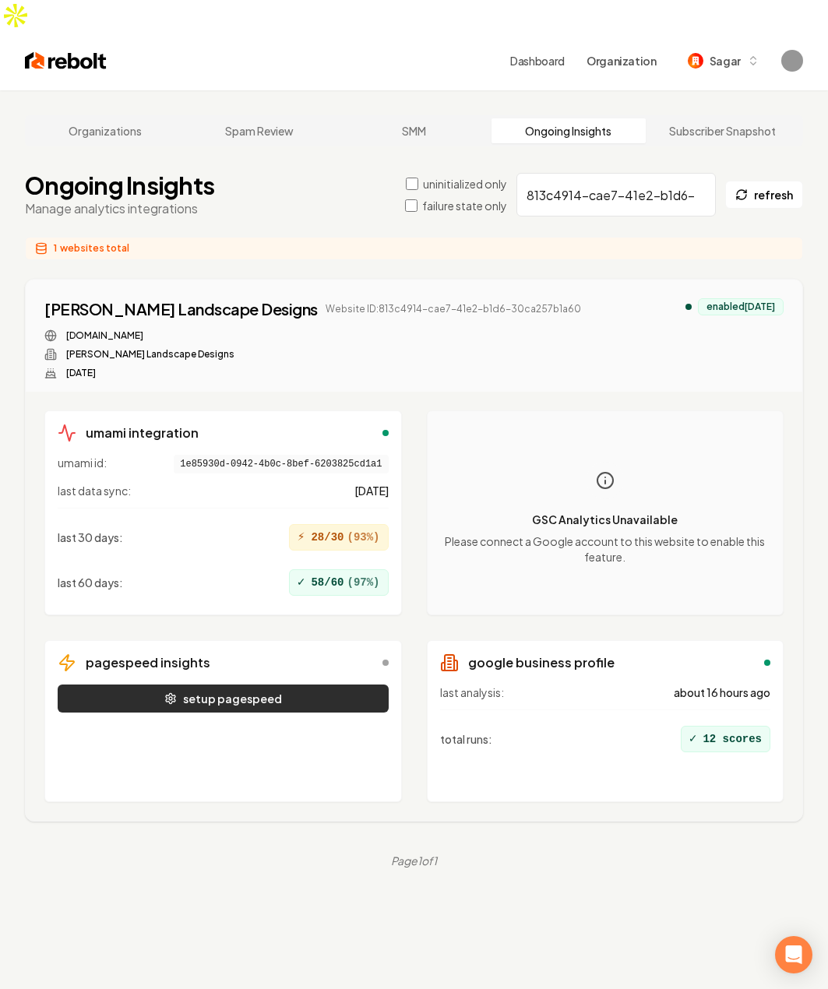
click at [243, 685] on button "setup pagespeed" at bounding box center [223, 699] width 331 height 28
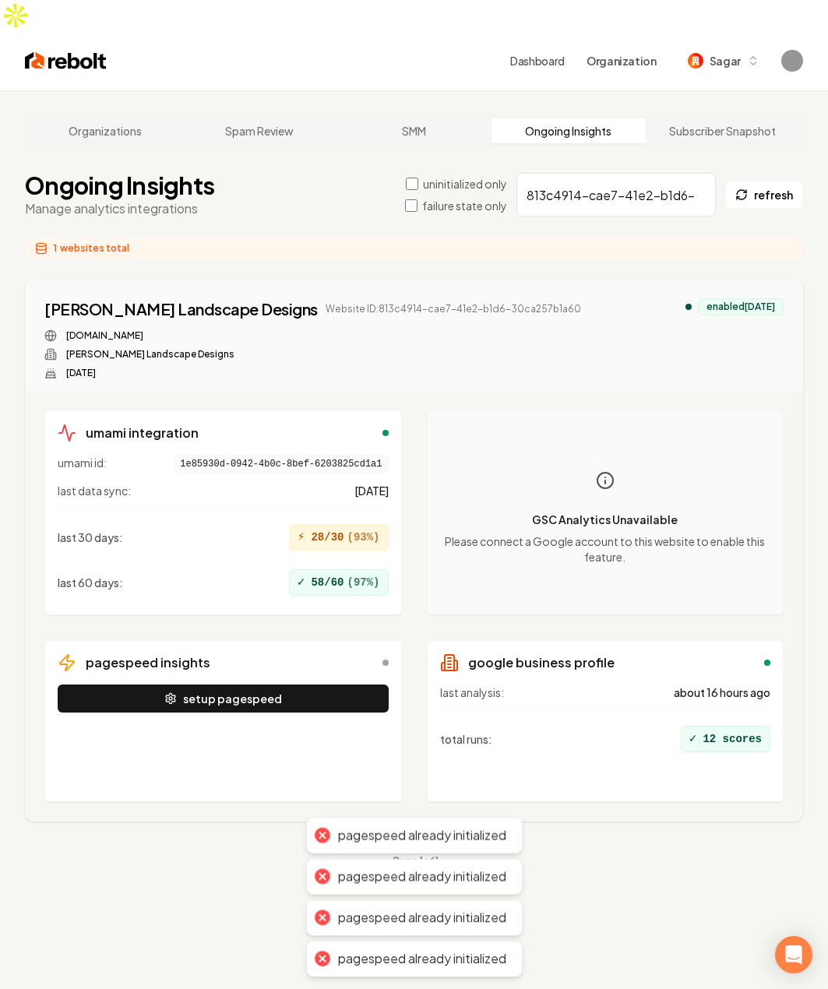
click at [582, 728] on div "last analysis: about 16 hours ago total runs : ✓ 12 scores" at bounding box center [605, 737] width 331 height 104
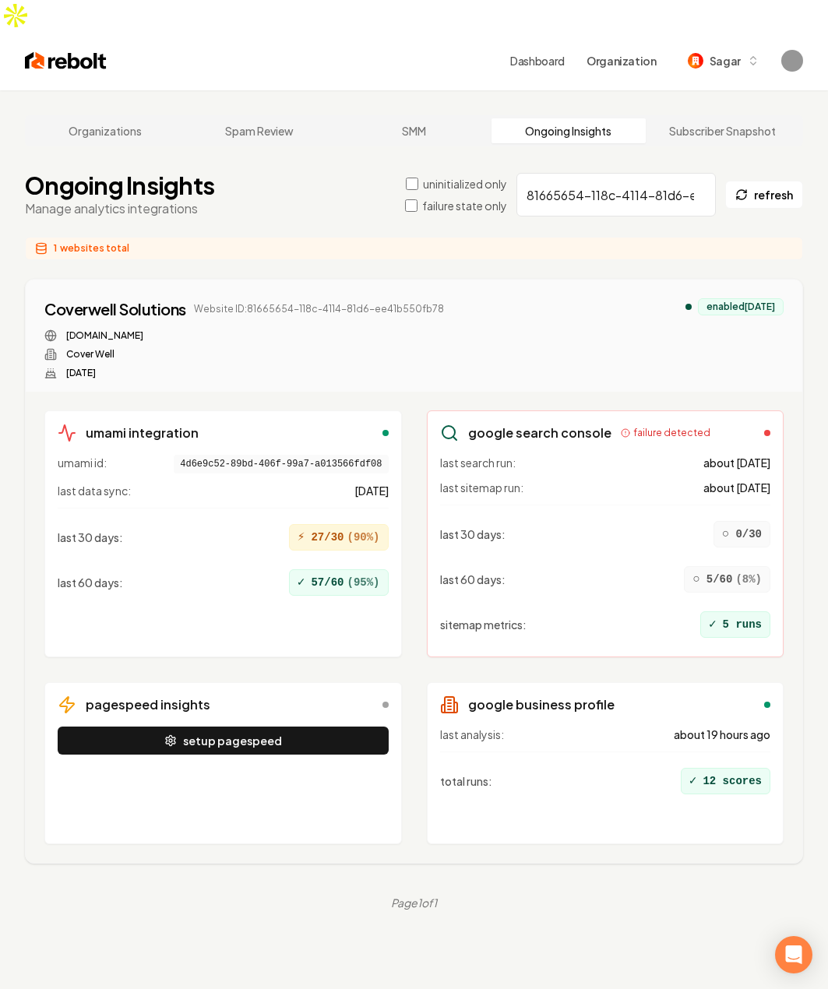
click at [582, 173] on input "81665654-118c-4114-81d6-ee41b550fb78" at bounding box center [616, 195] width 199 height 44
click at [247, 727] on button "setup pagespeed" at bounding box center [223, 741] width 331 height 28
click at [248, 727] on button "setup pagespeed" at bounding box center [223, 741] width 331 height 28
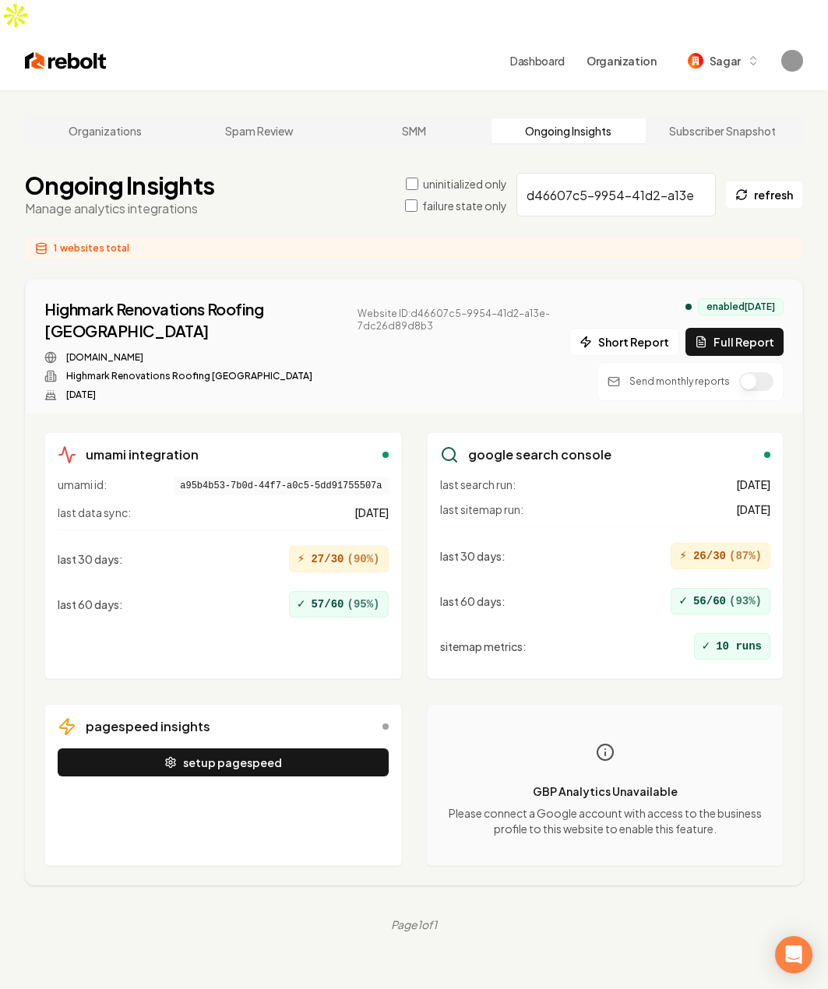
click at [594, 177] on input "d46607c5-9954-41d2-a13e-7dc26d89d8b3" at bounding box center [616, 195] width 199 height 44
click at [252, 749] on button "setup pagespeed" at bounding box center [223, 763] width 331 height 28
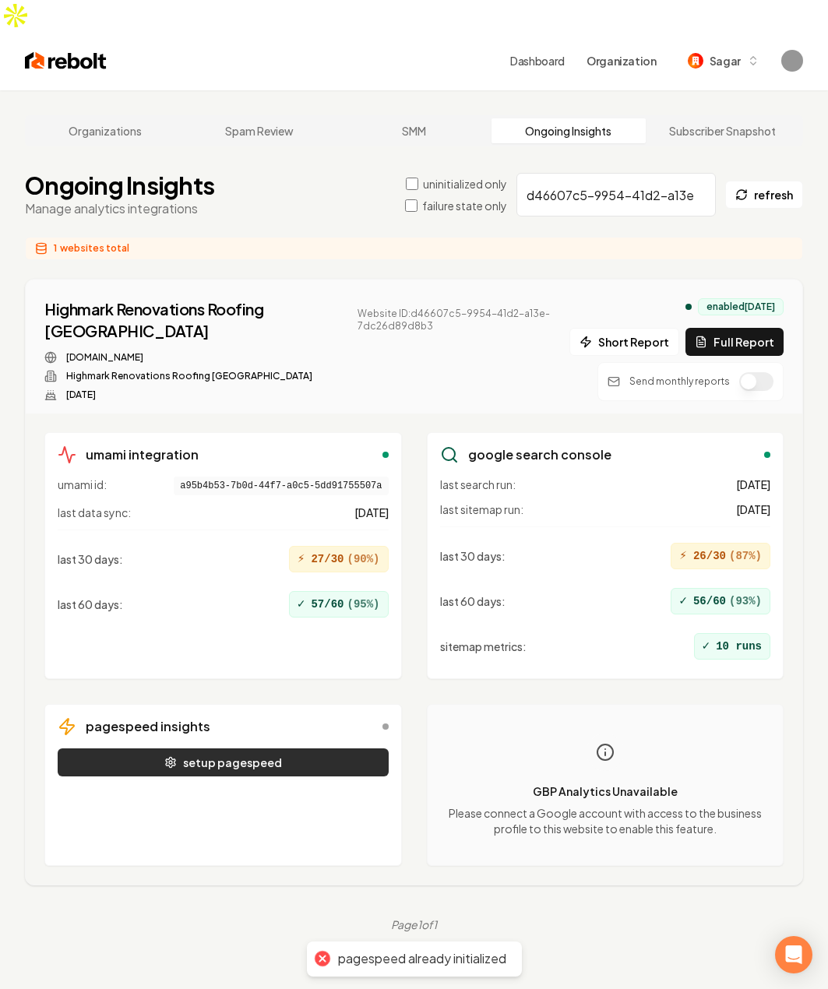
click at [252, 749] on button "setup pagespeed" at bounding box center [223, 763] width 331 height 28
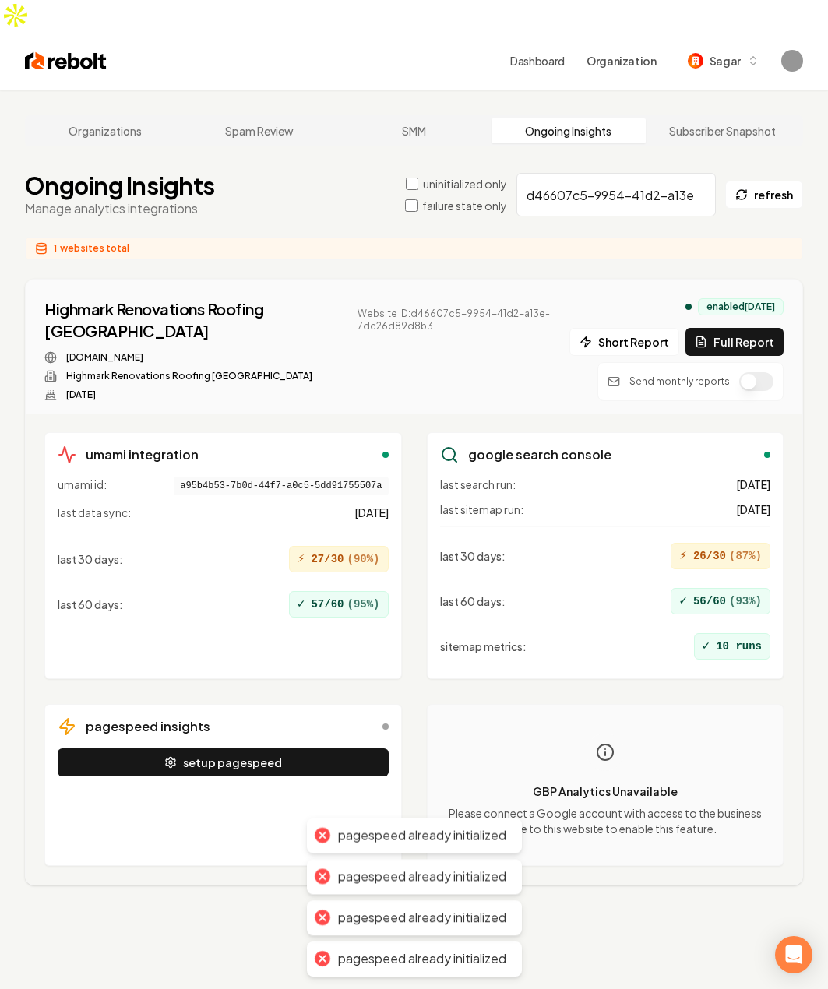
click at [482, 806] on p "Please connect a Google account with access to the business profile to this web…" at bounding box center [605, 821] width 331 height 31
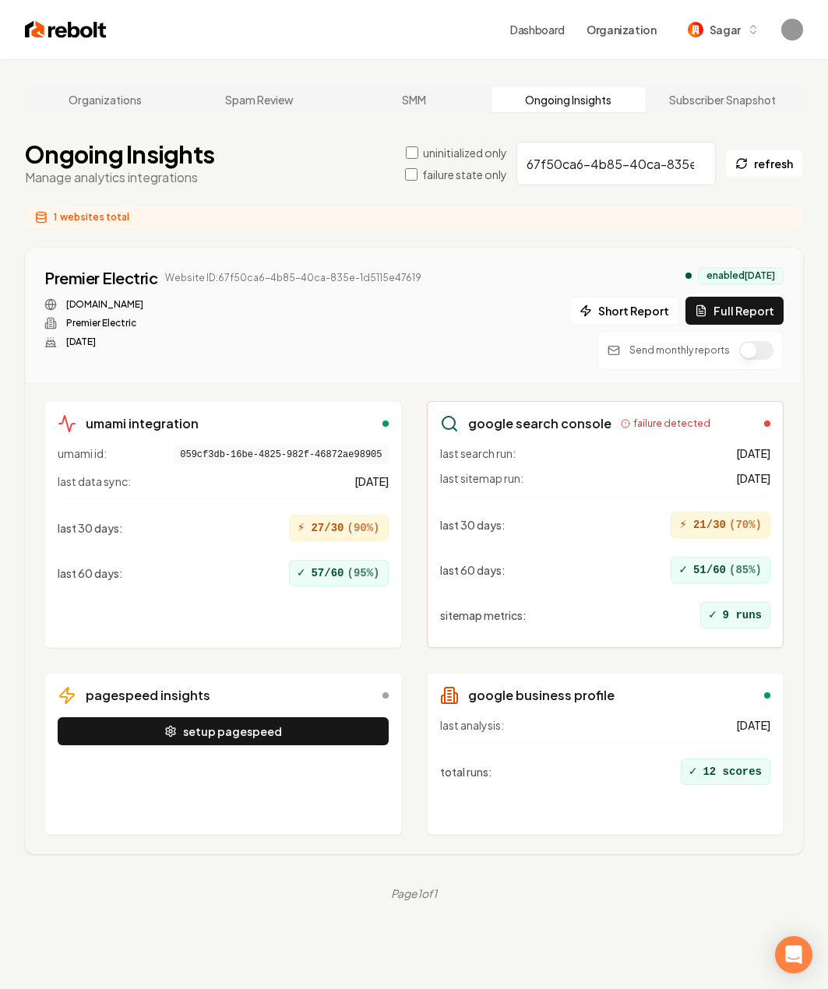
click at [644, 175] on input "67f50ca6-4b85-40ca-835e-1d5115e47619" at bounding box center [616, 164] width 199 height 44
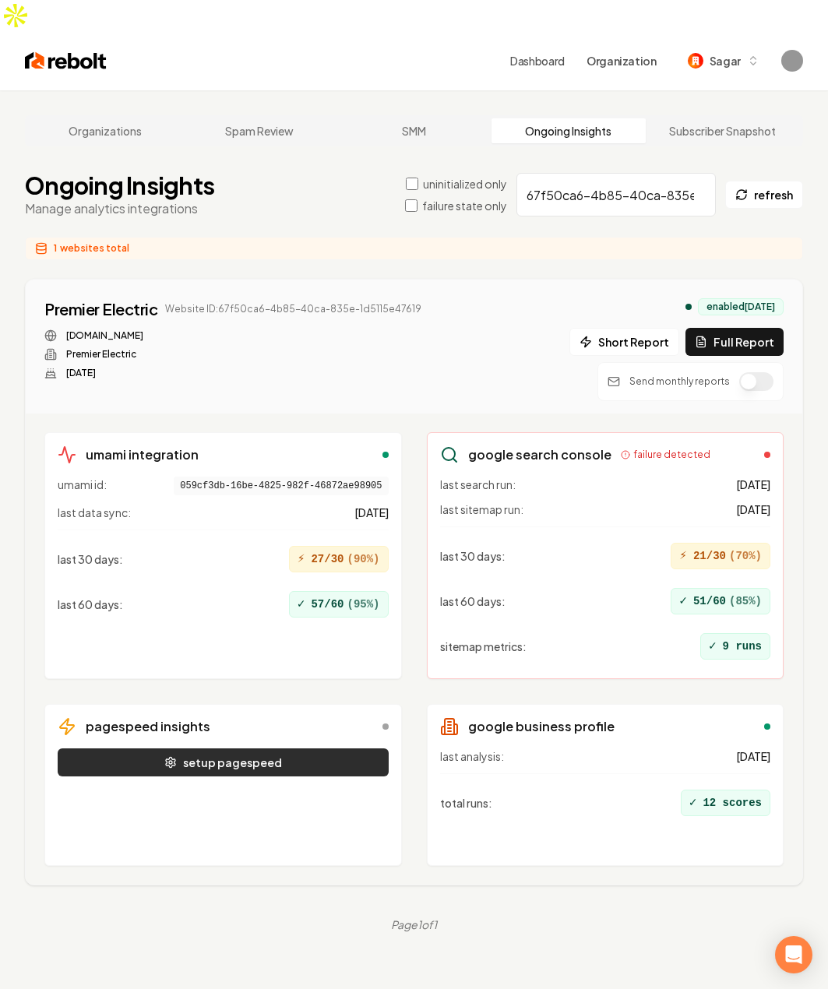
click at [284, 749] on button "setup pagespeed" at bounding box center [223, 763] width 331 height 28
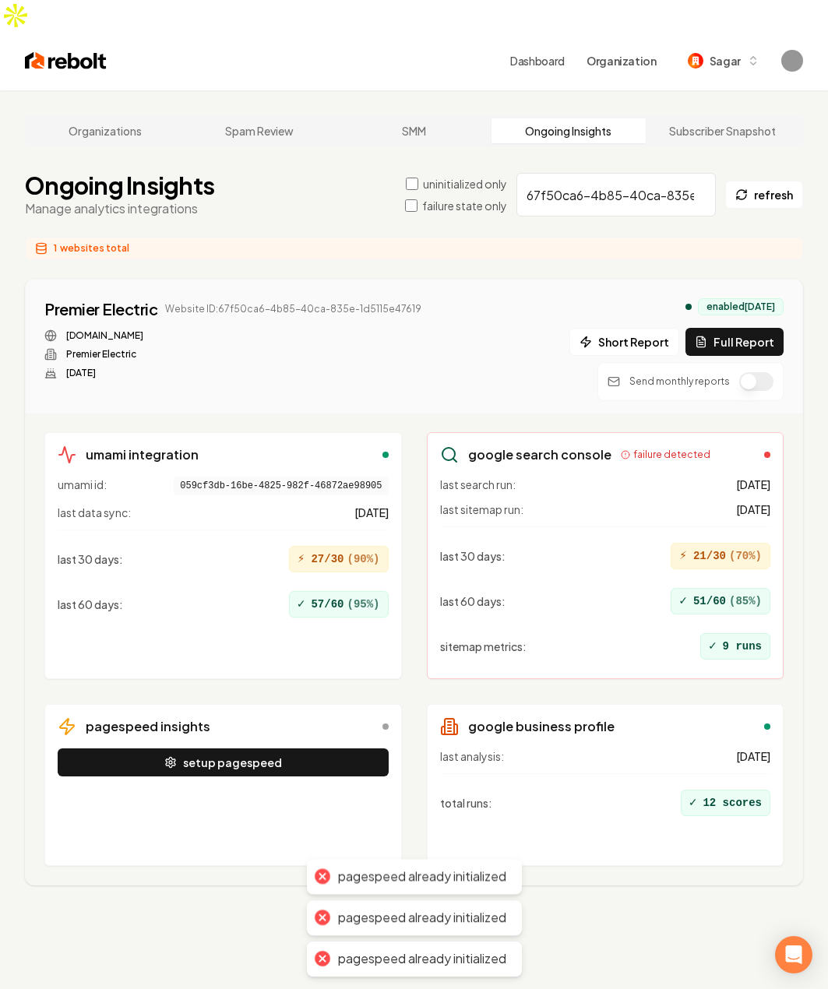
click at [408, 527] on div "umami integration umami id: 059cf3db-16be-4825-982f-46872ae98905 last data sync…" at bounding box center [413, 649] width 739 height 434
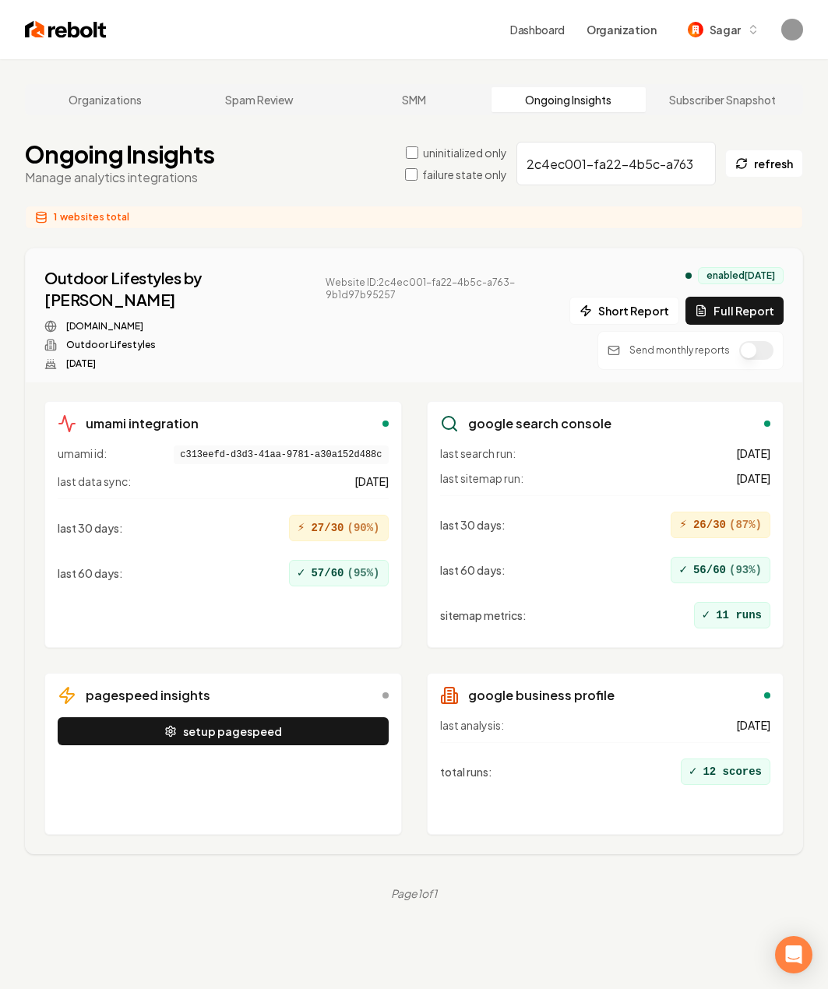
click at [589, 160] on input "2c4ec001-fa22-4b5c-a763-9b1d97b95257" at bounding box center [616, 164] width 199 height 44
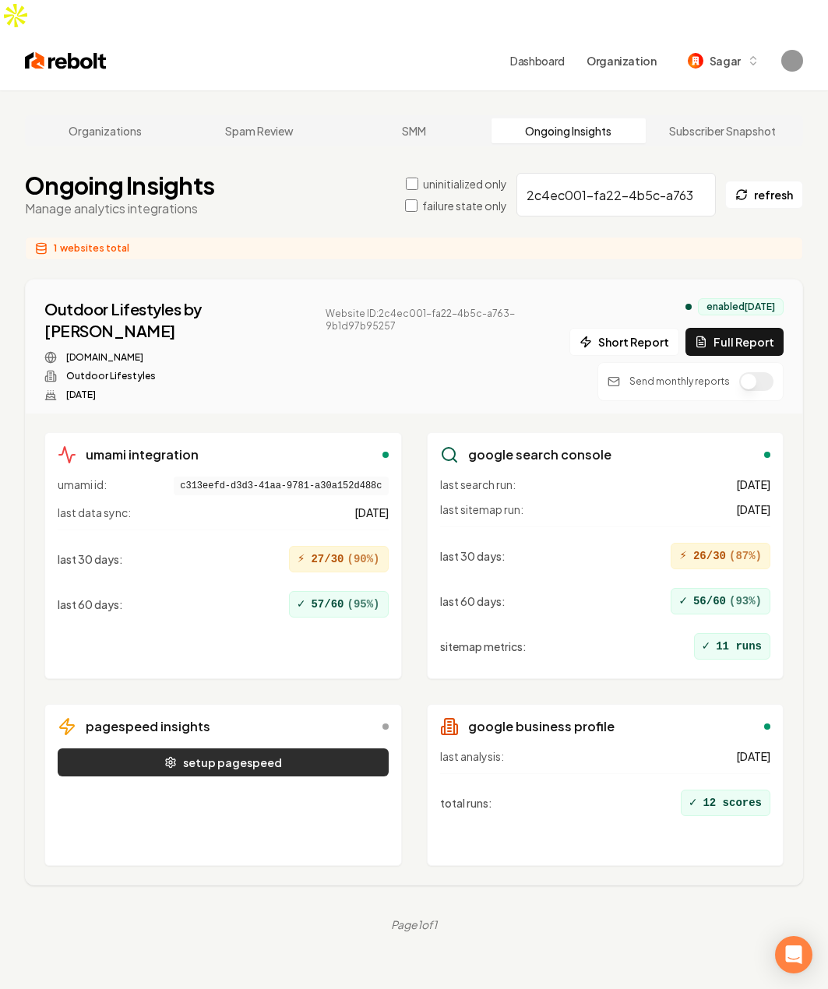
click at [182, 749] on button "setup pagespeed" at bounding box center [223, 763] width 331 height 28
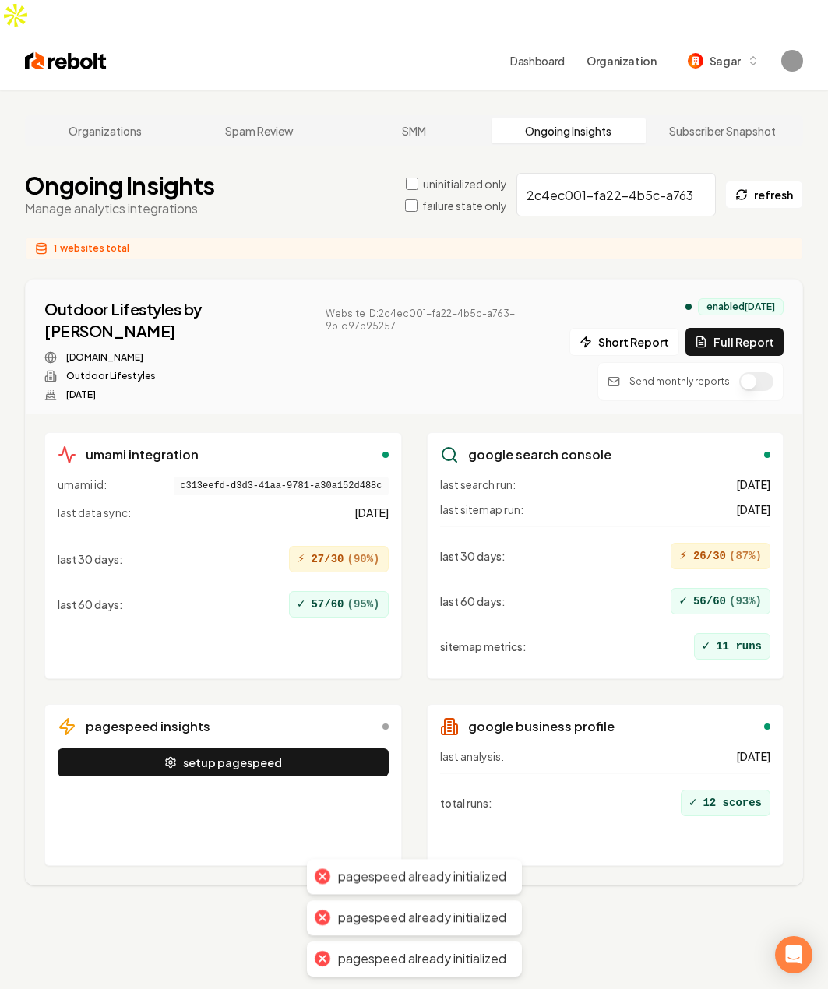
click at [395, 768] on div "pagespeed insights setup pagespeed" at bounding box center [223, 785] width 358 height 162
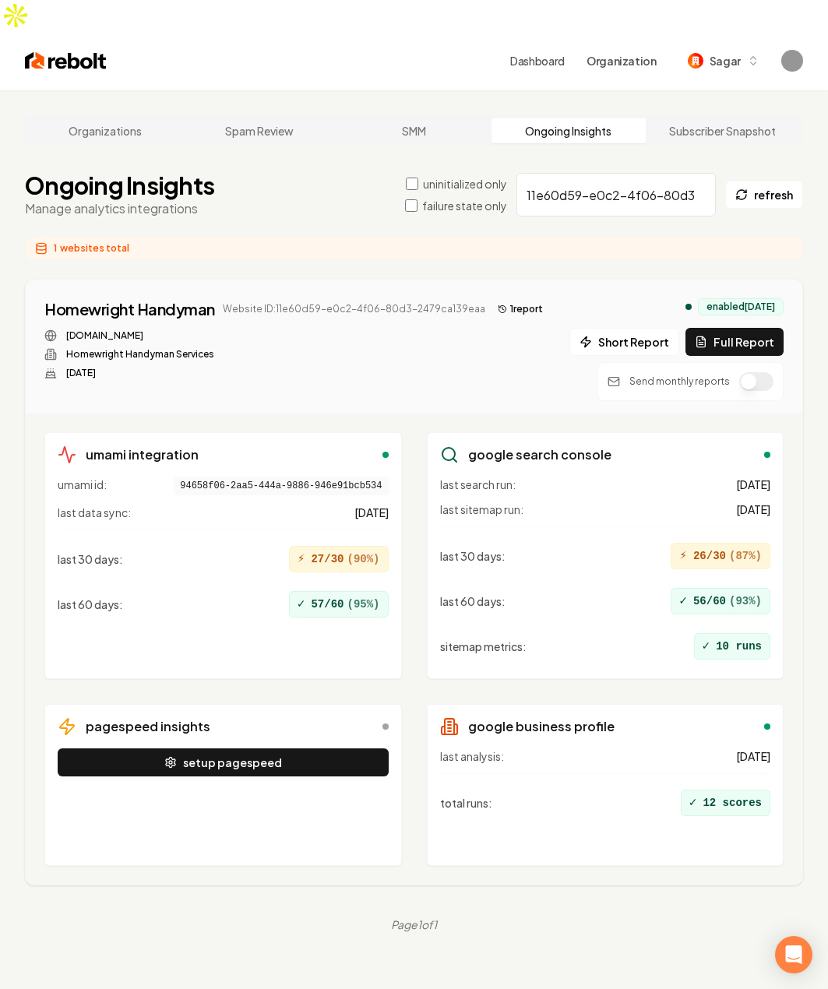
click at [601, 173] on input "11e60d59-e0c2-4f06-80d3-2479ca139eaa" at bounding box center [616, 195] width 199 height 44
click at [268, 749] on button "setup pagespeed" at bounding box center [223, 763] width 331 height 28
click at [479, 843] on div "umami integration umami id: 94658f06-2aa5-444a-9886-946e91bcb534 last data sync…" at bounding box center [414, 649] width 777 height 471
click at [617, 173] on input "f6a06d05-44dd-41e4-805e-324048cd1468" at bounding box center [616, 195] width 199 height 44
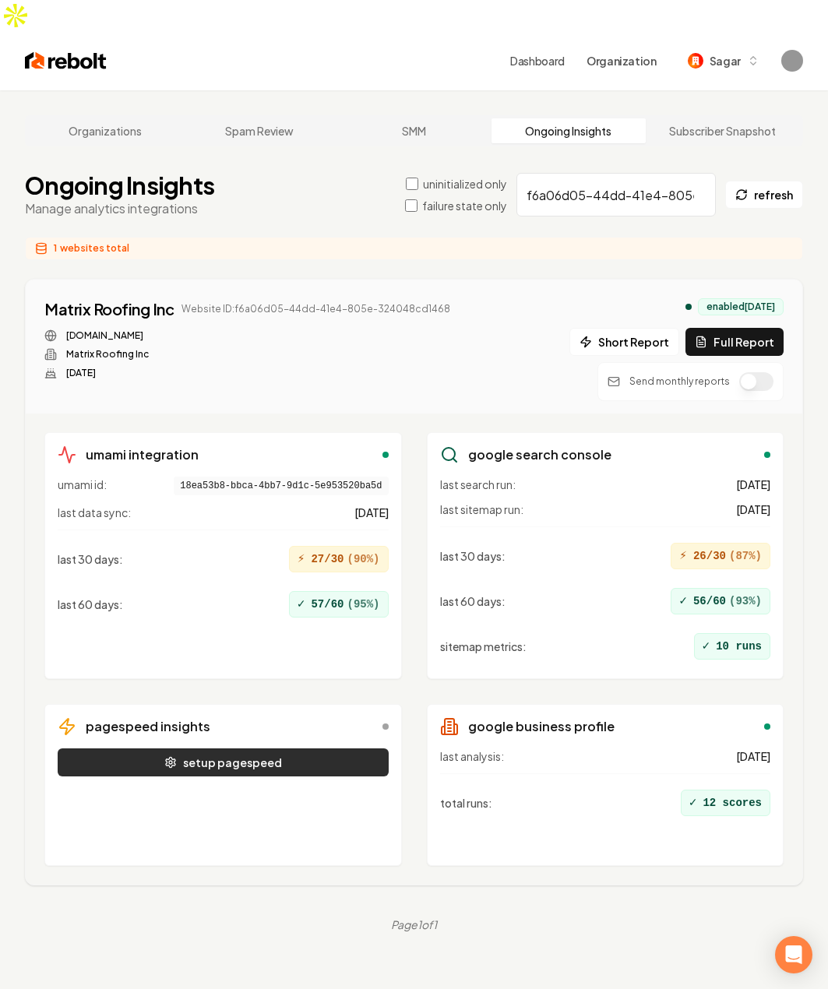
click at [275, 749] on button "setup pagespeed" at bounding box center [223, 763] width 331 height 28
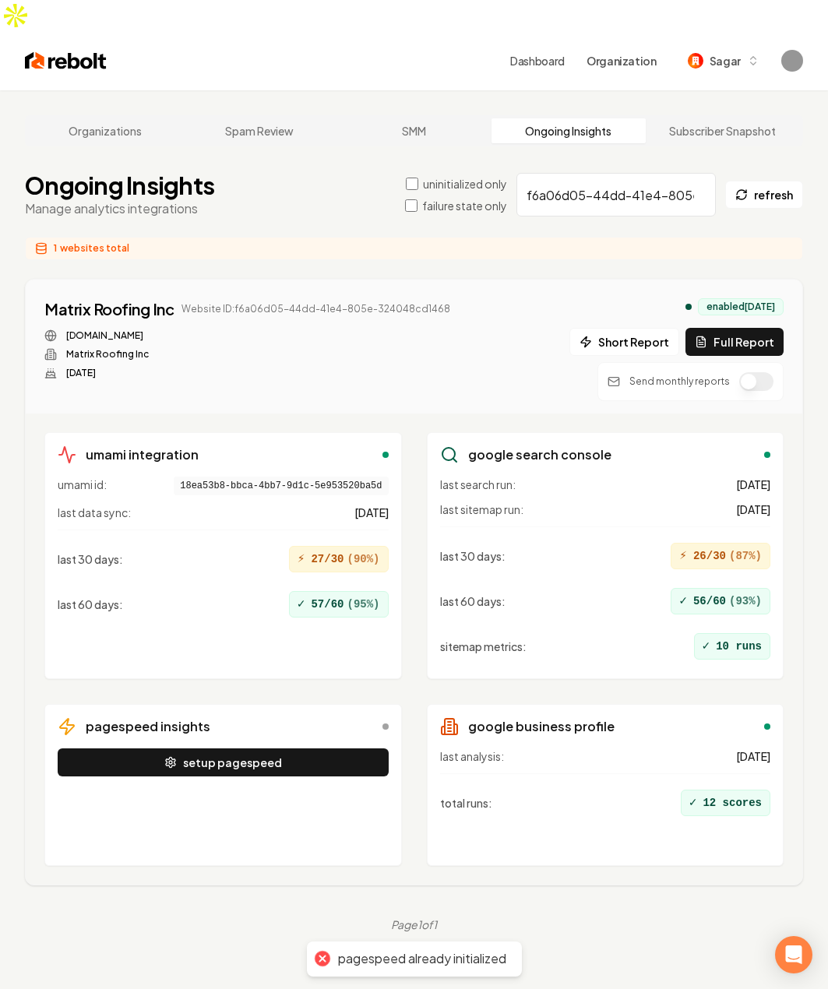
click at [280, 841] on div "umami integration umami id: 18ea53b8-bbca-4bb7-9d1c-5e953520ba5d last data sync…" at bounding box center [414, 649] width 777 height 471
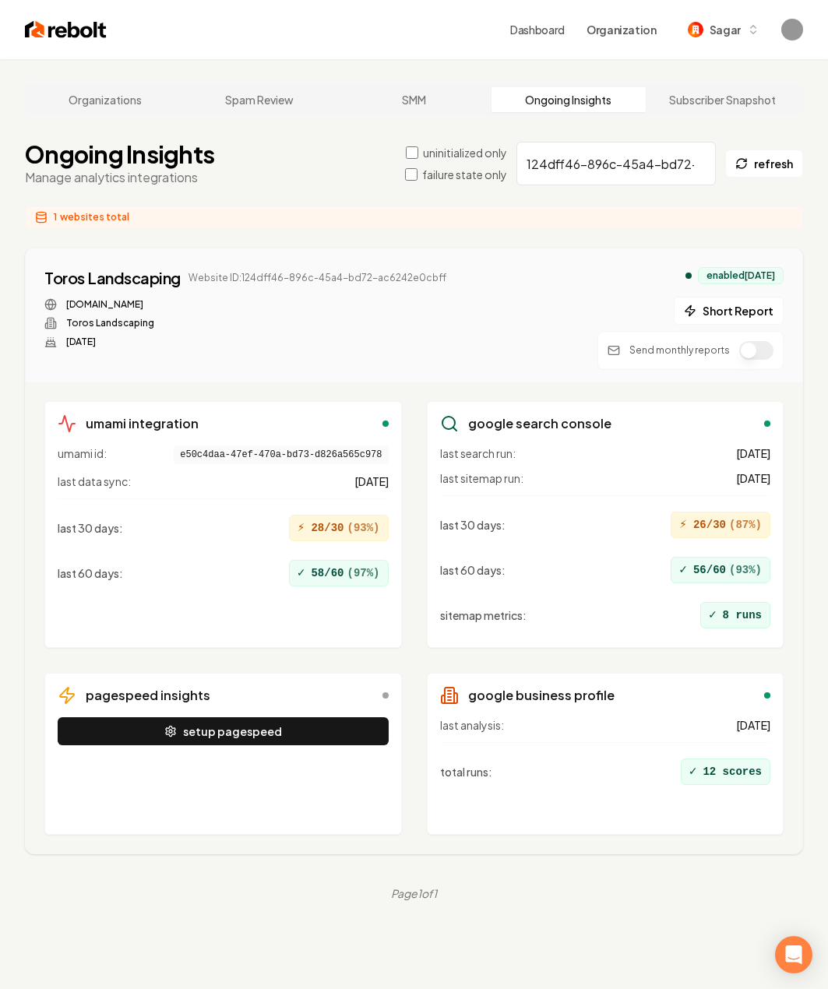
click at [584, 182] on input "124dff46-896c-45a4-bd72-ac6242e0cbff" at bounding box center [616, 164] width 199 height 44
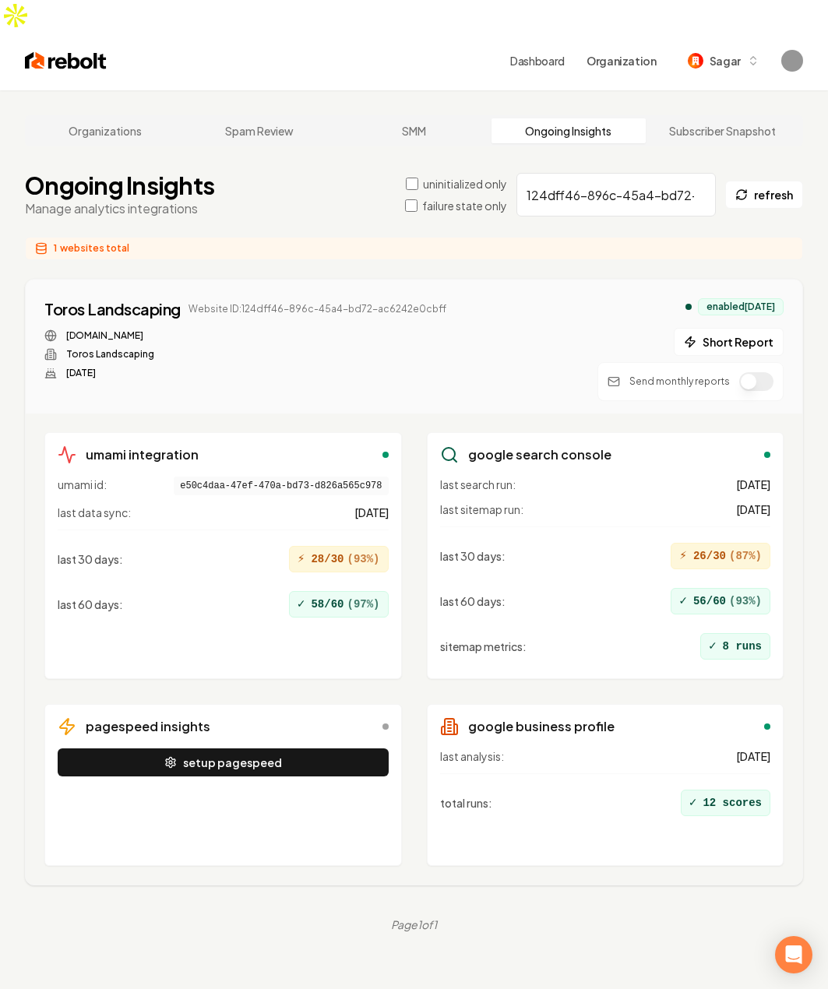
click at [314, 792] on div "setup pagespeed" at bounding box center [223, 801] width 331 height 104
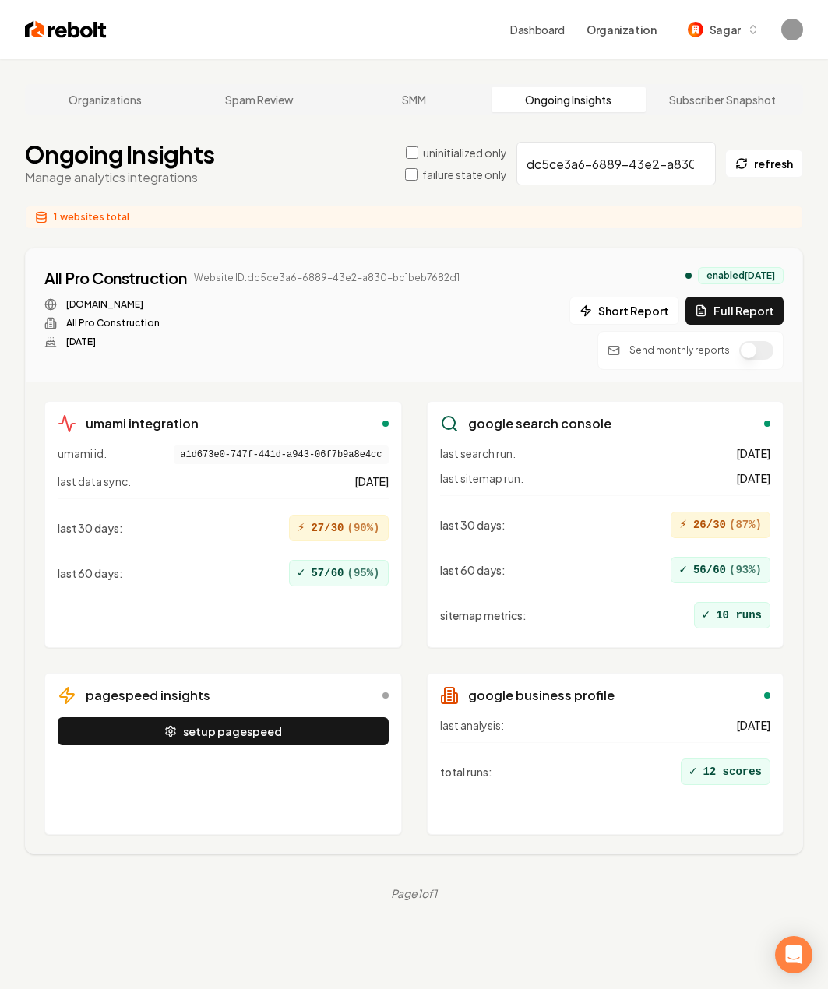
click at [594, 162] on input "dc5ce3a6-6889-43e2-a830-bc1beb7682d1" at bounding box center [616, 164] width 199 height 44
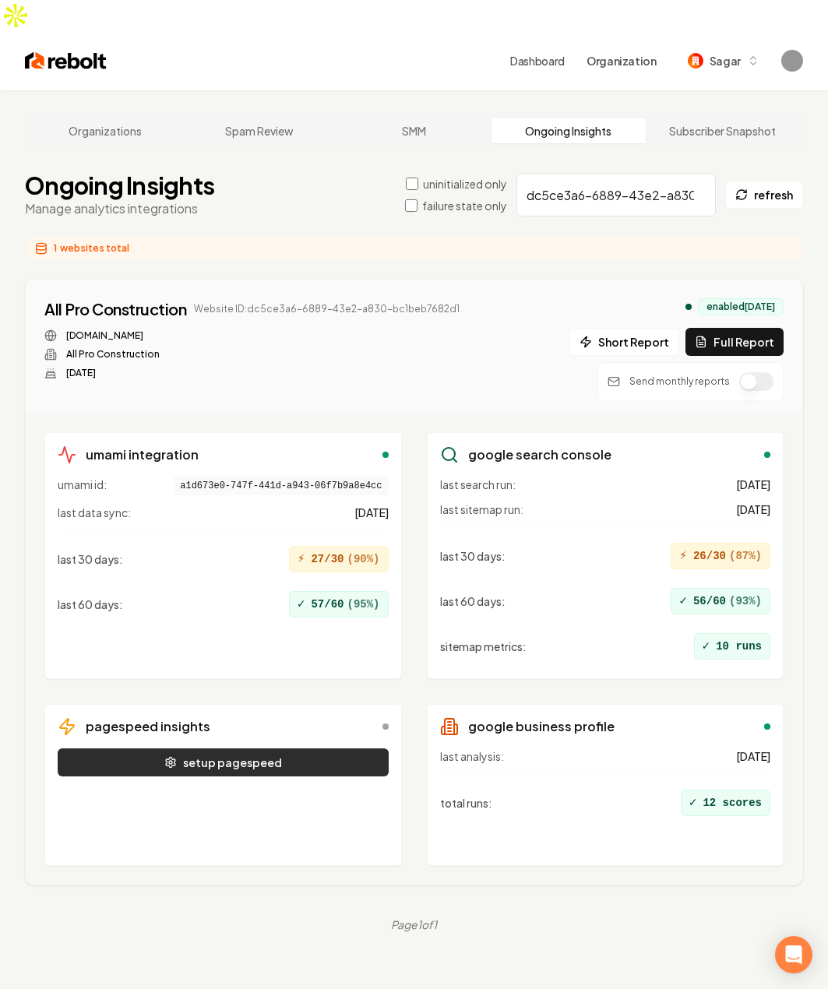
click at [255, 749] on button "setup pagespeed" at bounding box center [223, 763] width 331 height 28
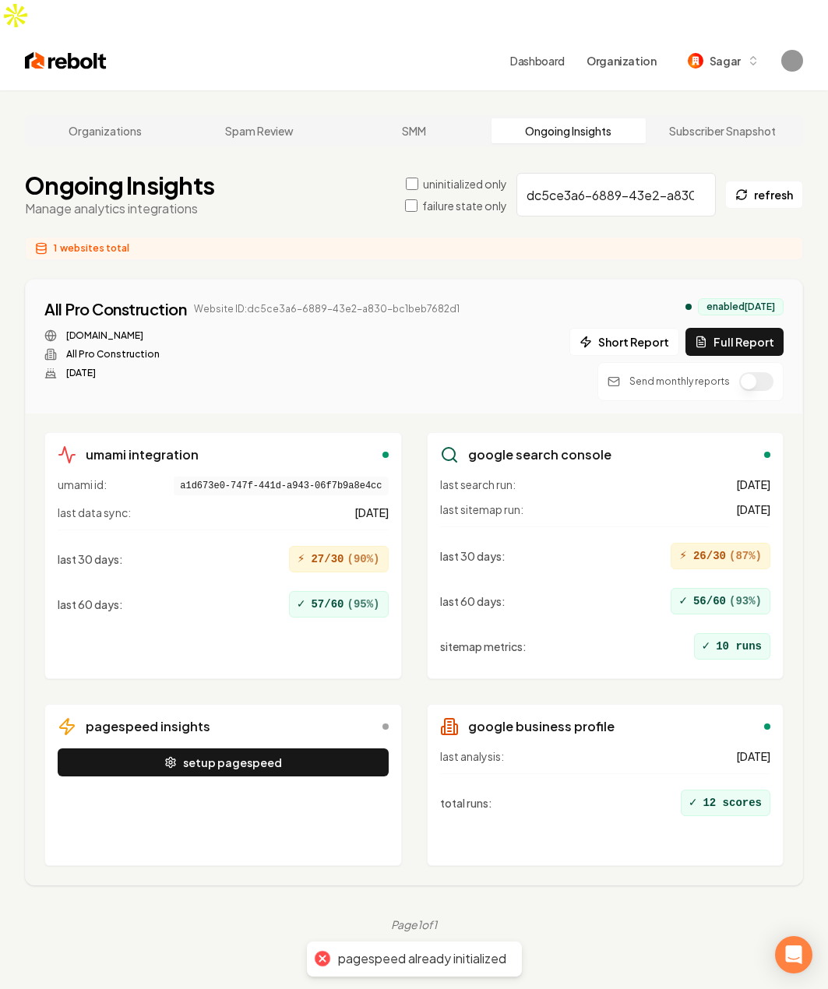
click at [340, 802] on div "setup pagespeed" at bounding box center [223, 801] width 331 height 104
click at [645, 173] on input "a333b9a4-7cf3-4110-a2a0-7316f6c6266e" at bounding box center [616, 195] width 199 height 44
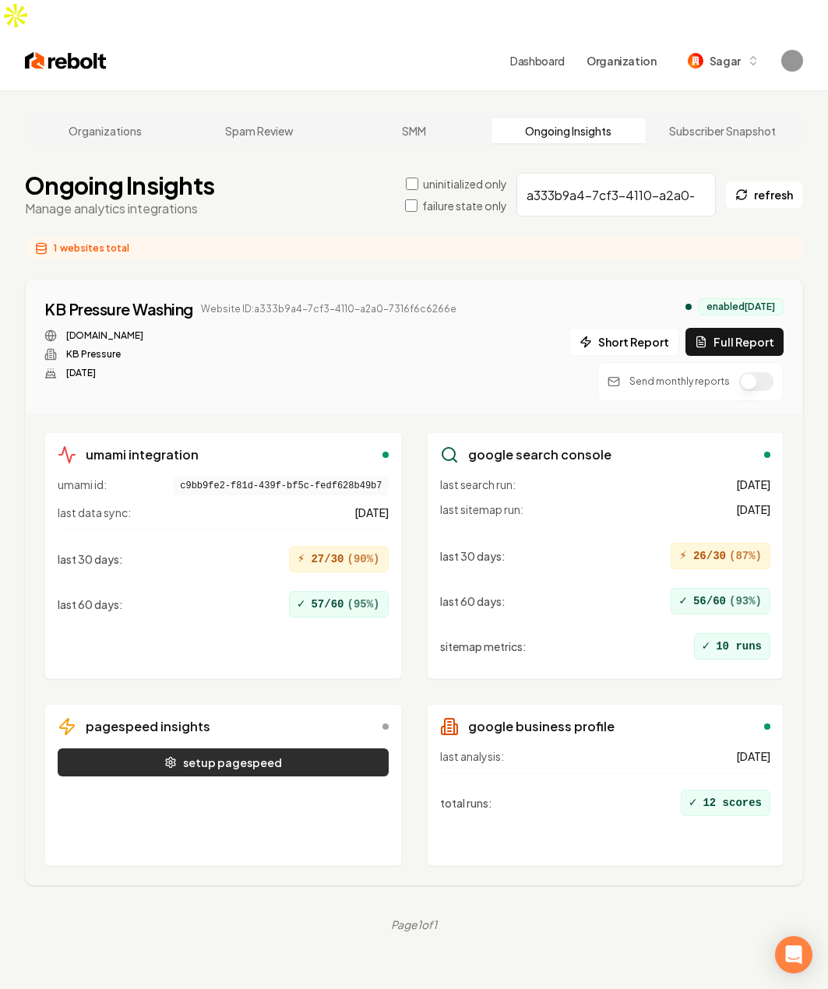
click at [218, 749] on button "setup pagespeed" at bounding box center [223, 763] width 331 height 28
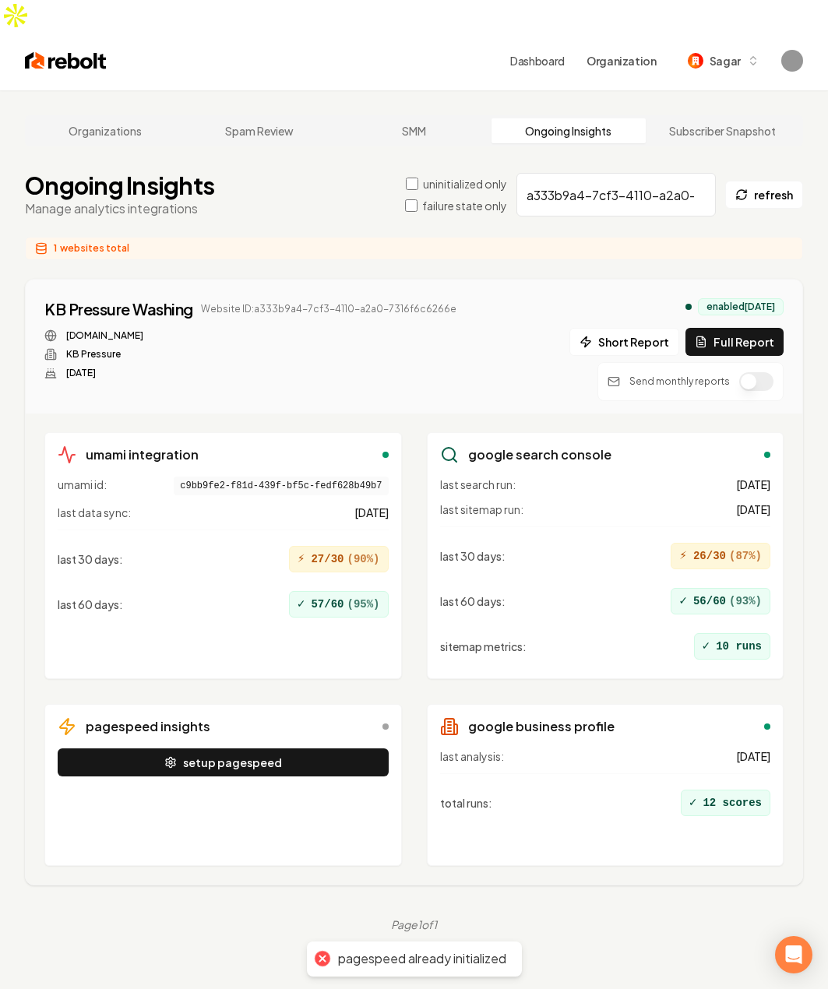
click at [234, 811] on div "setup pagespeed" at bounding box center [223, 801] width 331 height 104
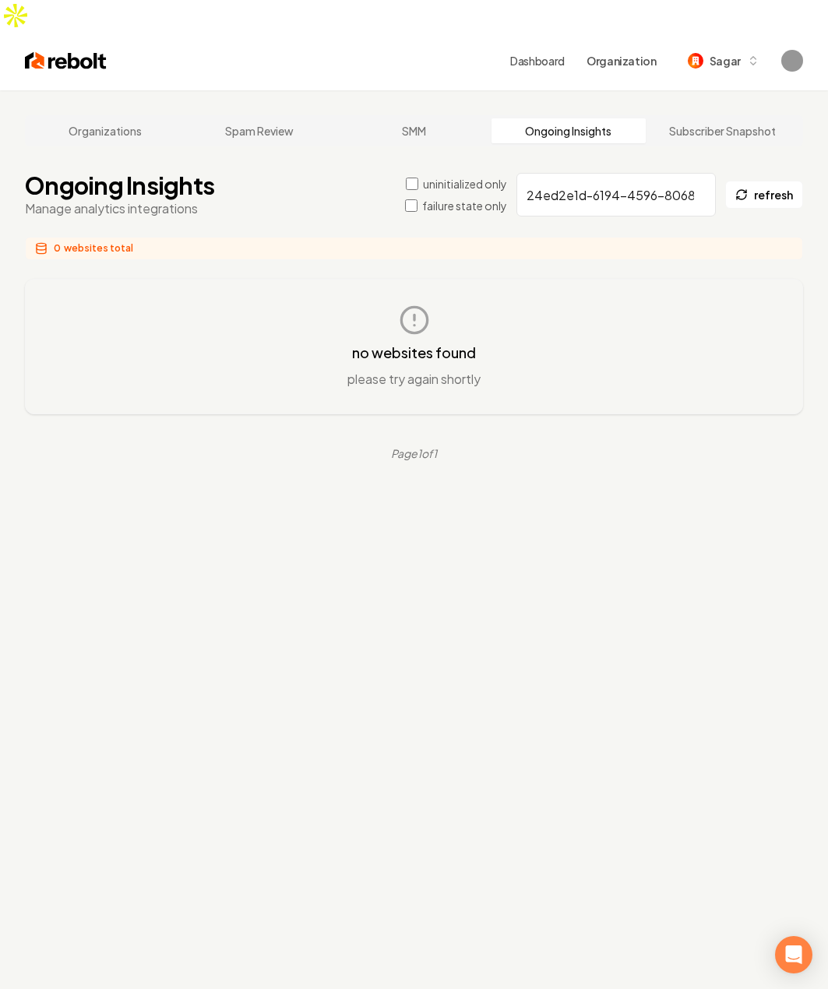
click at [566, 453] on main "Organizations Spam Review SMM Ongoing Insights Subscriber Snapshot Ongoing Insi…" at bounding box center [414, 288] width 828 height 396
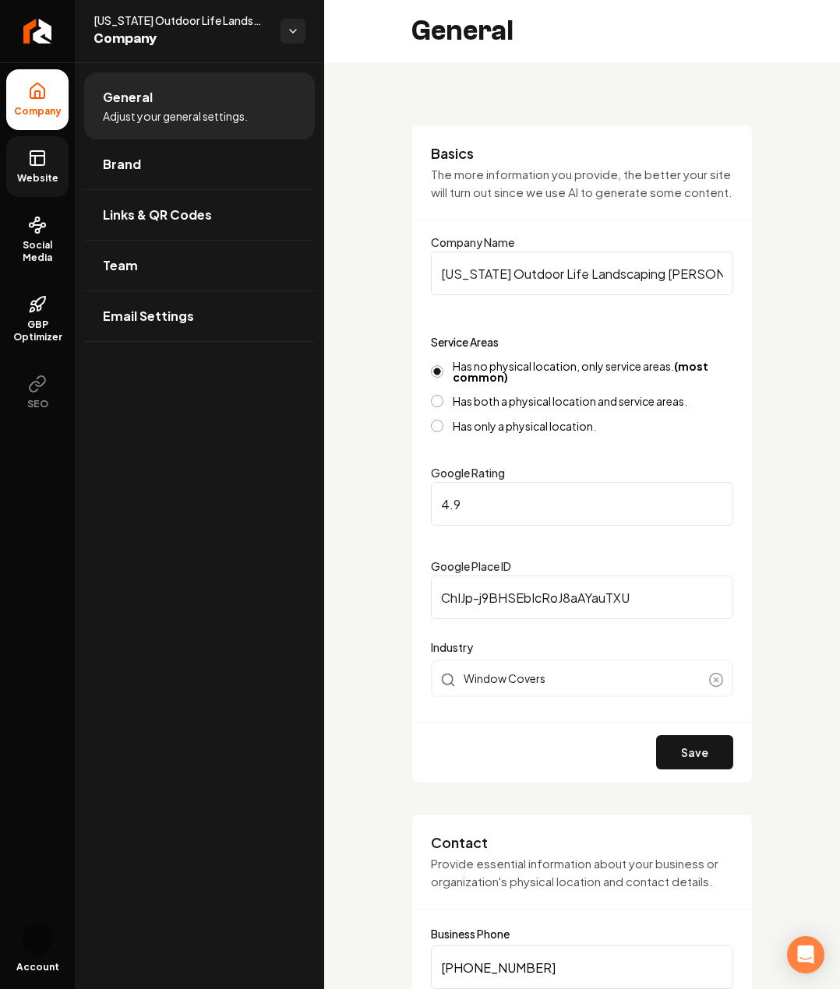
click at [46, 163] on icon at bounding box center [37, 158] width 19 height 19
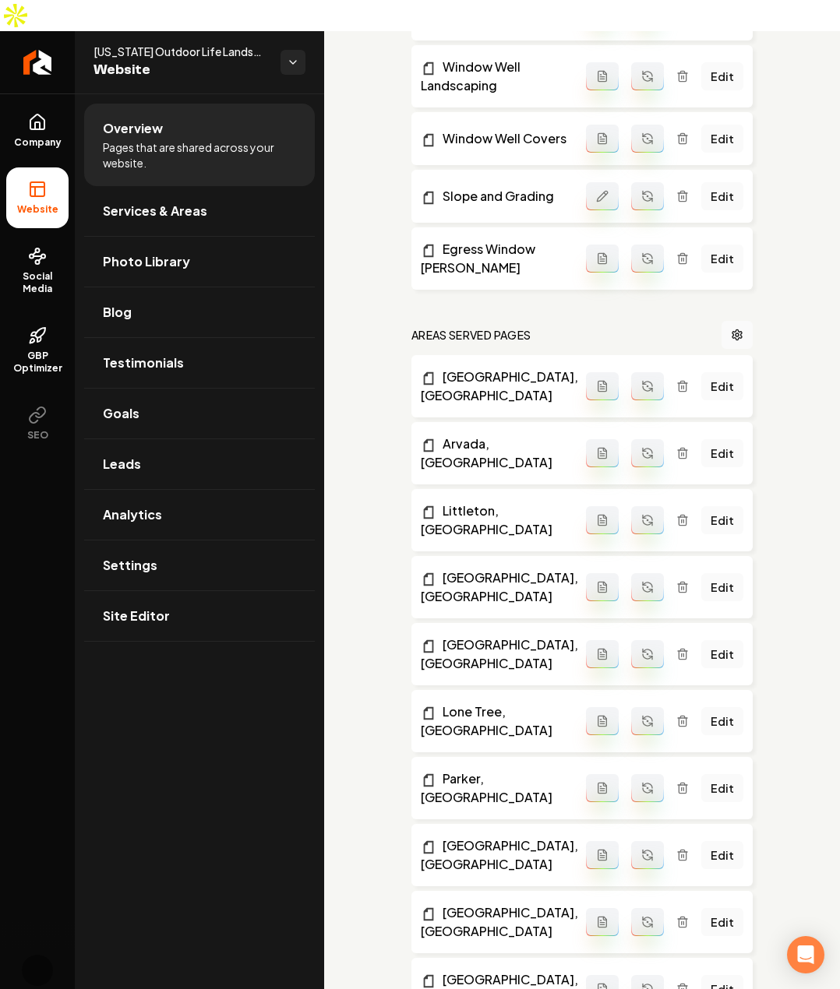
scroll to position [1017, 0]
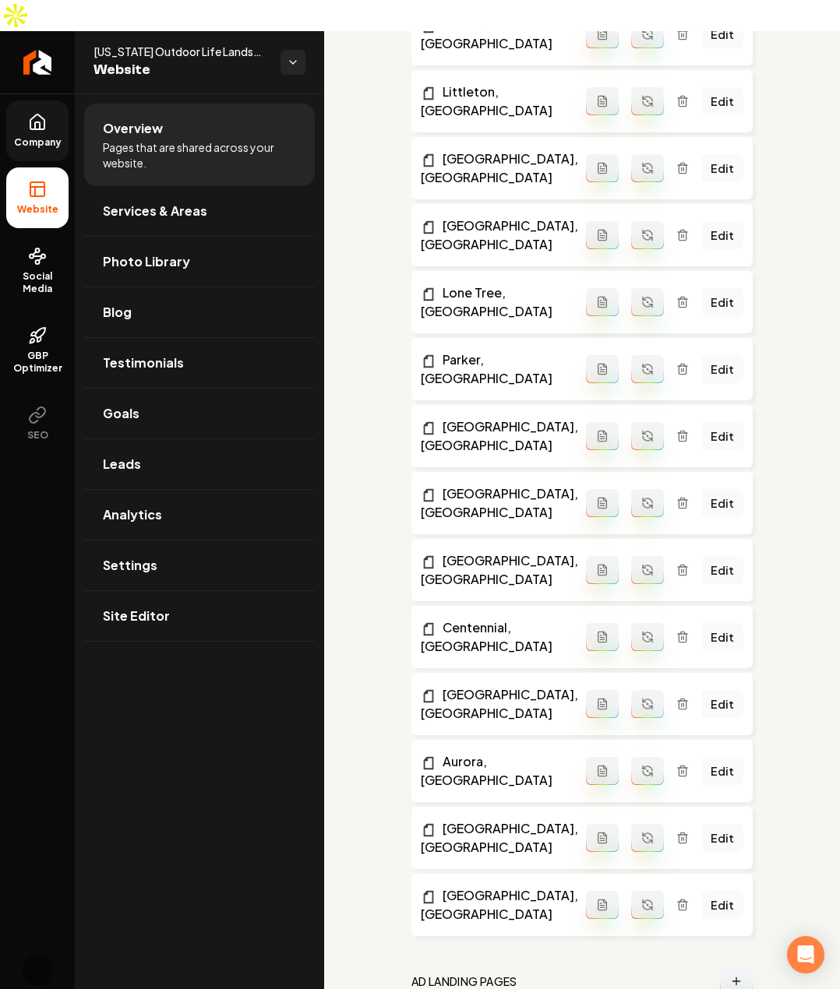
click at [12, 101] on link "Company" at bounding box center [37, 131] width 62 height 61
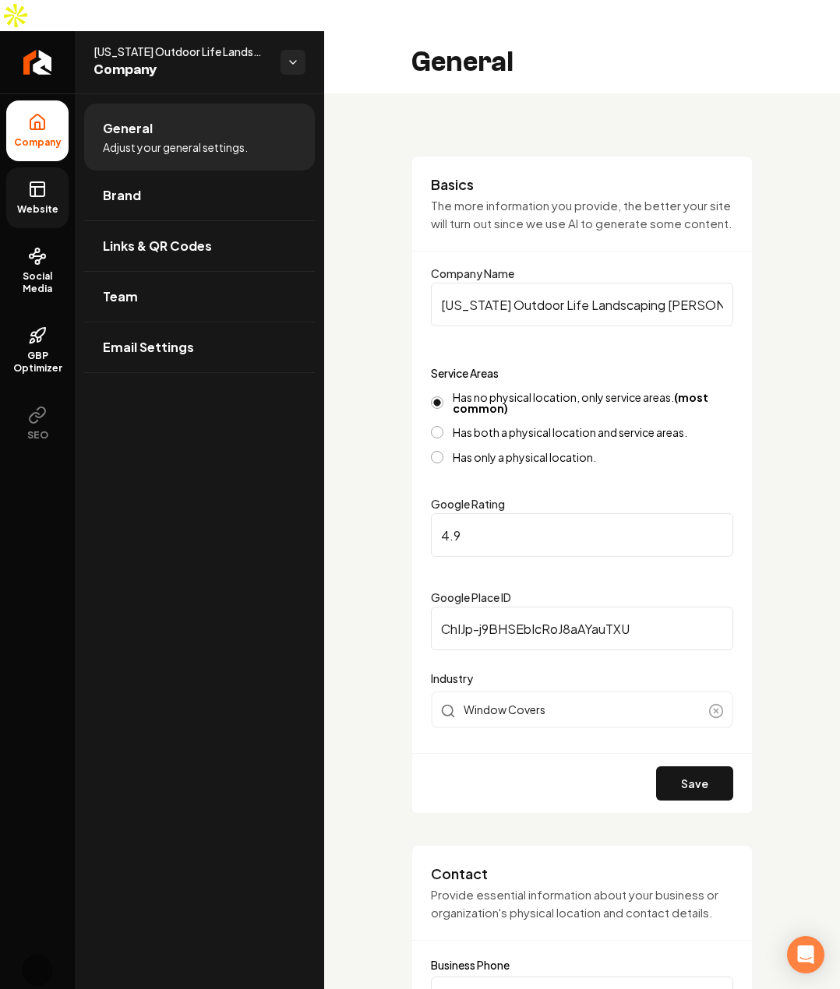
click at [34, 180] on icon at bounding box center [37, 189] width 19 height 19
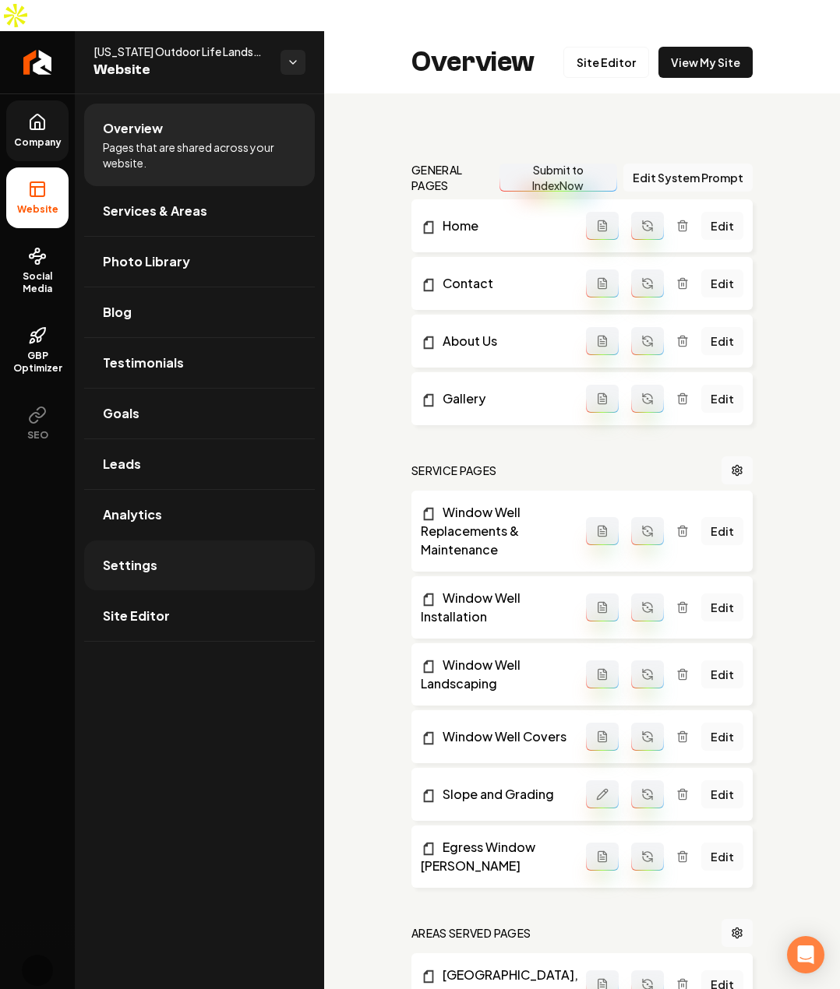
click at [163, 541] on link "Settings" at bounding box center [199, 566] width 231 height 50
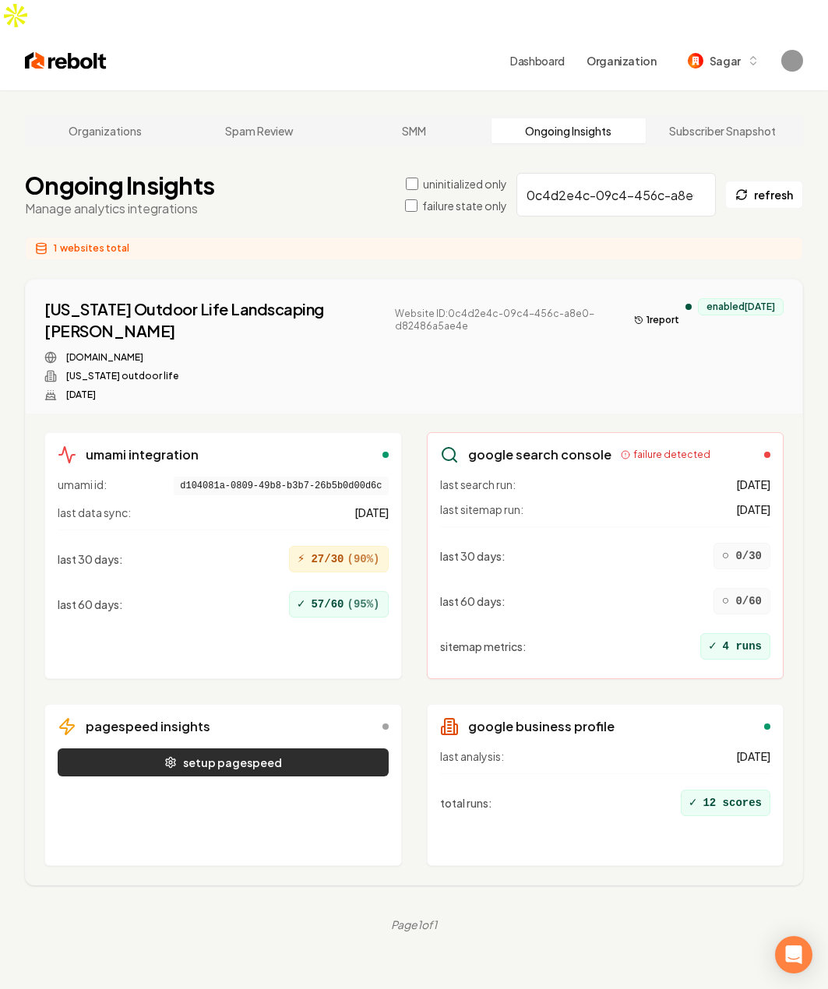
click at [192, 749] on button "setup pagespeed" at bounding box center [223, 763] width 331 height 28
click at [197, 749] on button "setup pagespeed" at bounding box center [223, 763] width 331 height 28
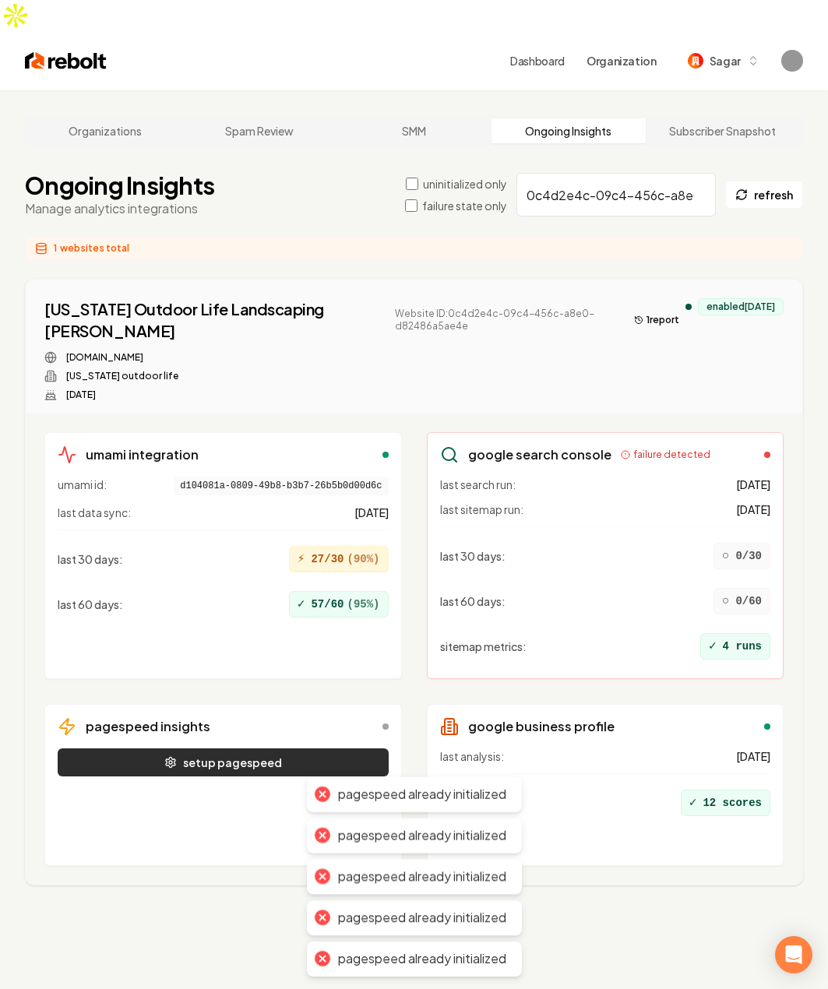
click at [197, 749] on button "setup pagespeed" at bounding box center [223, 763] width 331 height 28
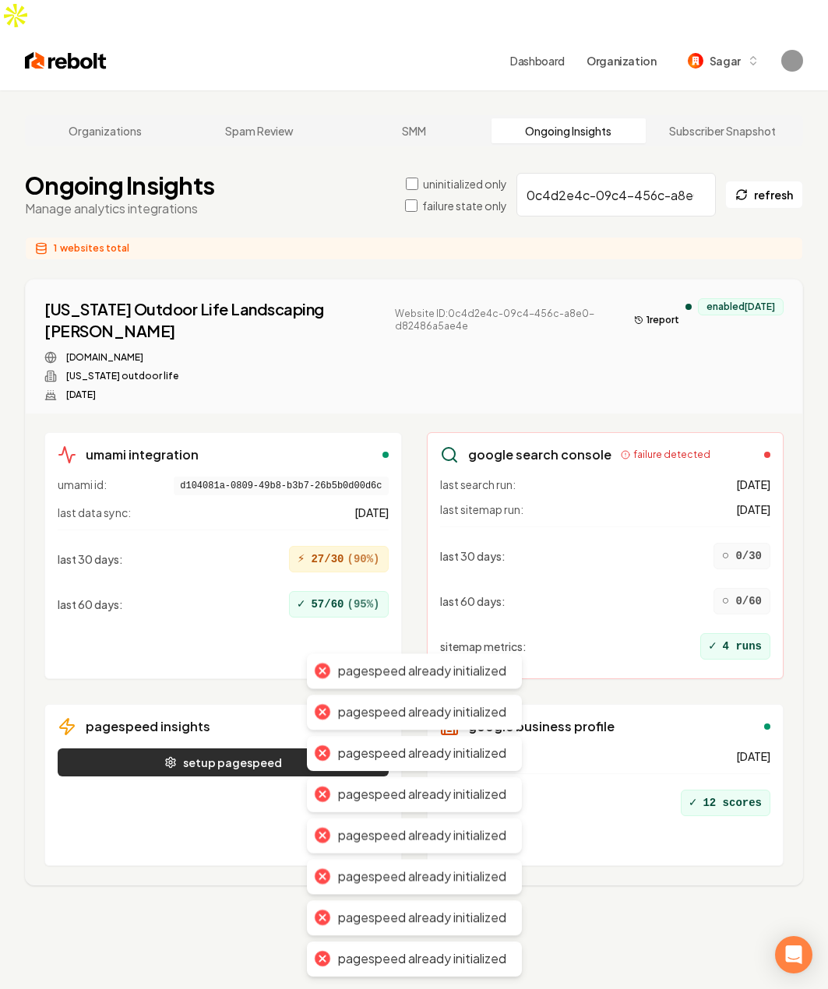
click at [197, 749] on button "setup pagespeed" at bounding box center [223, 763] width 331 height 28
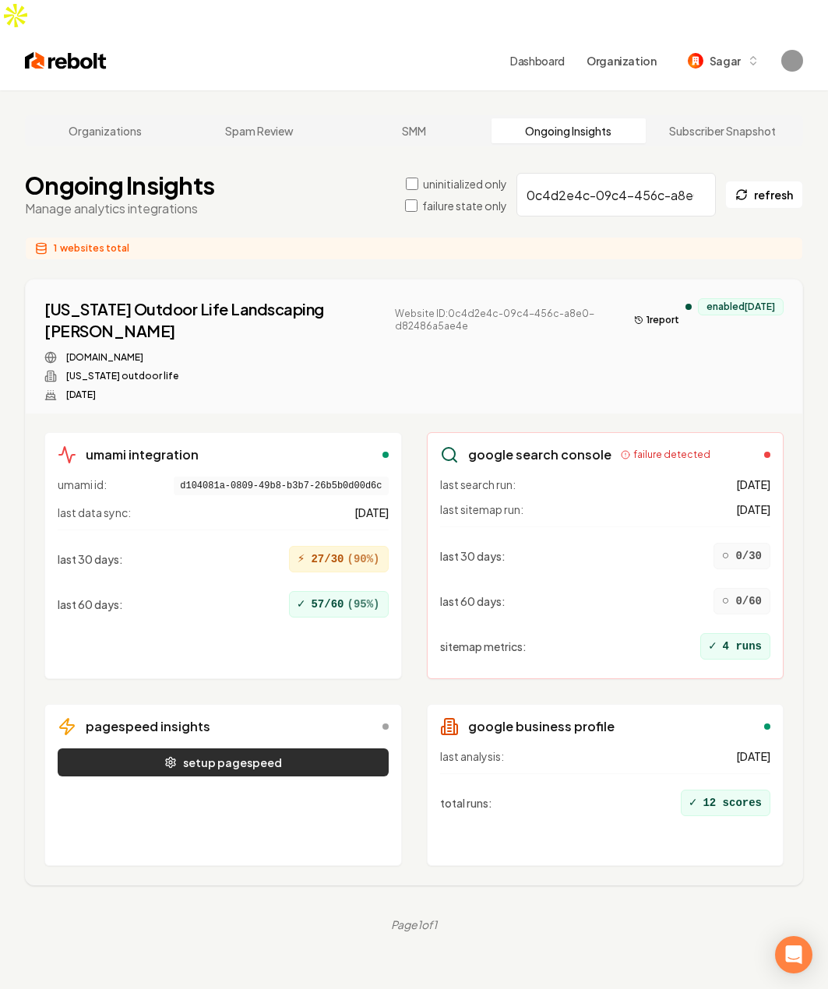
click at [175, 756] on icon "button" at bounding box center [170, 762] width 12 height 12
click at [431, 358] on div "windowwellandcovers.com Colorado outdoor life Apr 7, 2025" at bounding box center [364, 376] width 641 height 50
click at [572, 174] on input "0c4d2e4c-09c4-456c-a8e0-d82486a5ae4e" at bounding box center [616, 195] width 199 height 44
paste input "f1b88e16-ee75-4e64-8869-cb922a4fd2b8"
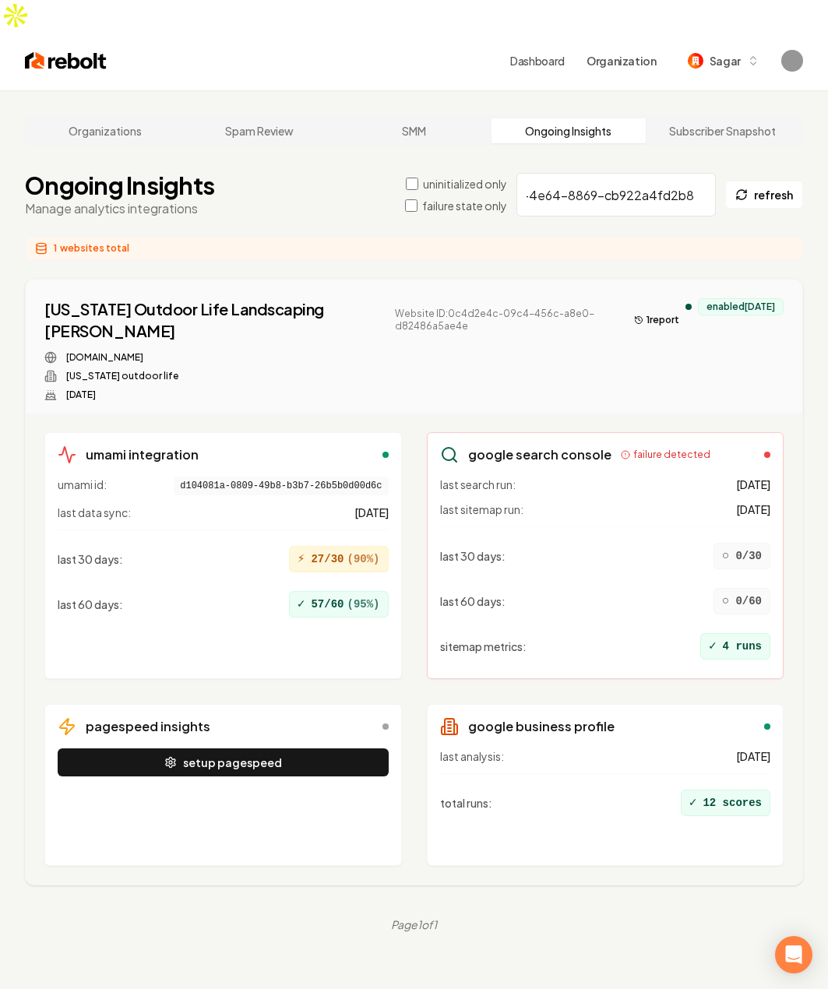
type input "f1b88e16-ee75-4e64-8869-cb922a4fd2b8"
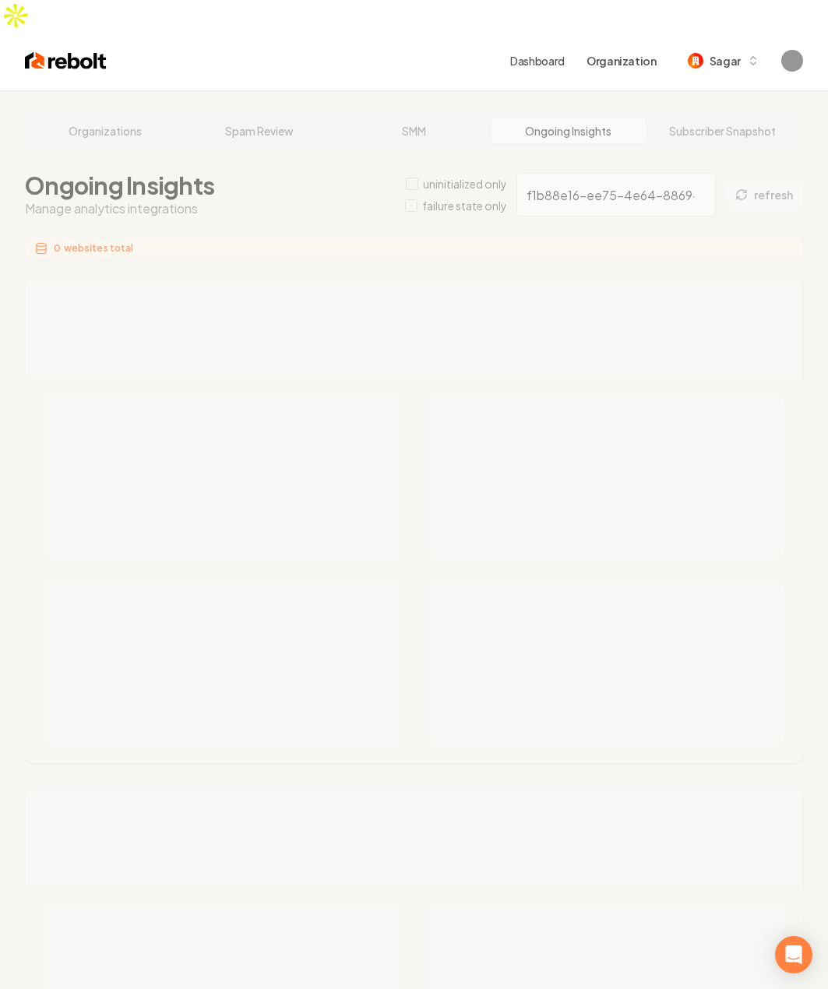
click at [277, 216] on div "Organizations Spam Review SMM Ongoing Insights Subscriber Snapshot Ongoing Insi…" at bounding box center [414, 972] width 828 height 1764
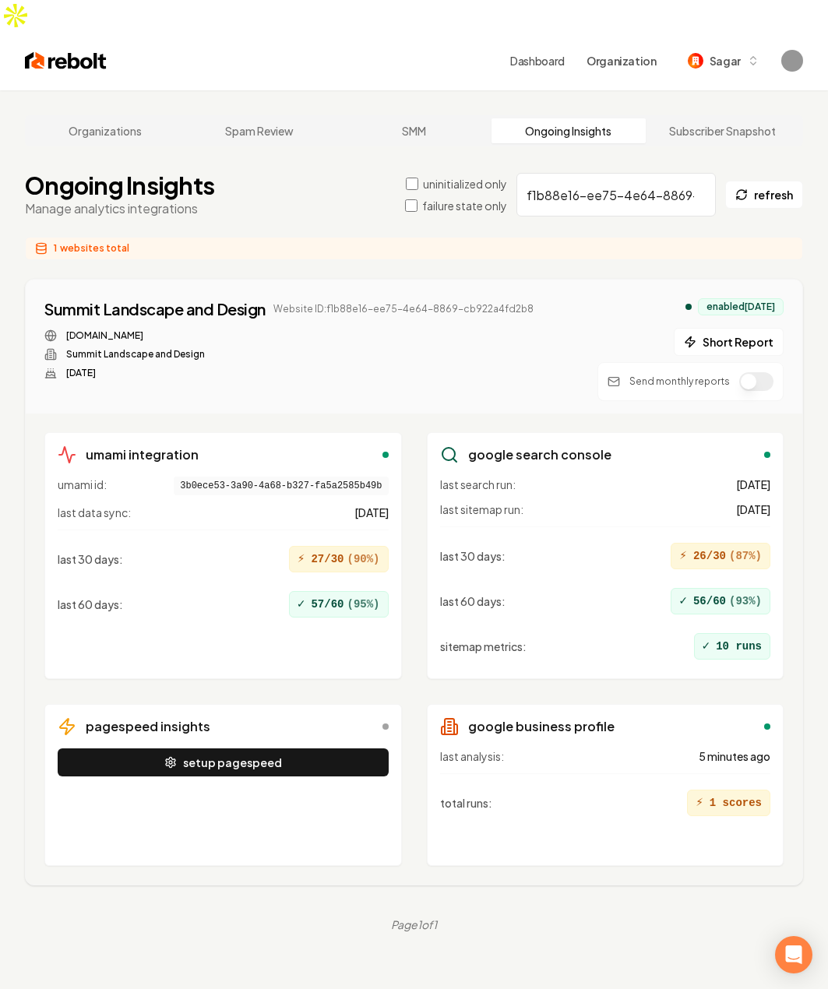
click at [277, 237] on div "1 websites total" at bounding box center [414, 248] width 778 height 23
drag, startPoint x: 520, startPoint y: 280, endPoint x: 326, endPoint y: 283, distance: 194.8
click at [326, 303] on span "Website ID: f1b88e16-ee75-4e64-8869-cb922a4fd2b8" at bounding box center [403, 309] width 260 height 12
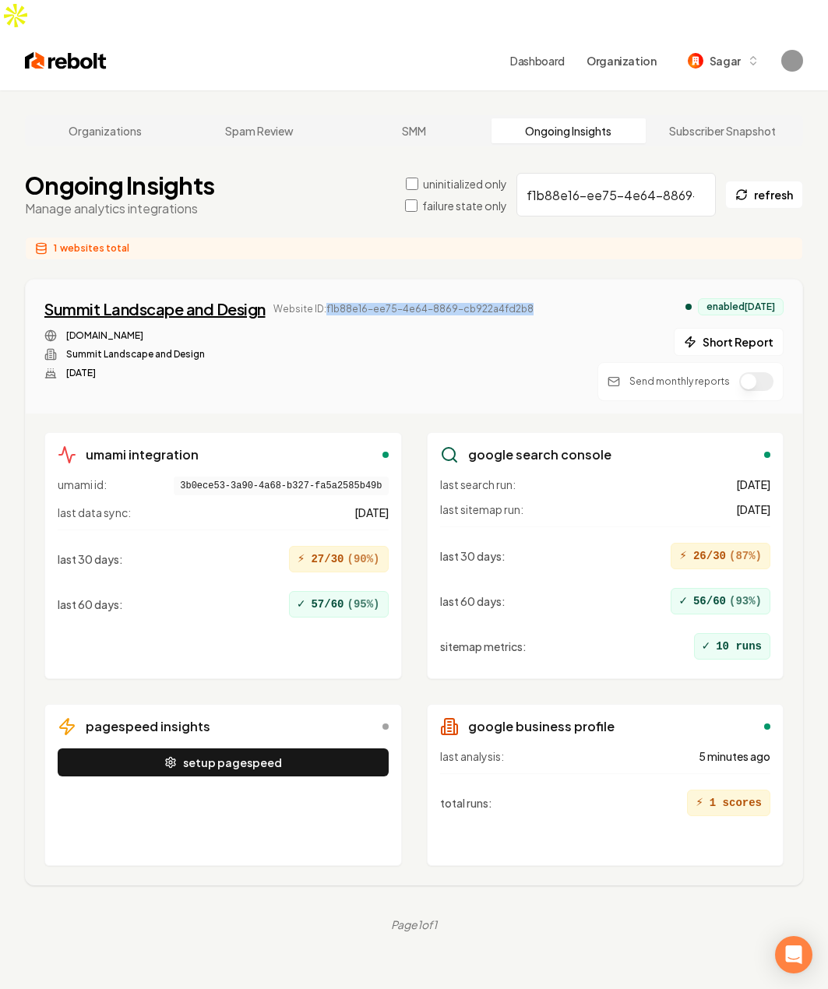
copy span "f1b88e16-ee75-4e64-8869-cb922a4fd2b8"
drag, startPoint x: 143, startPoint y: 83, endPoint x: 150, endPoint y: 91, distance: 11.0
click at [143, 90] on main "Organizations Spam Review SMM Ongoing Insights Subscriber Snapshot Ongoing Insi…" at bounding box center [414, 523] width 828 height 867
click at [145, 118] on link "Organizations" at bounding box center [105, 130] width 154 height 25
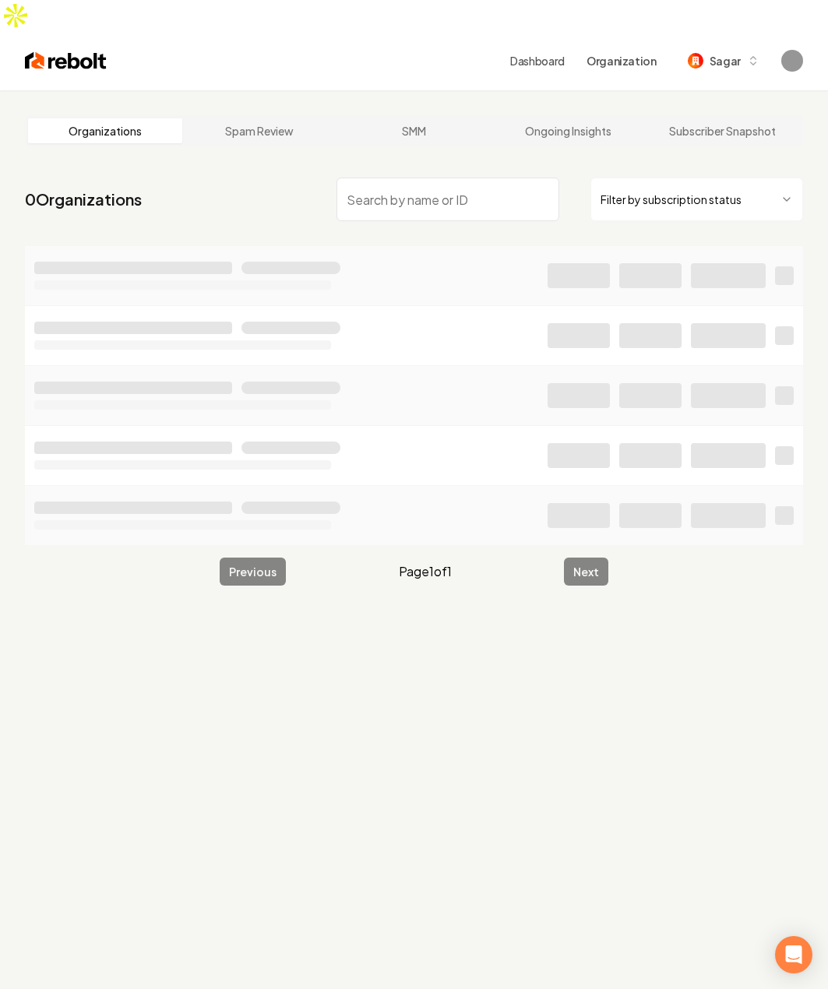
click at [401, 178] on input "search" at bounding box center [449, 200] width 224 height 44
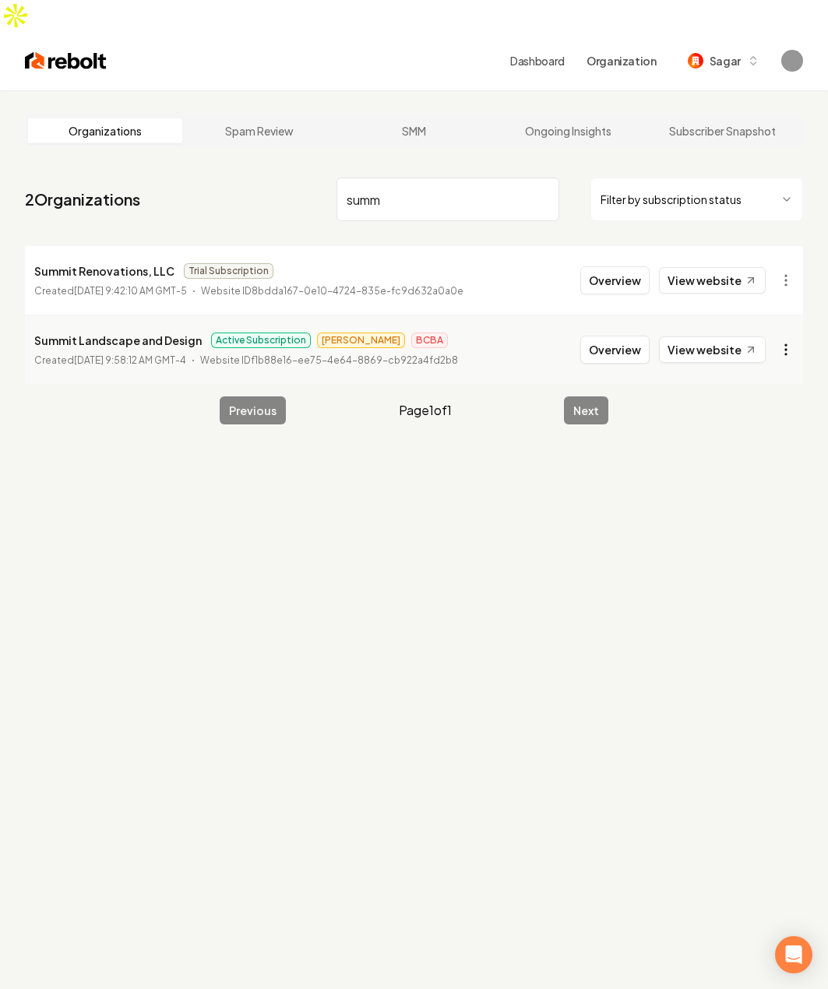
type input "summ"
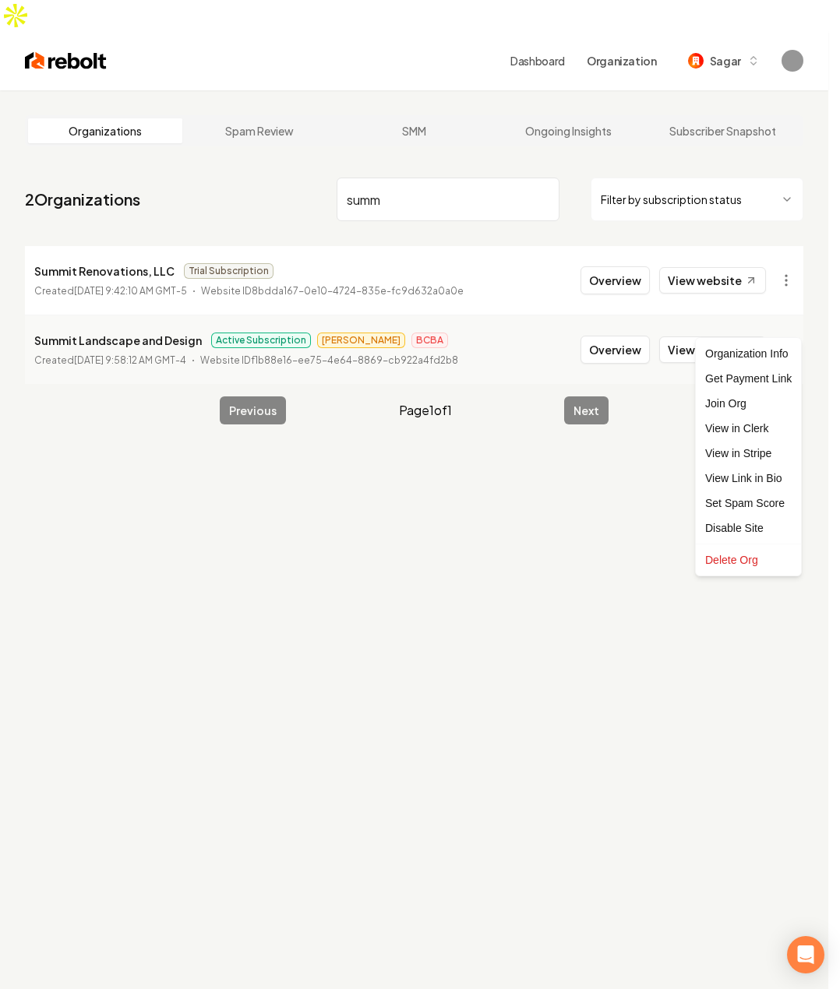
click at [784, 319] on html "Dashboard Organization Sagar Organizations Spam Review SMM Ongoing Insights Sub…" at bounding box center [420, 494] width 840 height 989
click at [735, 353] on div "Organization Info" at bounding box center [748, 353] width 99 height 25
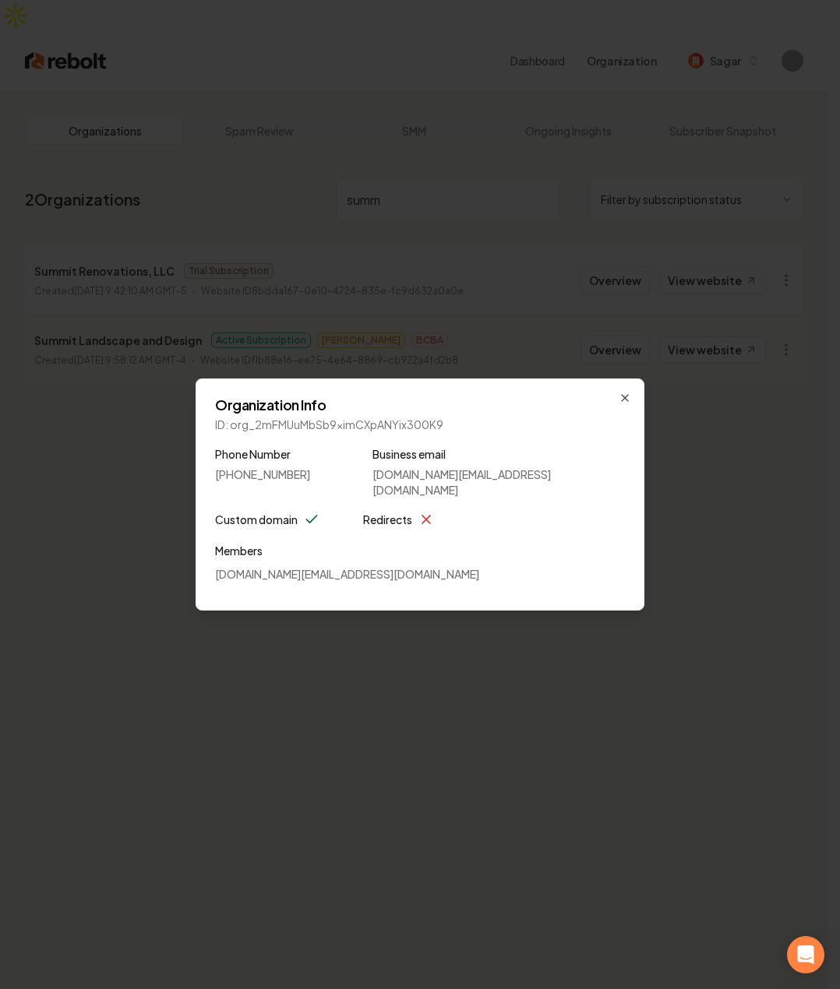
click at [376, 510] on label "Redirects" at bounding box center [387, 519] width 49 height 19
click at [622, 404] on icon "button" at bounding box center [625, 398] width 12 height 12
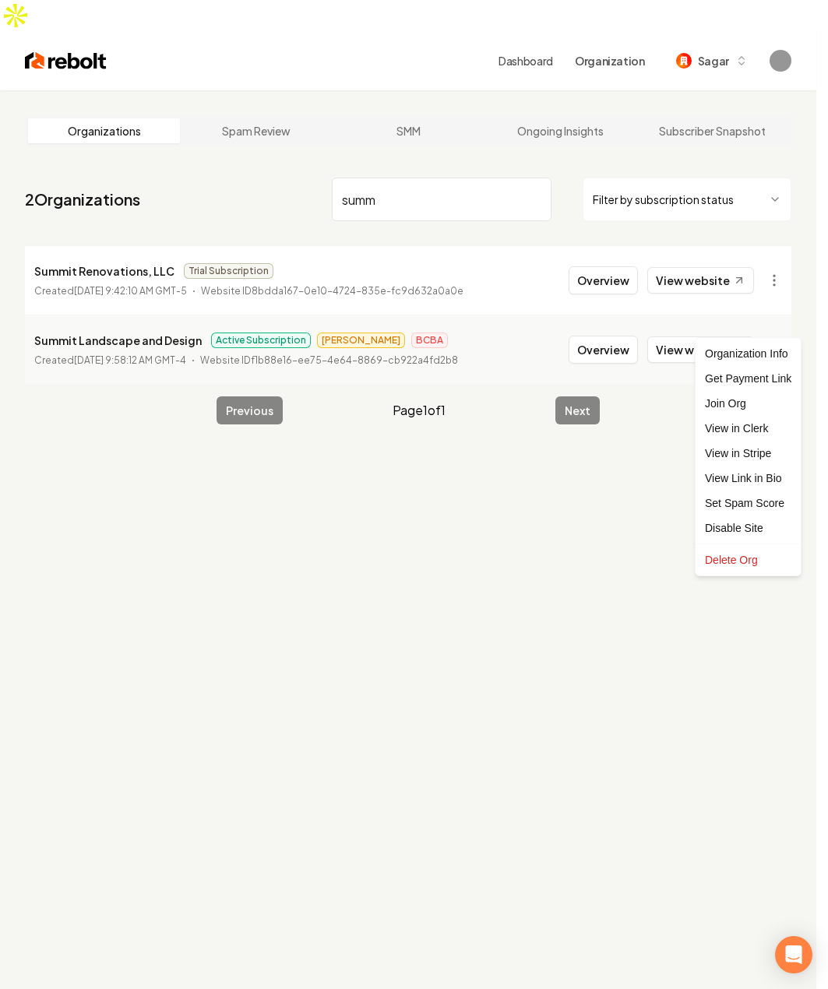
click at [775, 324] on html "Dashboard Organization Sagar Organizations Spam Review SMM Ongoing Insights Sub…" at bounding box center [414, 494] width 828 height 989
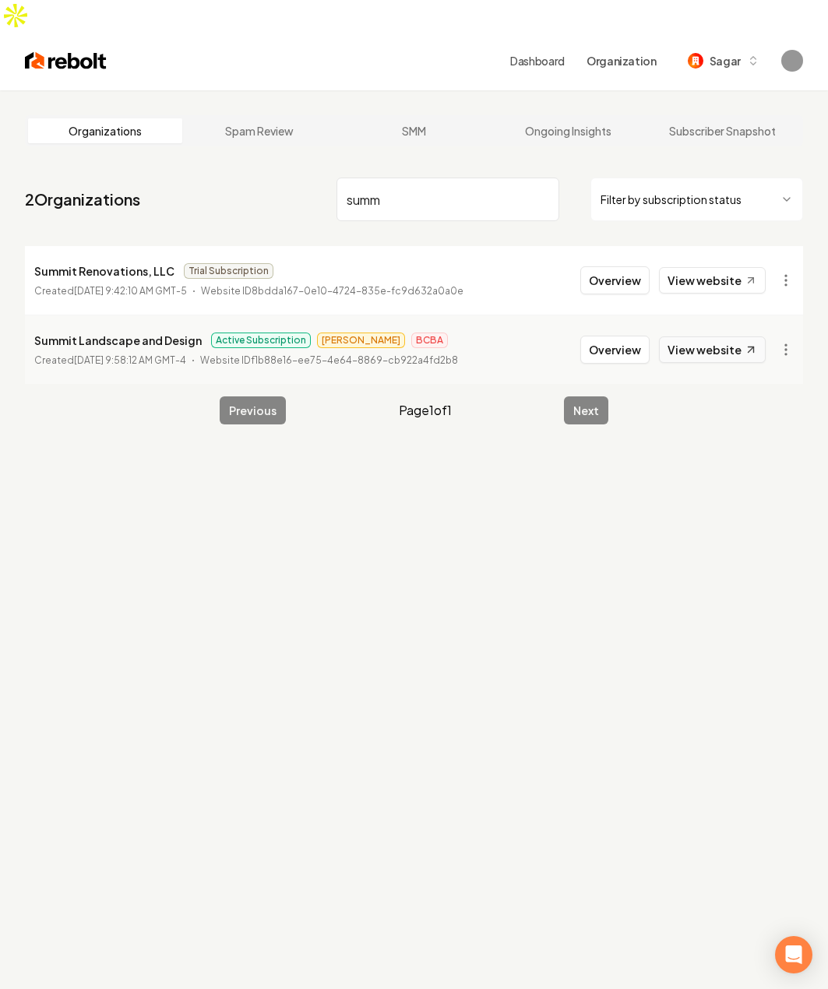
click at [721, 321] on html "Dashboard Organization Sagar Organizations Spam Review SMM Ongoing Insights Sub…" at bounding box center [414, 494] width 828 height 989
click at [728, 337] on link "View website" at bounding box center [712, 350] width 107 height 26
drag, startPoint x: 573, startPoint y: 329, endPoint x: 585, endPoint y: 326, distance: 12.1
click at [573, 329] on li "Summit Landscape and Design Active Subscription James BCBA Created September 18…" at bounding box center [414, 349] width 778 height 69
click at [616, 336] on button "Overview" at bounding box center [614, 350] width 69 height 28
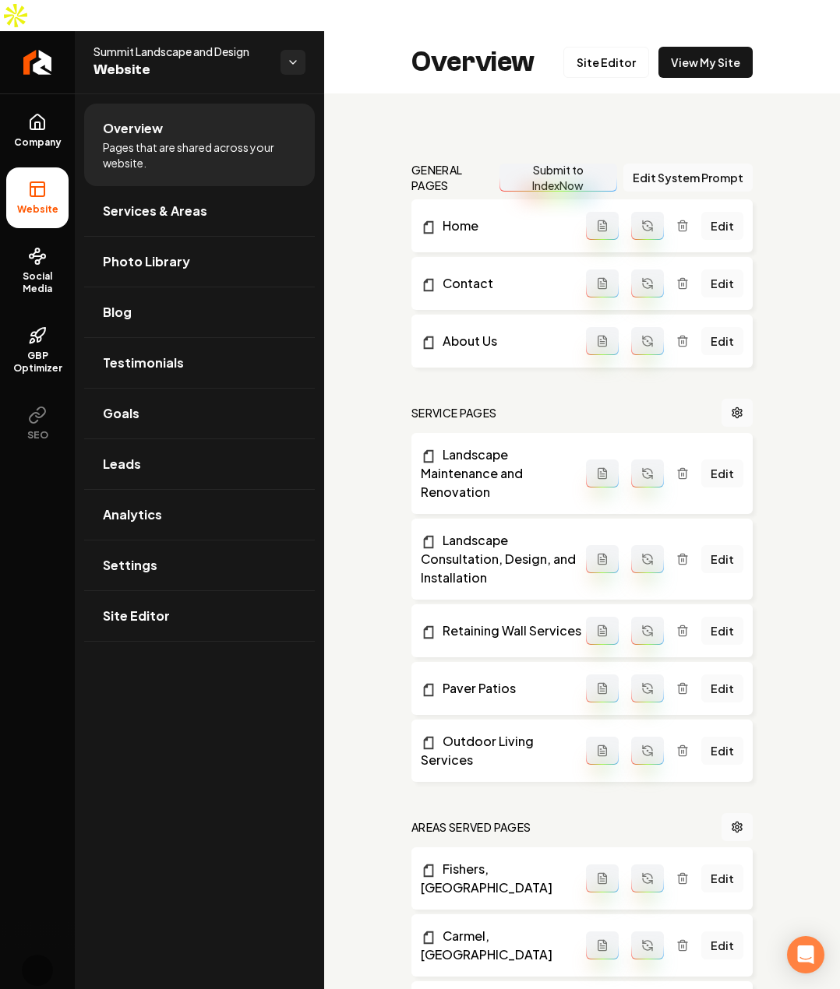
click at [462, 97] on div "general pages Submit to IndexNow Edit System Prompt Home Edit Contact Edit Abou…" at bounding box center [582, 905] width 516 height 1625
click at [37, 113] on icon at bounding box center [37, 122] width 19 height 19
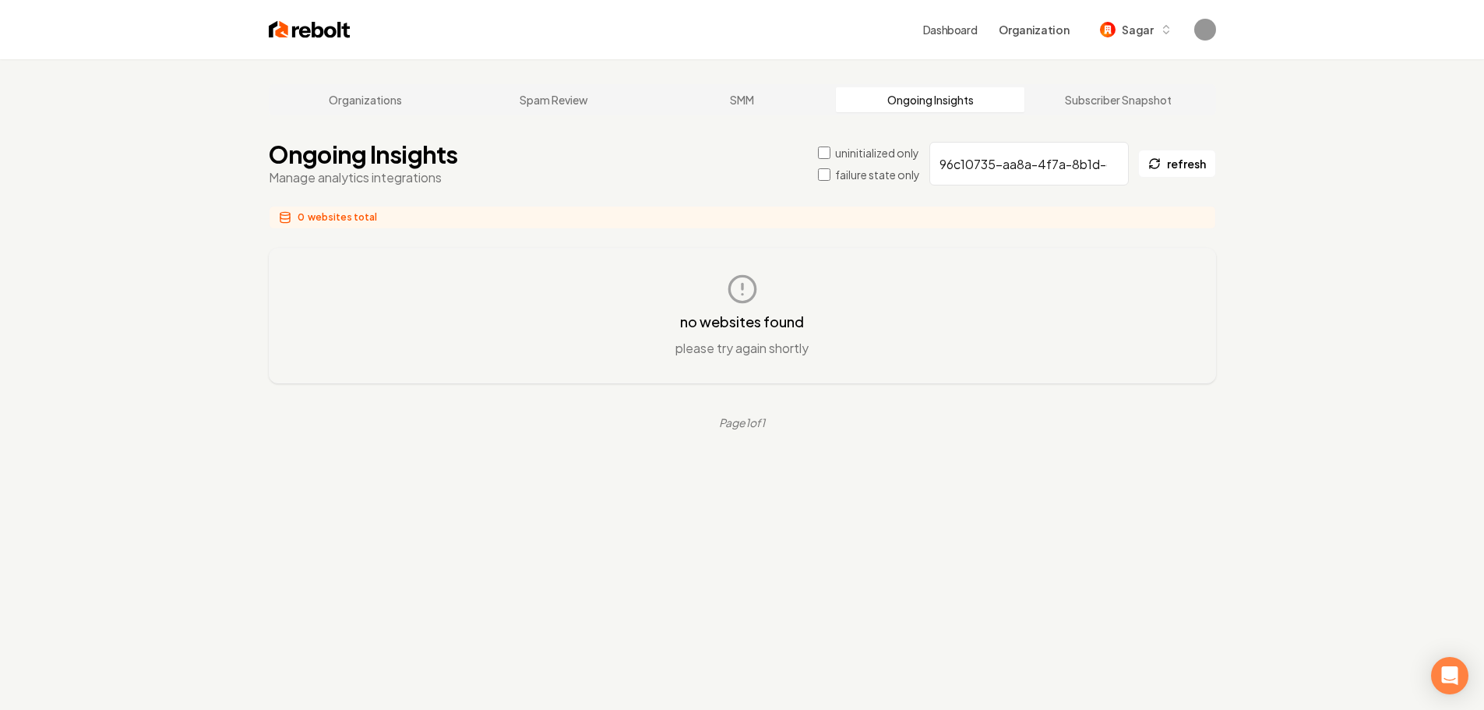
click at [825, 367] on div "no websites found please try again shortly" at bounding box center [742, 316] width 947 height 136
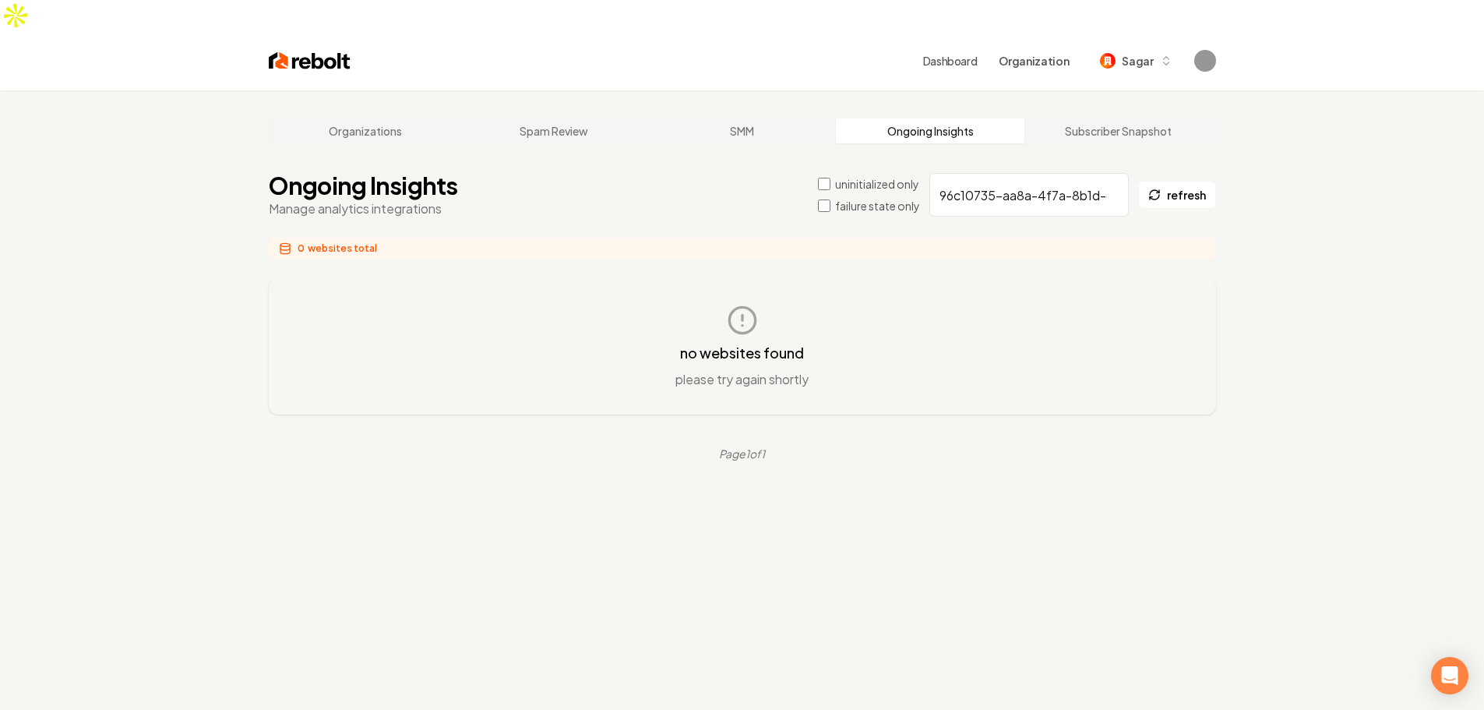
click at [988, 173] on input "96c10735-aa8a-4f7a-8b1d-c1e4905edd7d" at bounding box center [1028, 195] width 199 height 44
click at [1152, 315] on div "no websites found please try again shortly" at bounding box center [742, 347] width 896 height 84
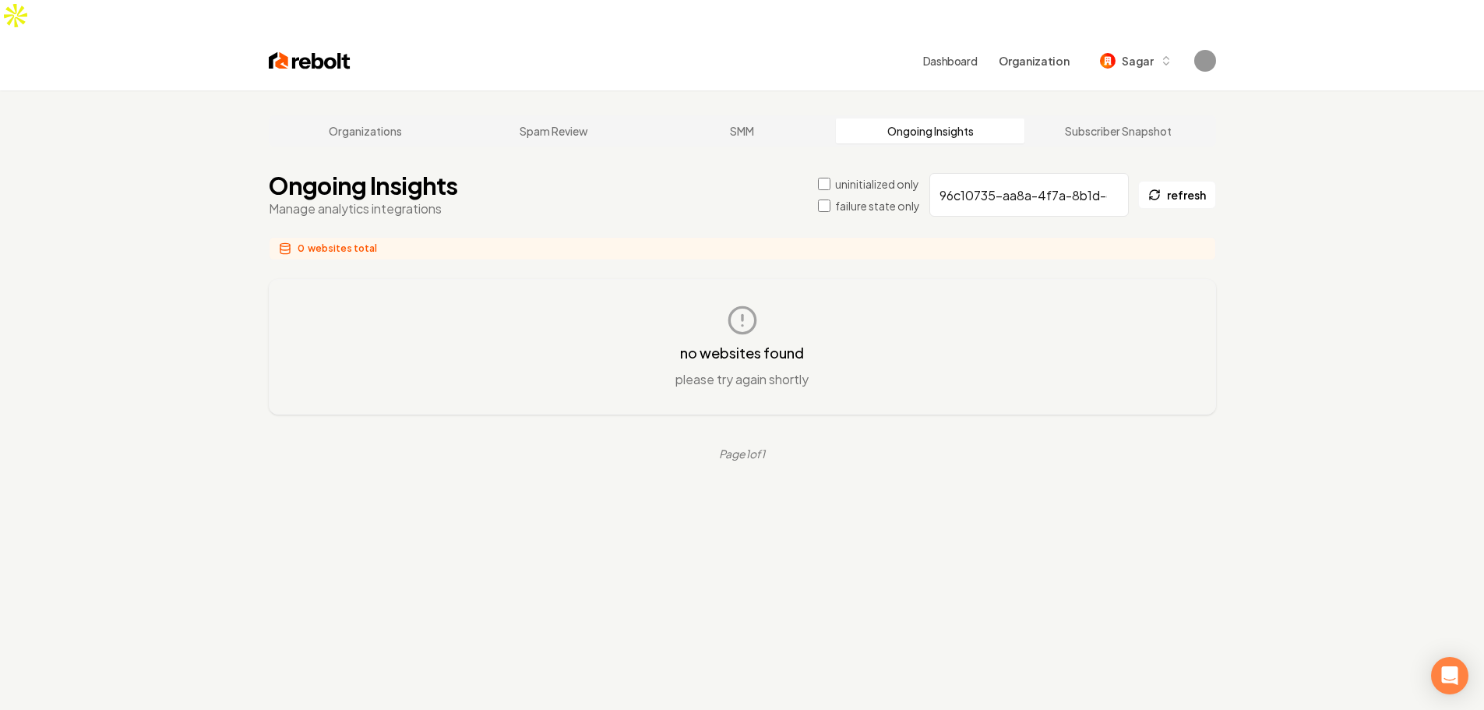
click at [1066, 173] on input "96c10735-aa8a-4f7a-8b1d-c1e4905edd7d" at bounding box center [1028, 195] width 199 height 44
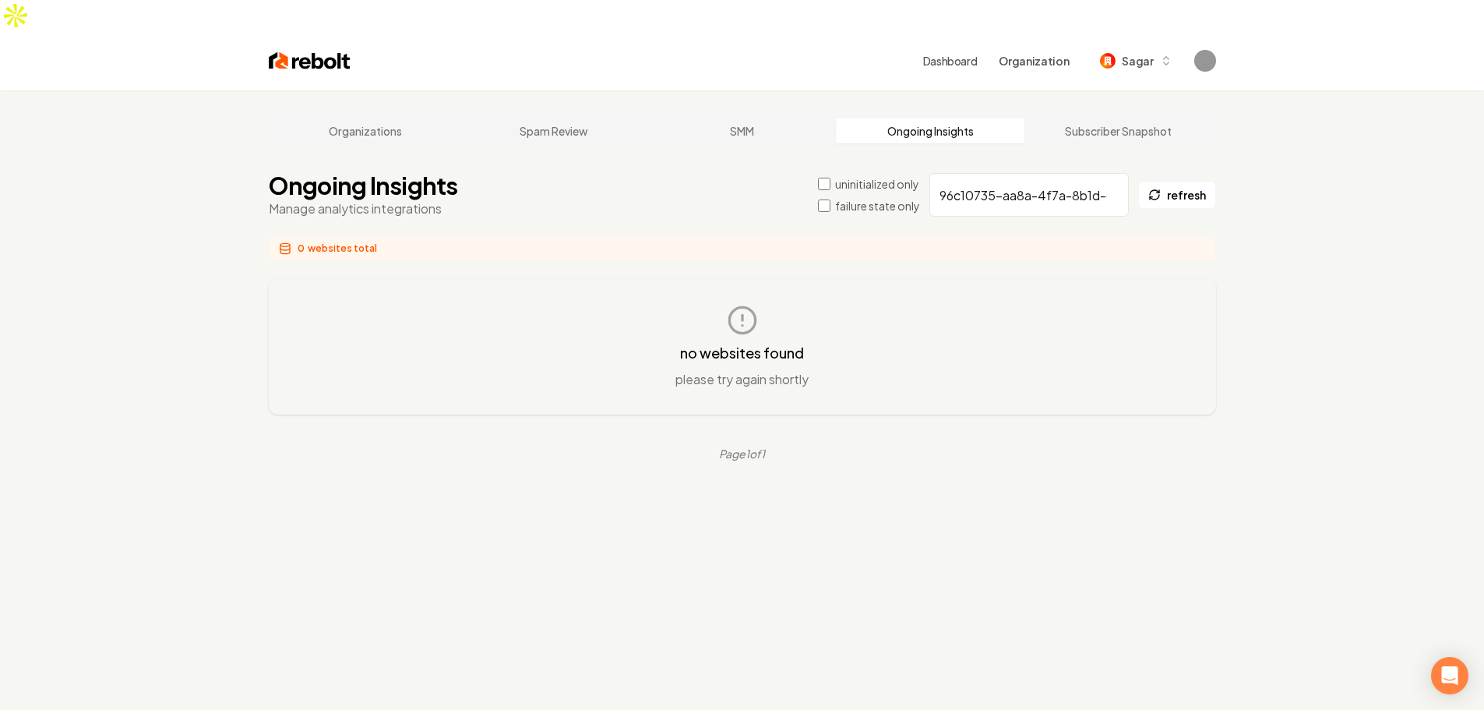
click at [1066, 173] on input "96c10735-aa8a-4f7a-8b1d-c1e4905edd7d" at bounding box center [1028, 195] width 199 height 44
